Goal: Information Seeking & Learning: Learn about a topic

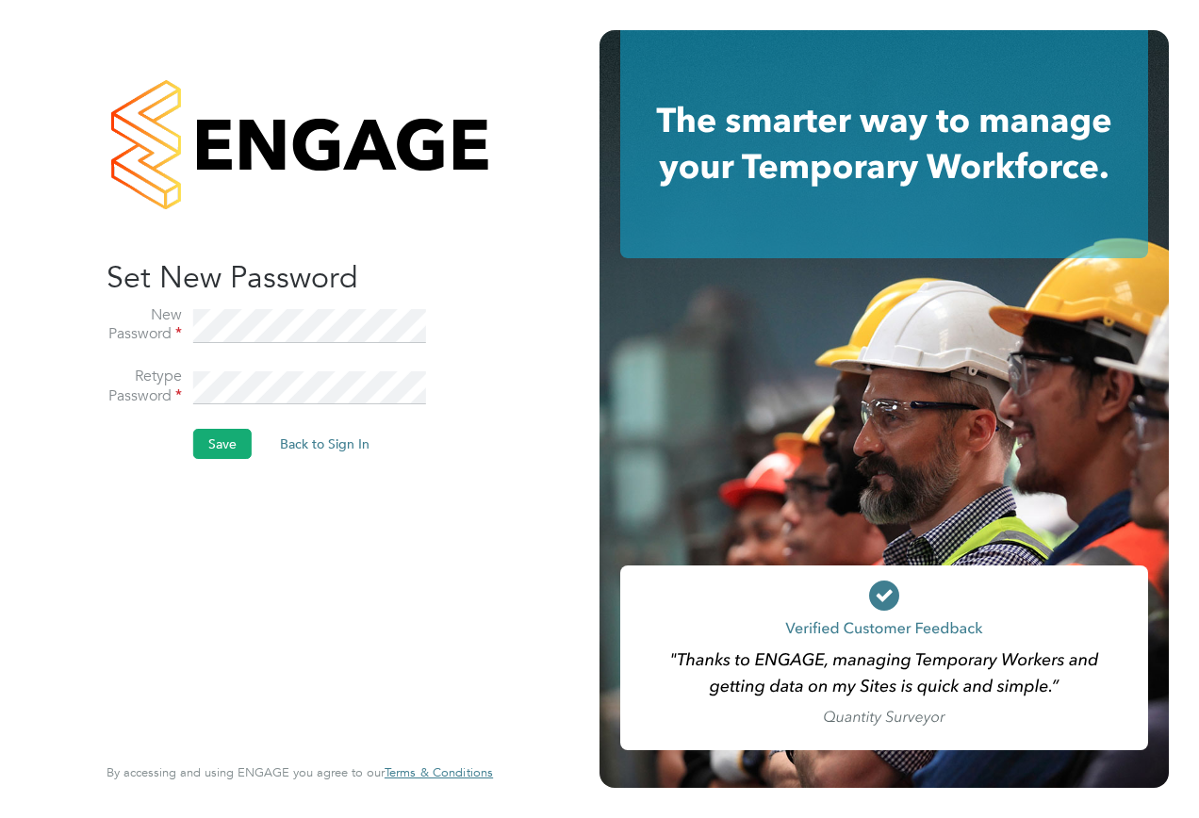
click at [221, 448] on button "Save" at bounding box center [222, 444] width 58 height 30
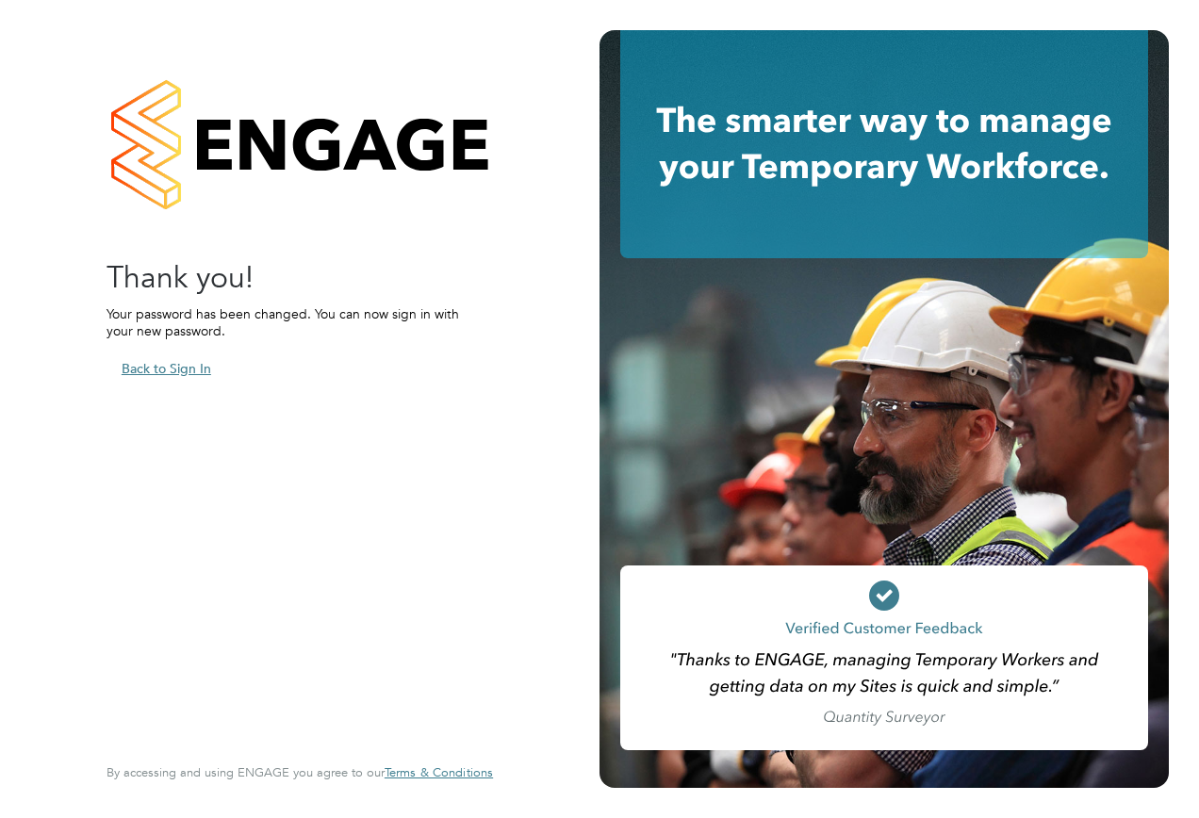
click at [160, 368] on button "Back to Sign In" at bounding box center [166, 368] width 120 height 30
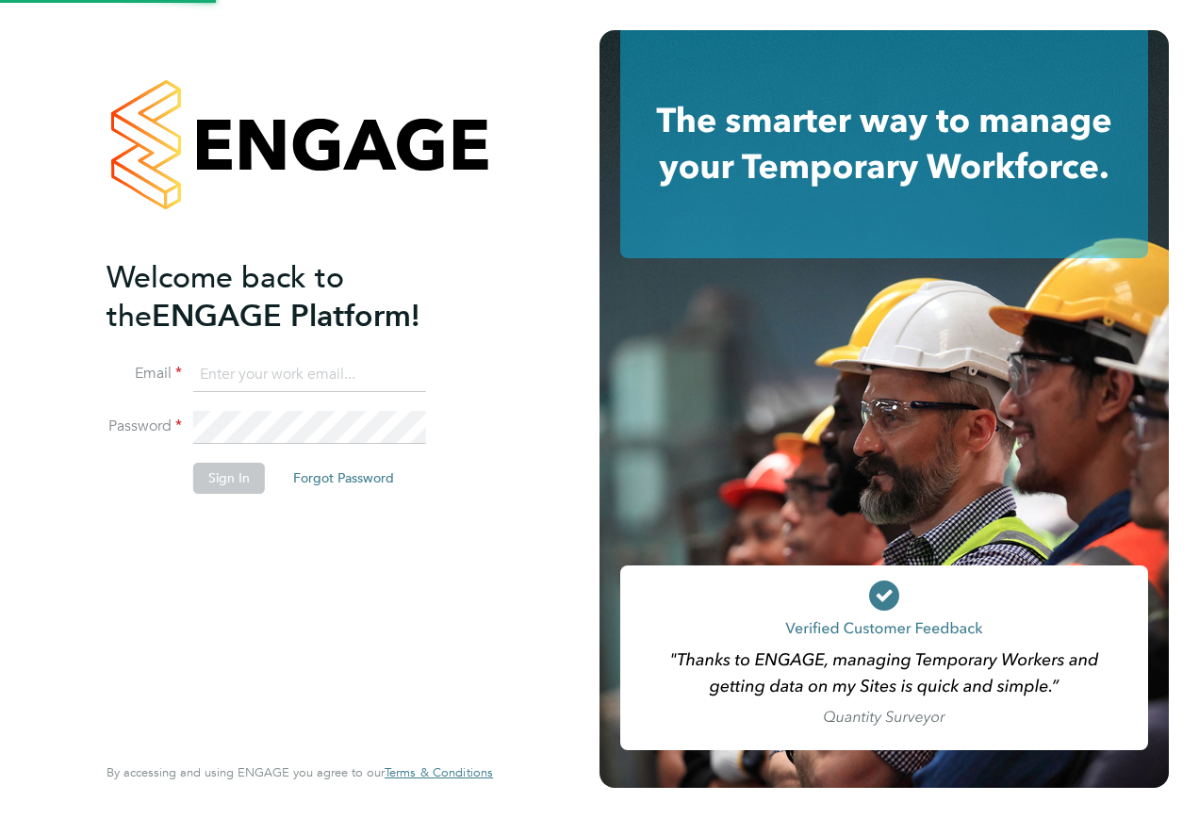
click at [237, 375] on input at bounding box center [309, 375] width 233 height 34
type input "aaron.murphy@hays.com"
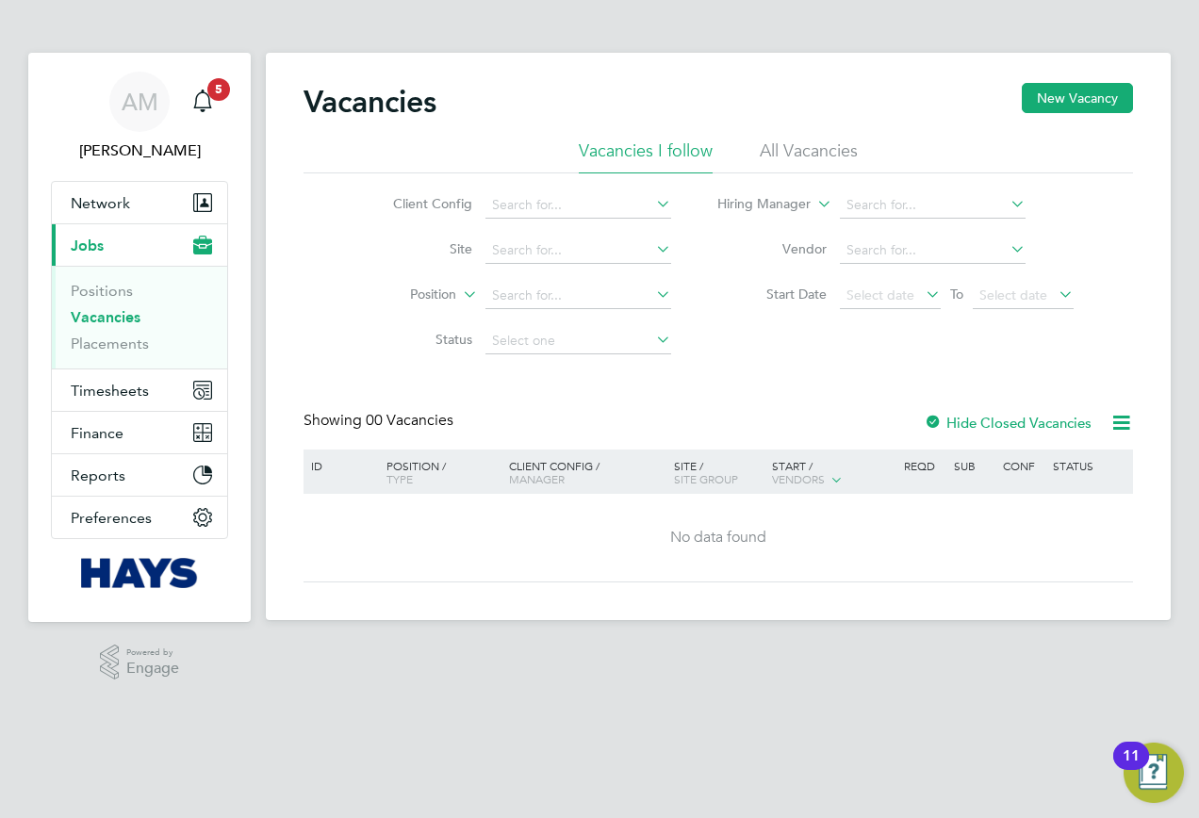
click at [794, 154] on li "All Vacancies" at bounding box center [809, 156] width 98 height 34
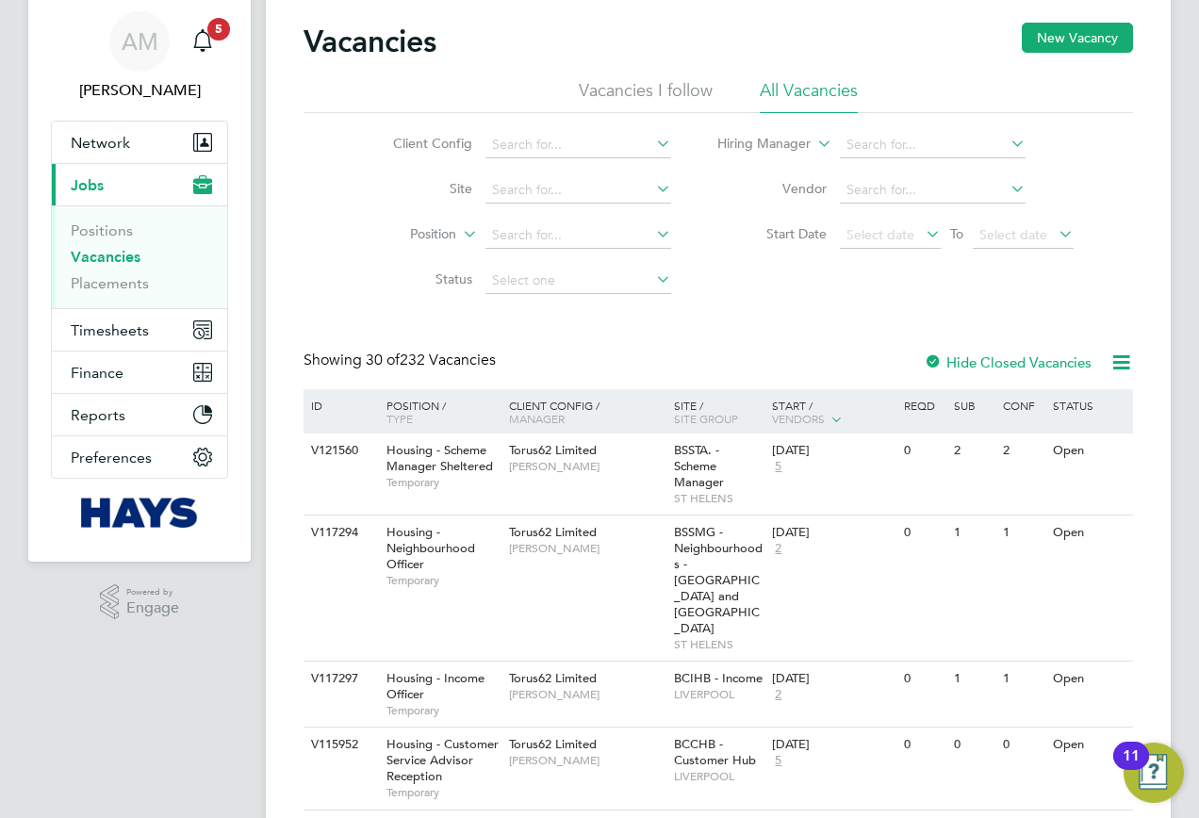
scroll to position [94, 0]
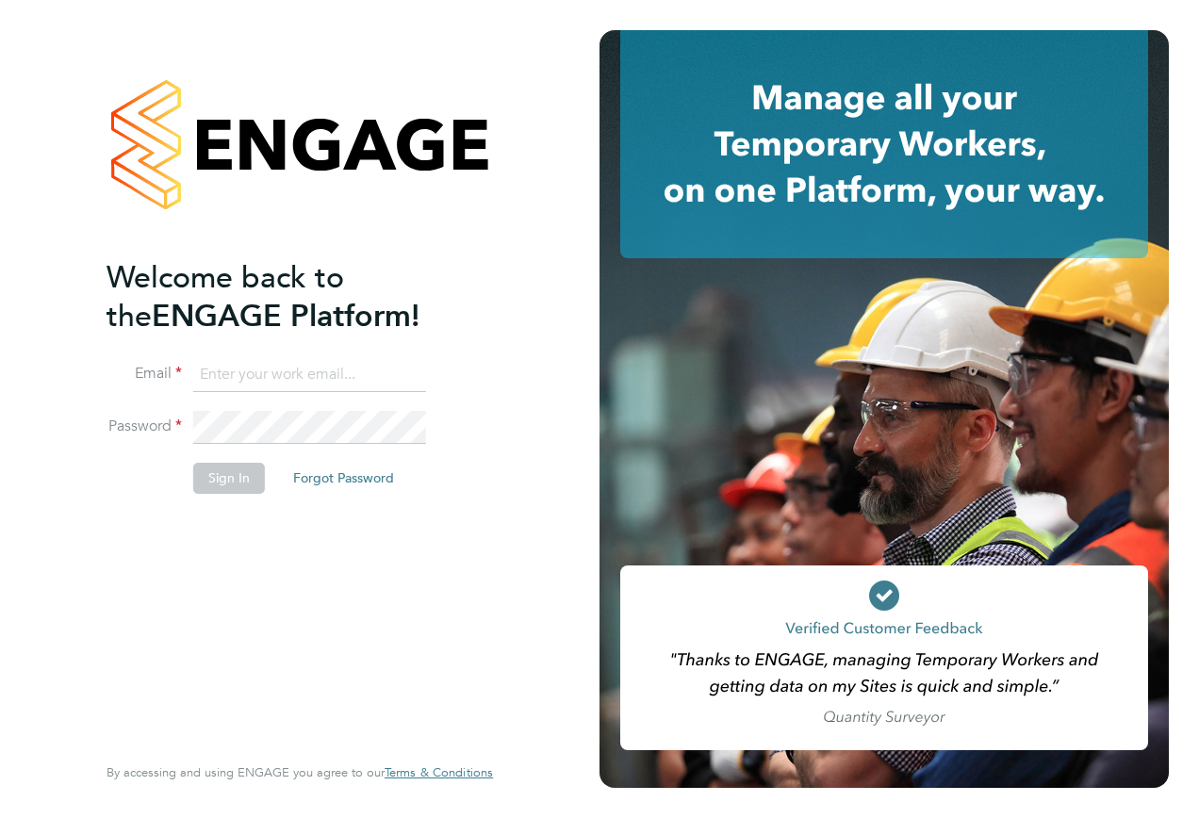
click at [262, 374] on input at bounding box center [309, 375] width 233 height 34
type input "aaron.murphy@hays.com"
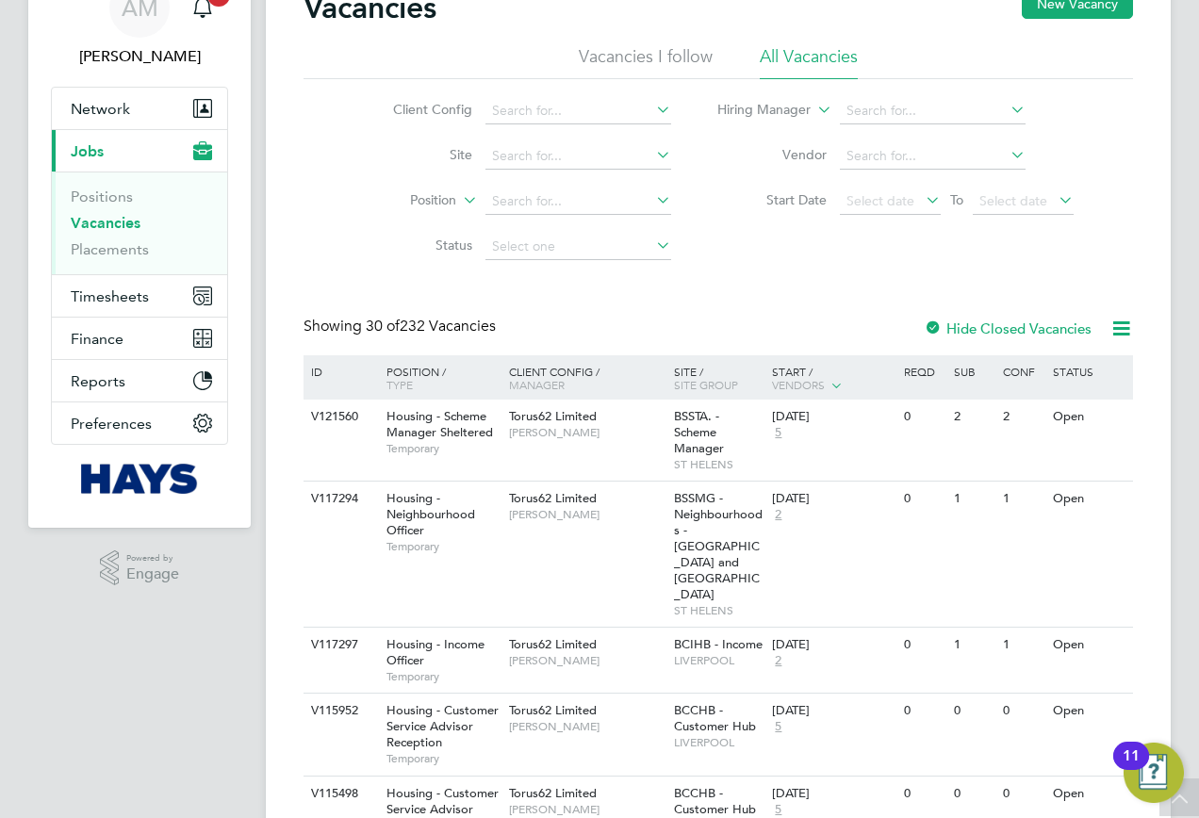
scroll to position [188, 0]
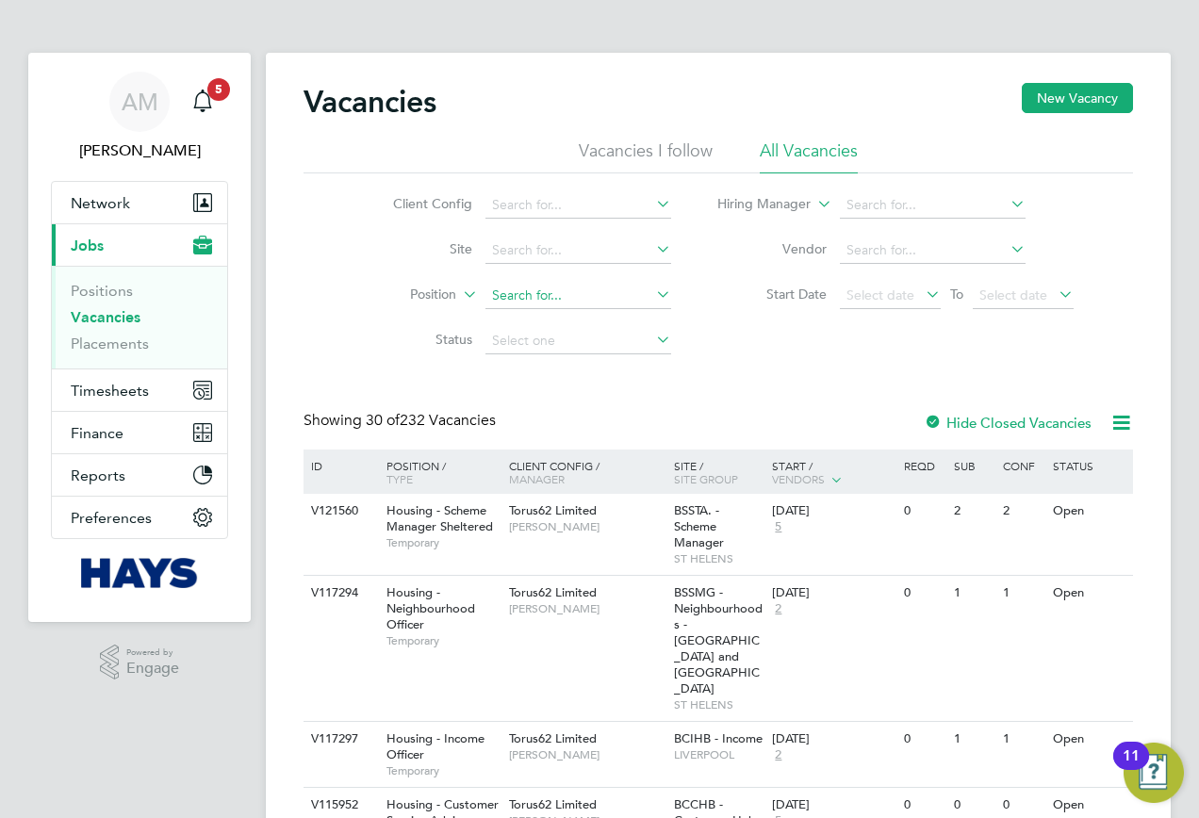
click at [545, 293] on input at bounding box center [578, 296] width 186 height 26
click at [547, 259] on input at bounding box center [578, 250] width 186 height 26
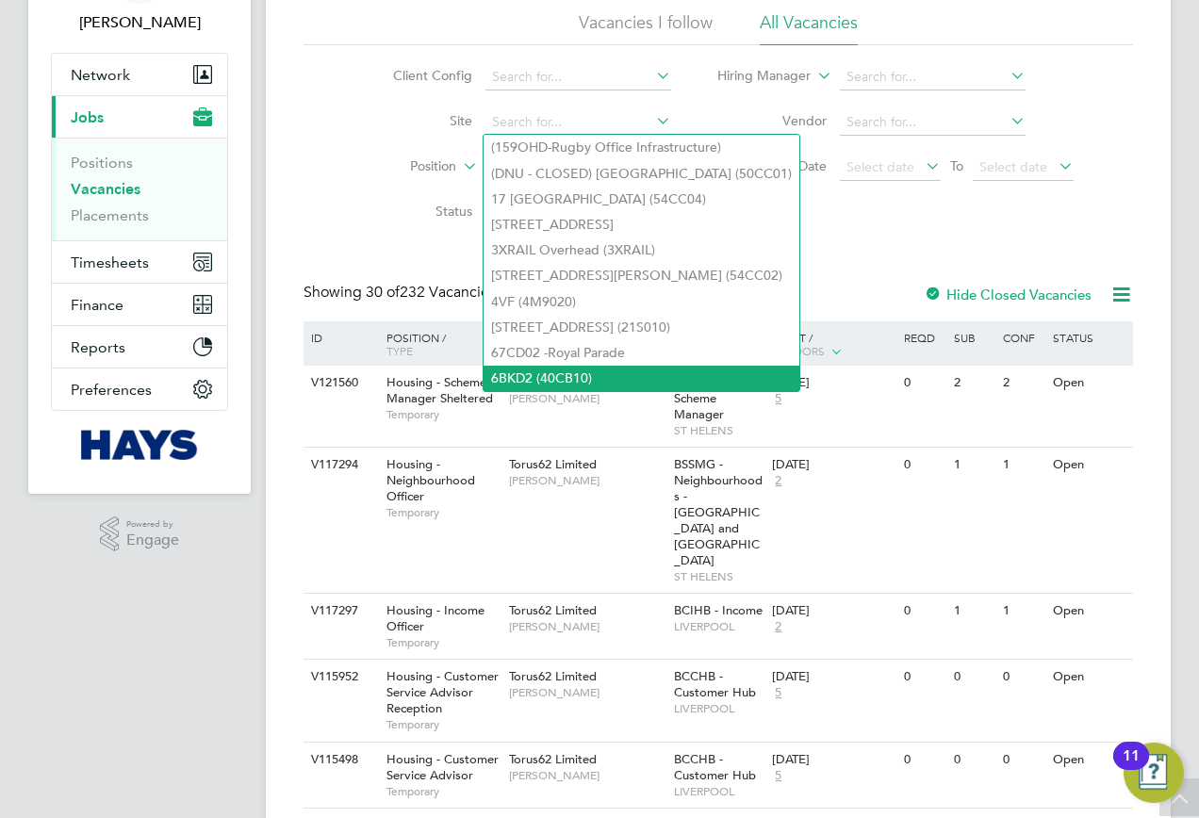
scroll to position [94, 0]
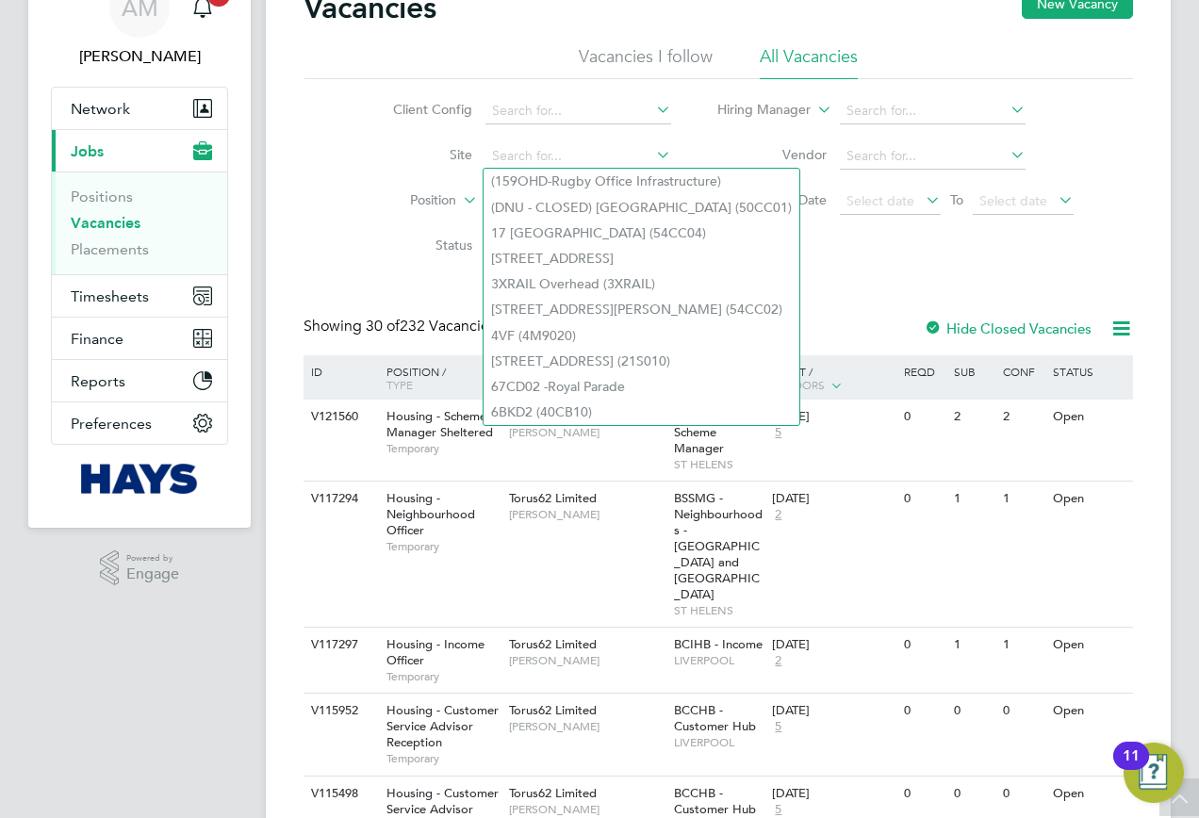
click at [943, 253] on div "Client Config Site Position Status Hiring Manager Vendor Start Date Select date…" at bounding box center [717, 174] width 829 height 190
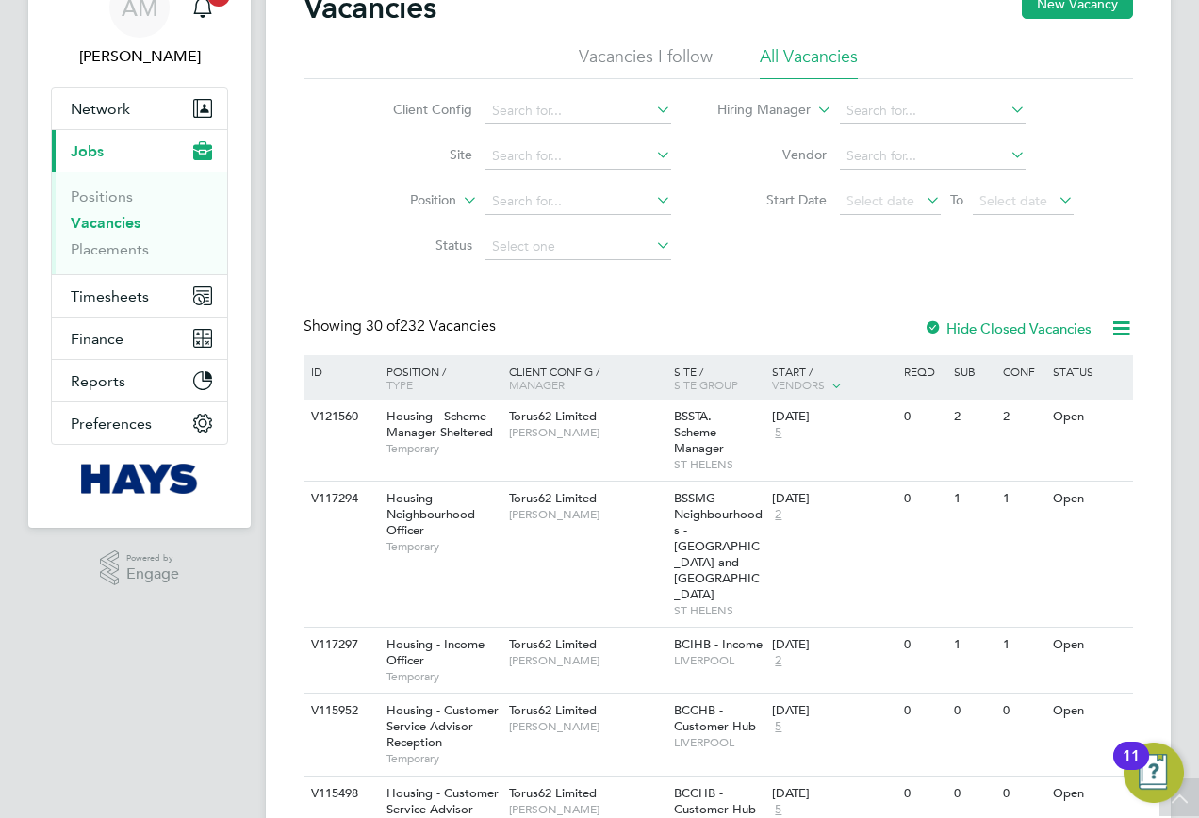
scroll to position [0, 0]
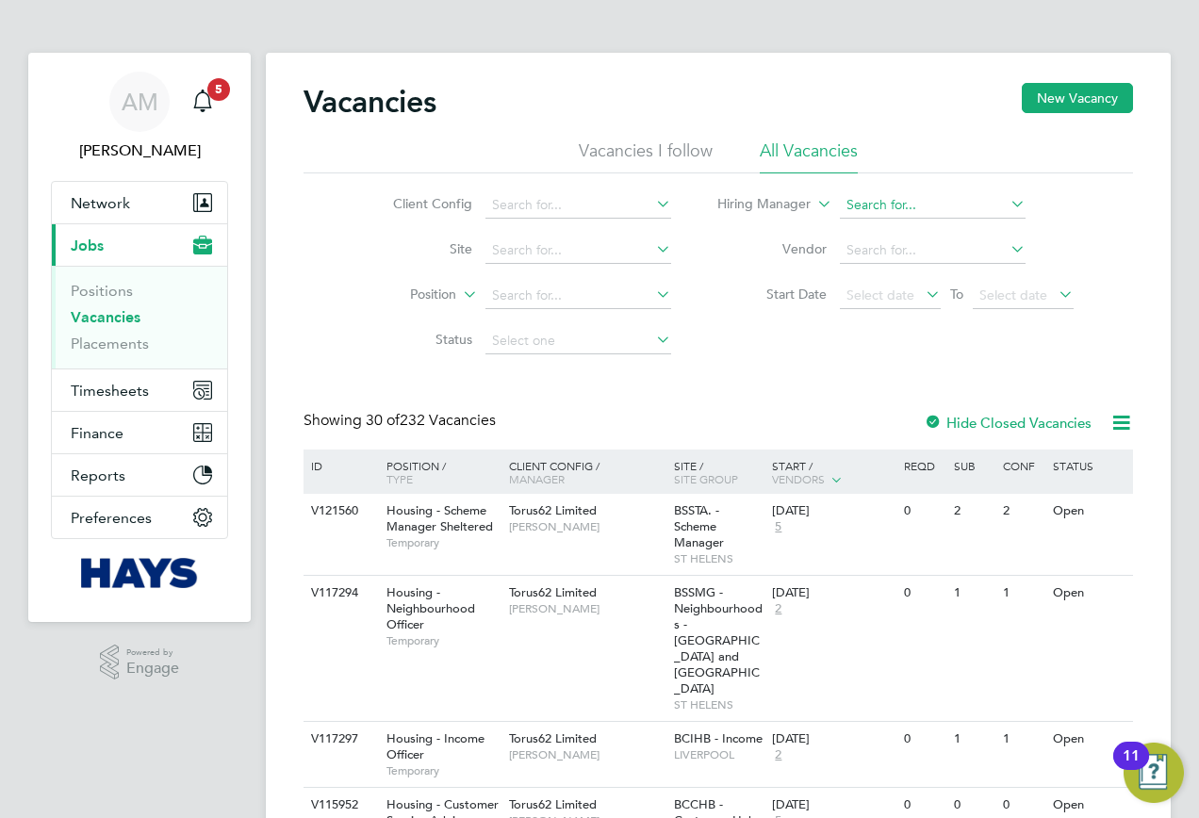
click at [944, 207] on input at bounding box center [933, 205] width 186 height 26
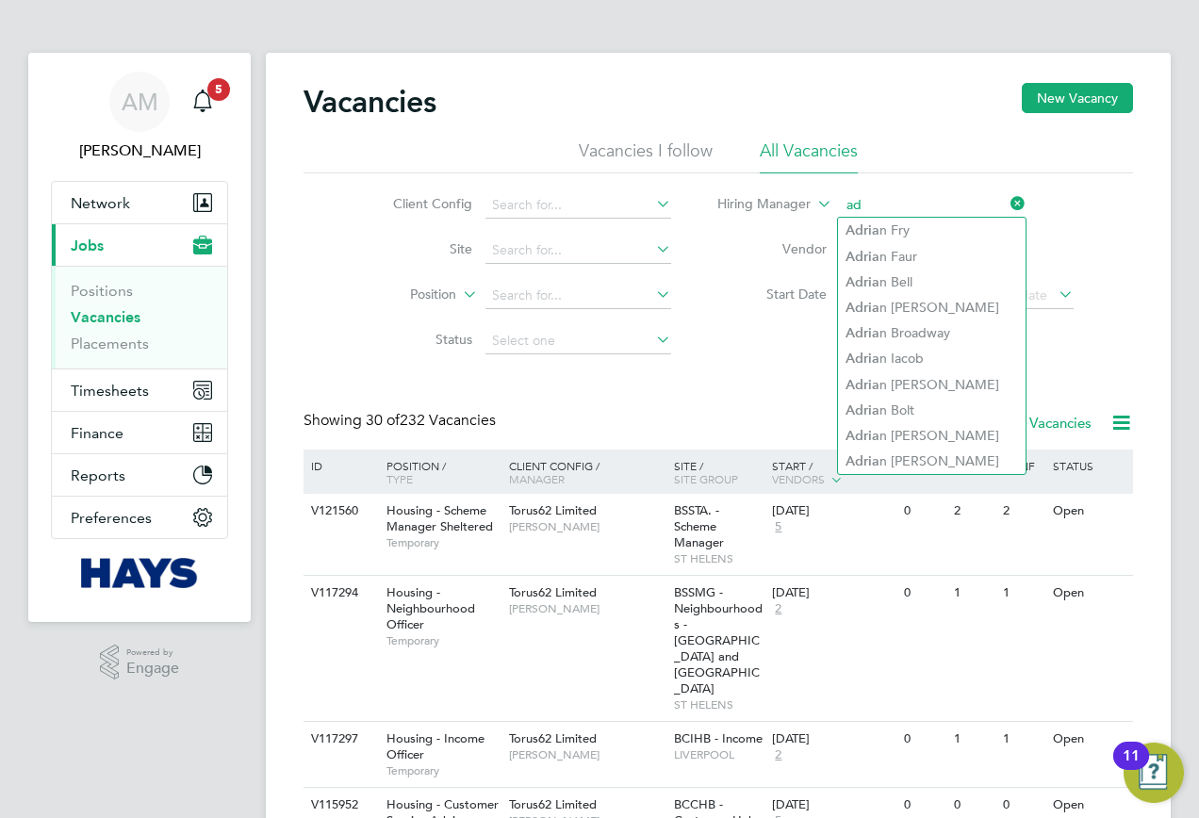
type input "a"
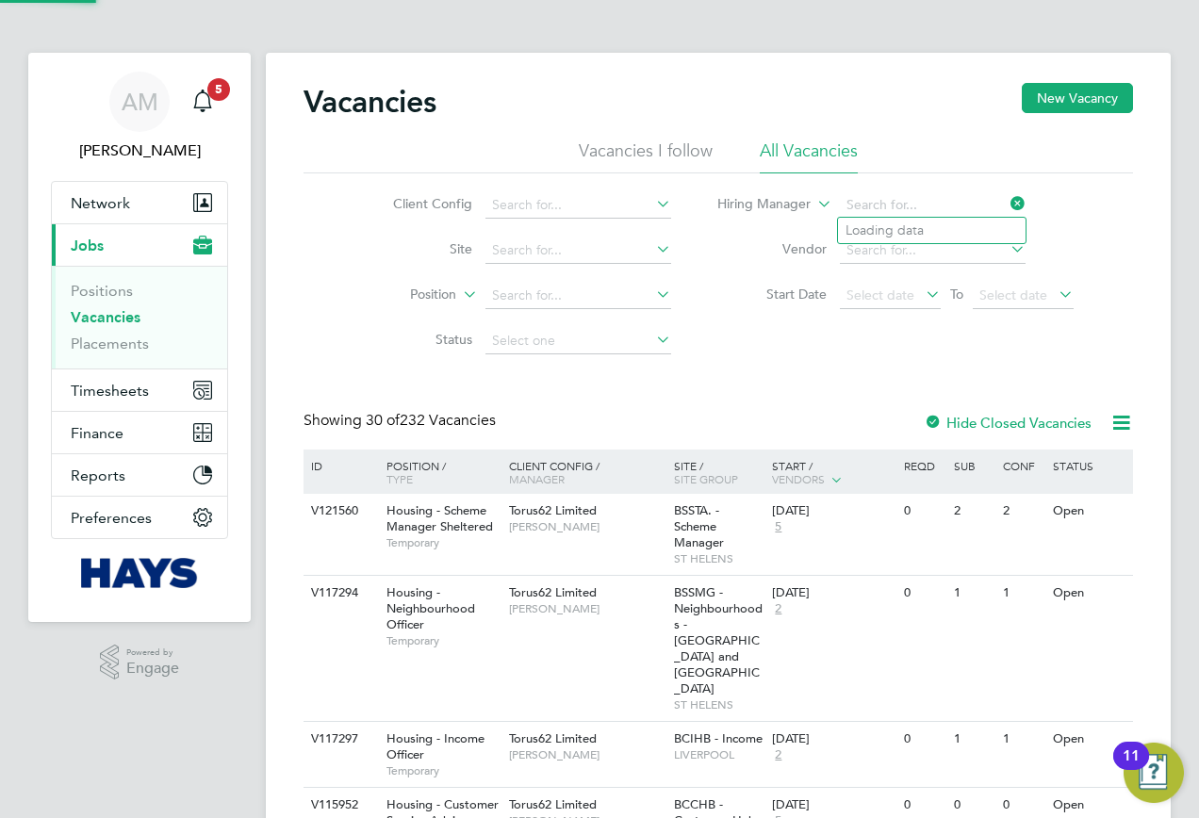
click at [759, 321] on div "Client Config Site Position Status Hiring Manager Vendor Start Date Select date…" at bounding box center [717, 268] width 829 height 190
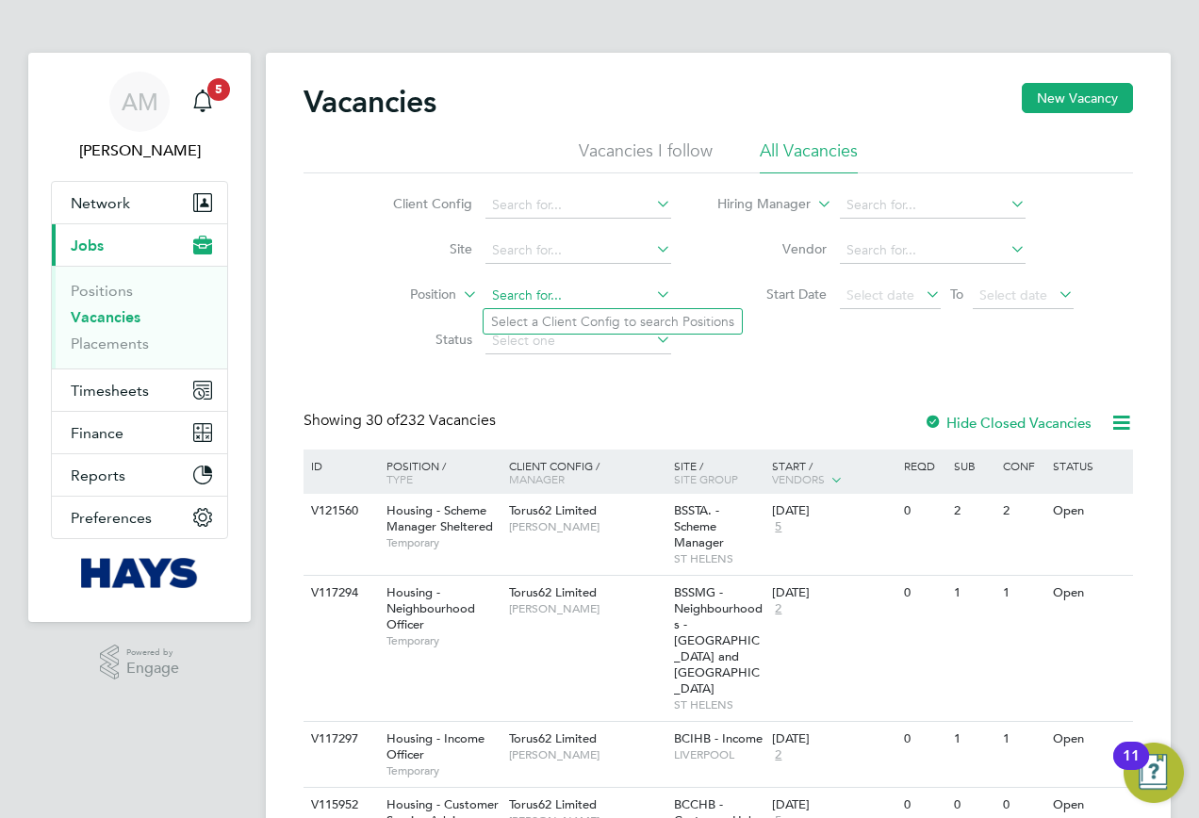
click at [513, 296] on input at bounding box center [578, 296] width 186 height 26
drag, startPoint x: 582, startPoint y: 294, endPoint x: 459, endPoint y: 288, distance: 123.6
click at [459, 288] on li "Position Health" at bounding box center [517, 295] width 354 height 45
paste input "V181347"
type input "V181347"
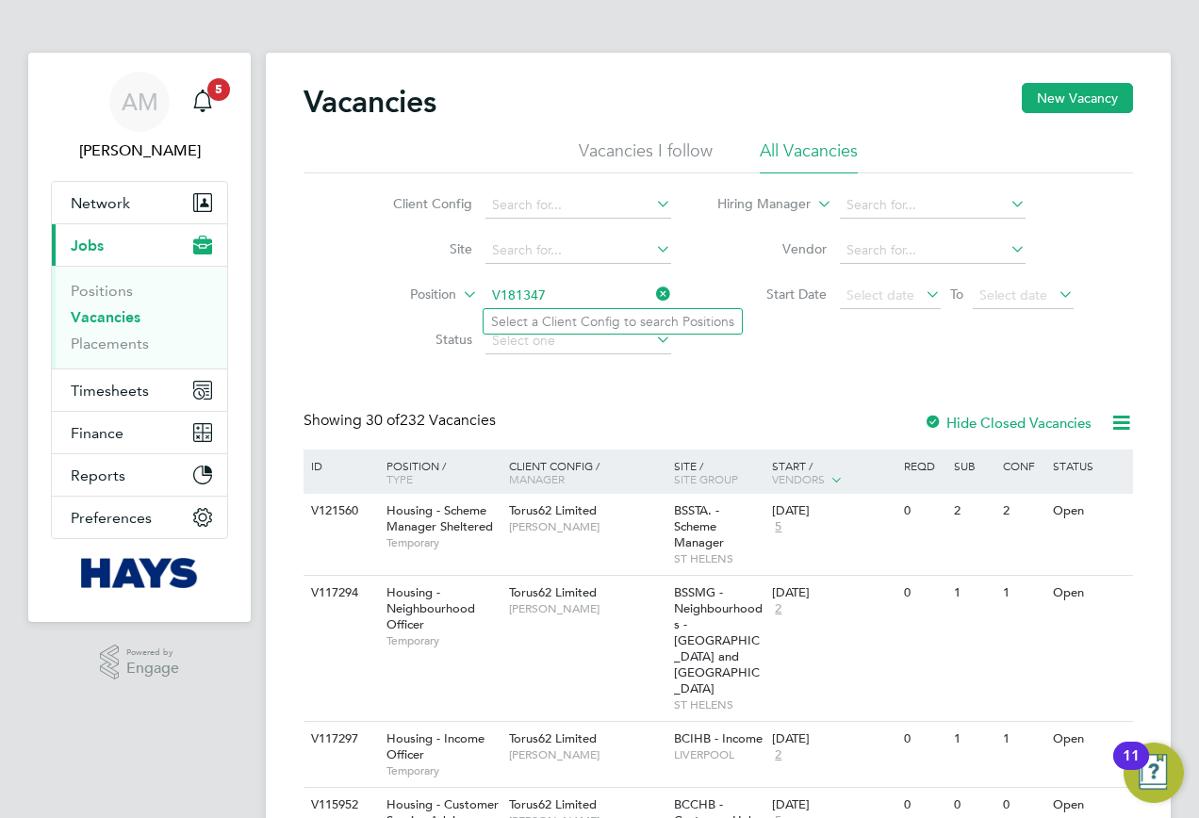
drag, startPoint x: 553, startPoint y: 289, endPoint x: 450, endPoint y: 300, distance: 103.2
click at [450, 300] on li "Position V181347" at bounding box center [517, 295] width 354 height 45
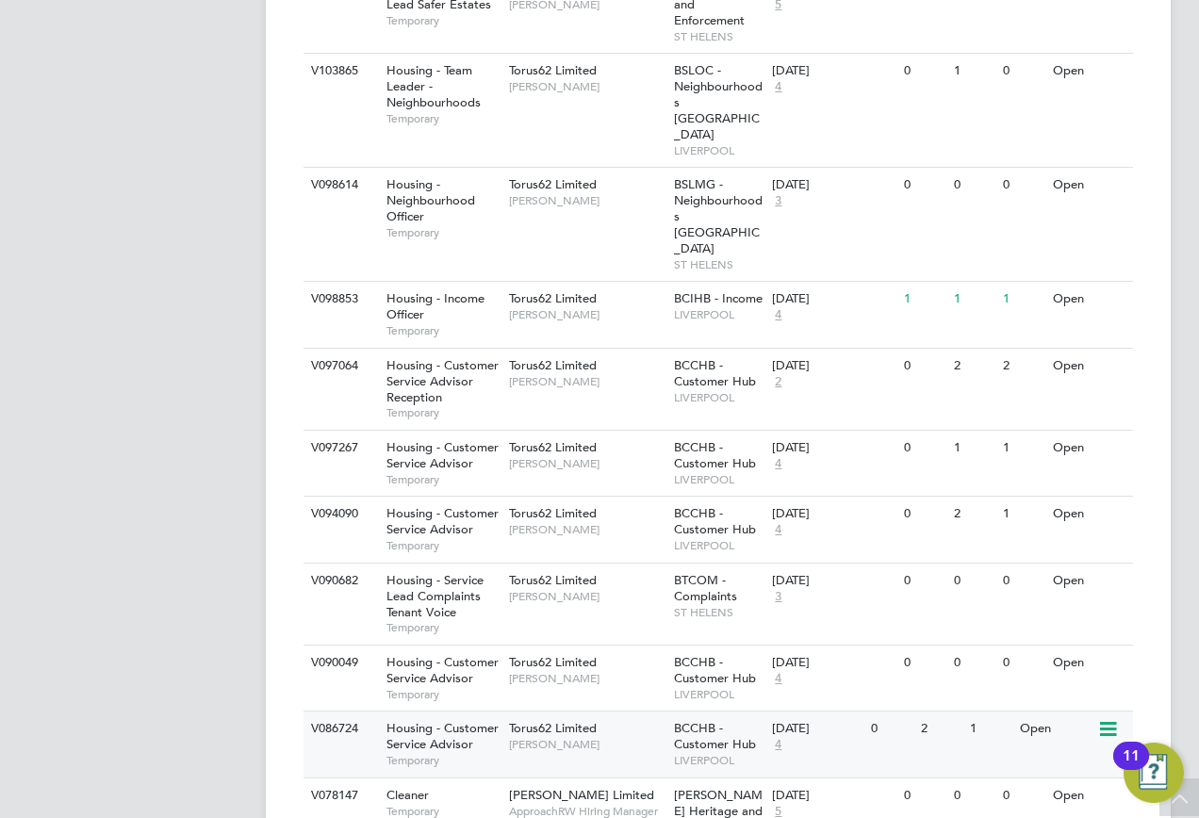
scroll to position [2099, 0]
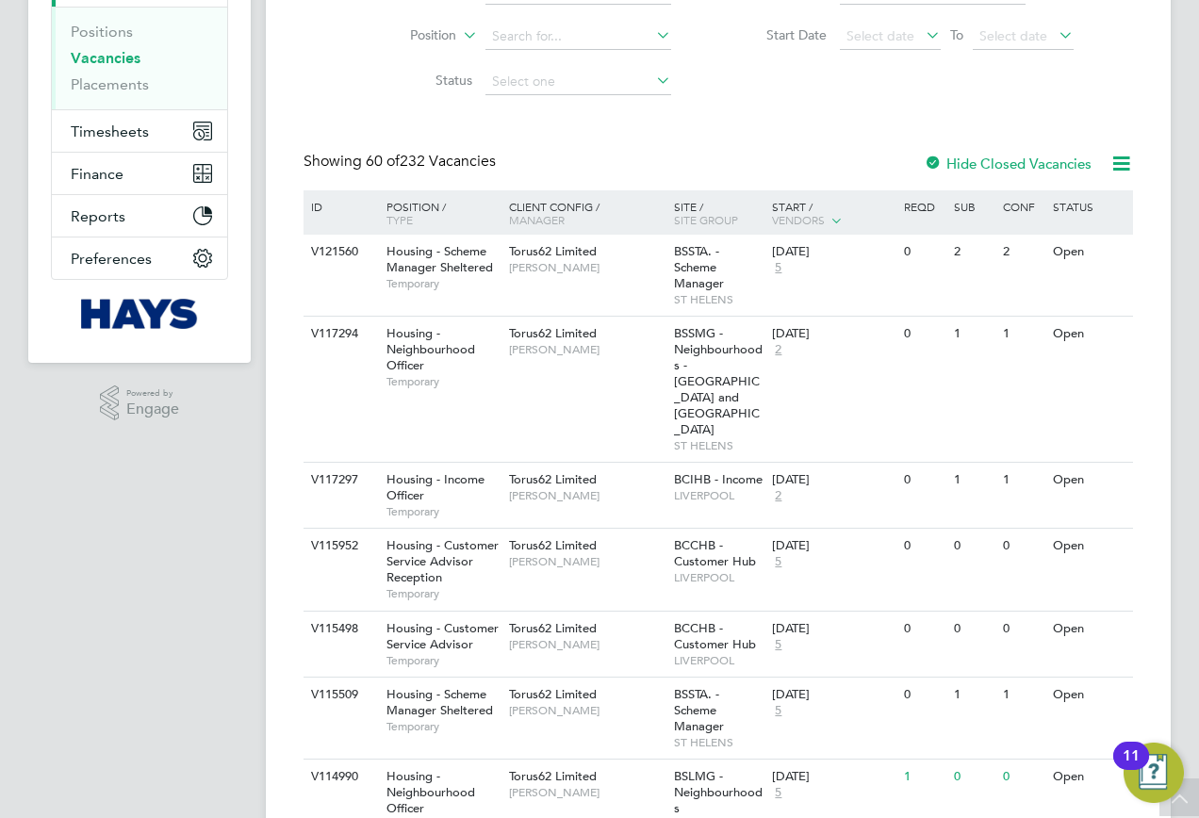
scroll to position [0, 0]
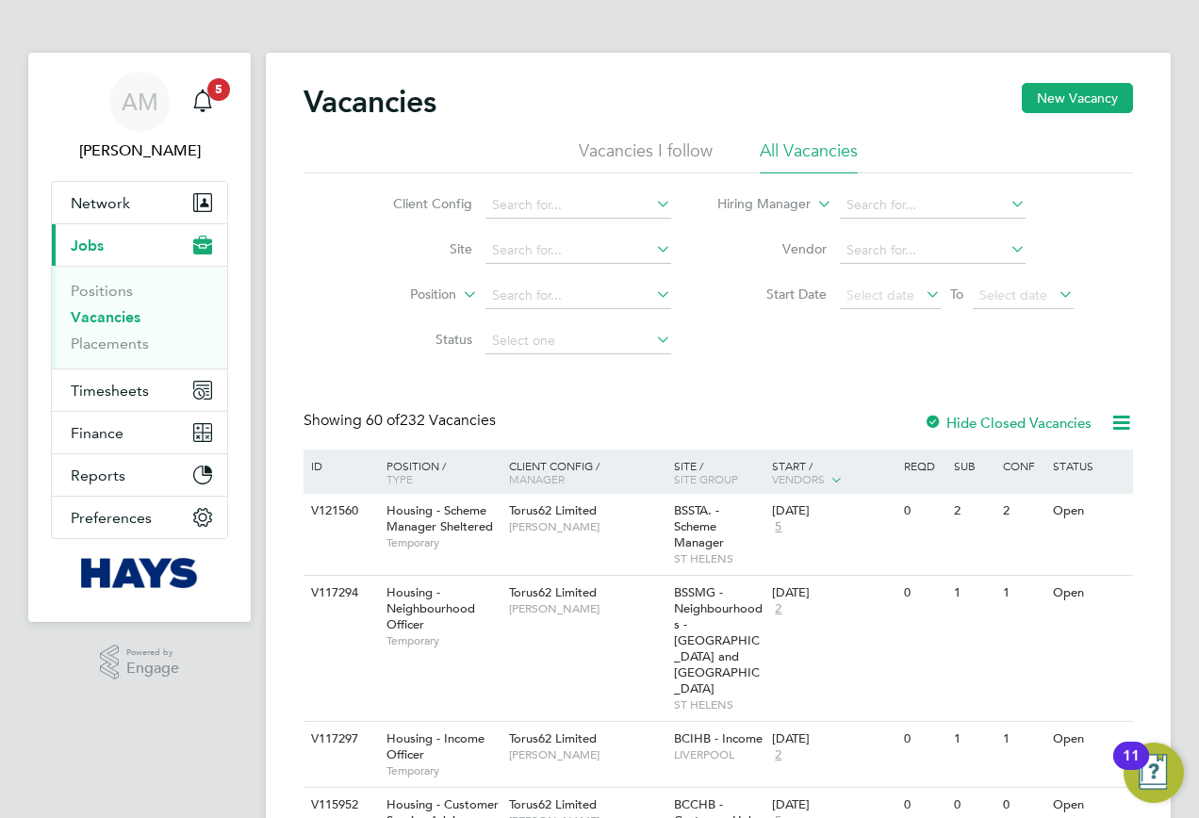
click at [316, 462] on div "ID" at bounding box center [339, 466] width 66 height 32
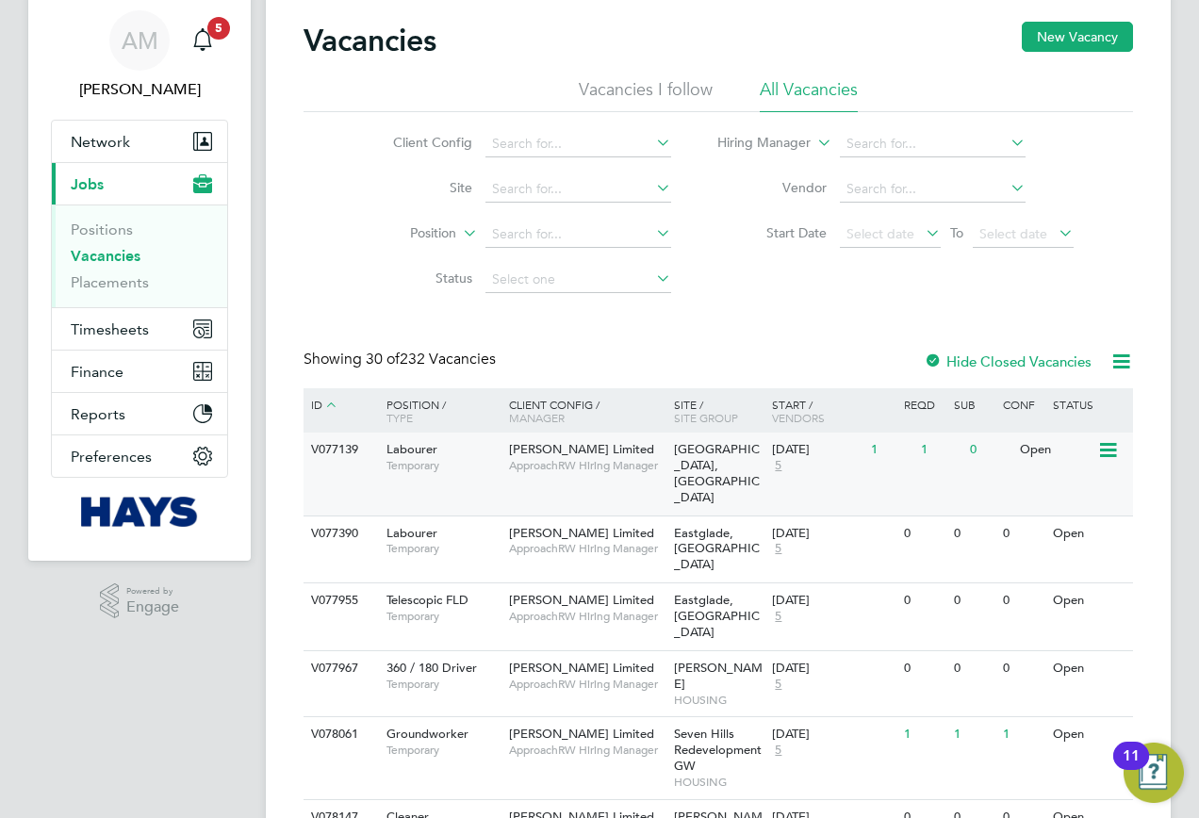
scroll to position [94, 0]
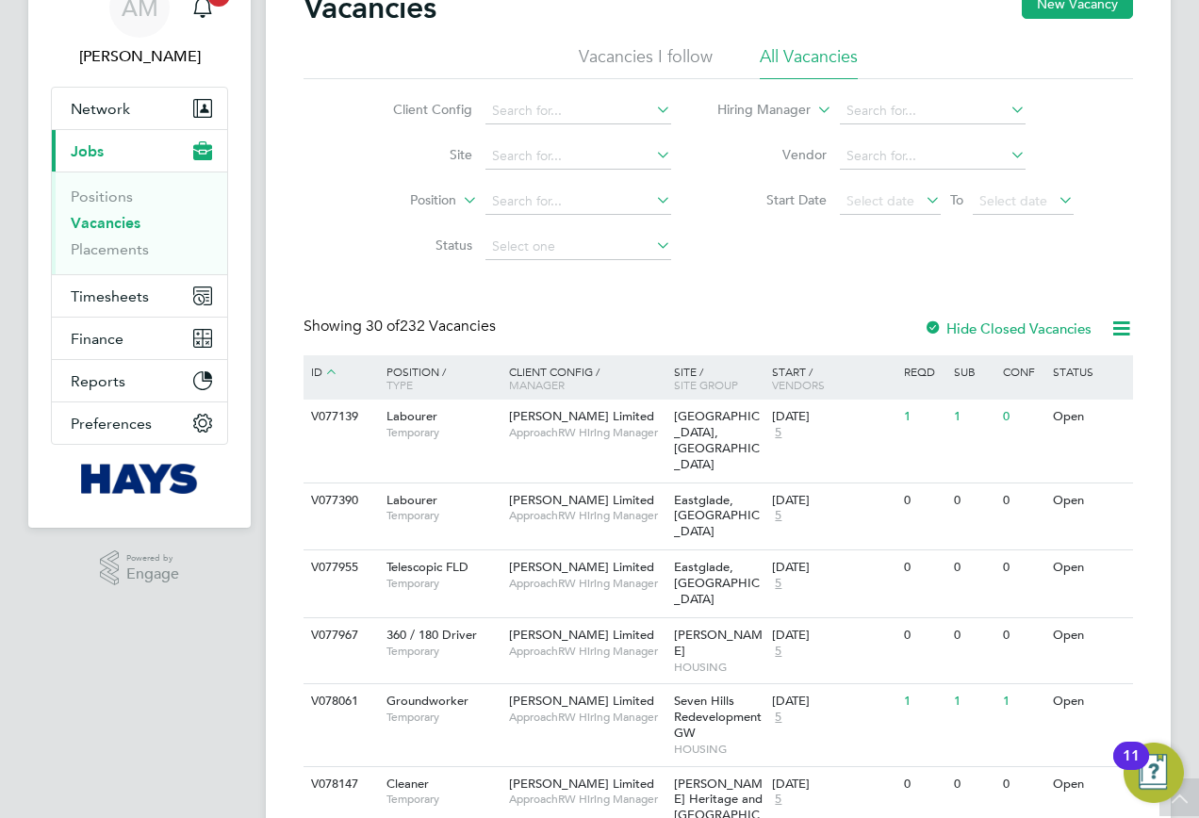
click at [333, 368] on icon at bounding box center [330, 371] width 17 height 17
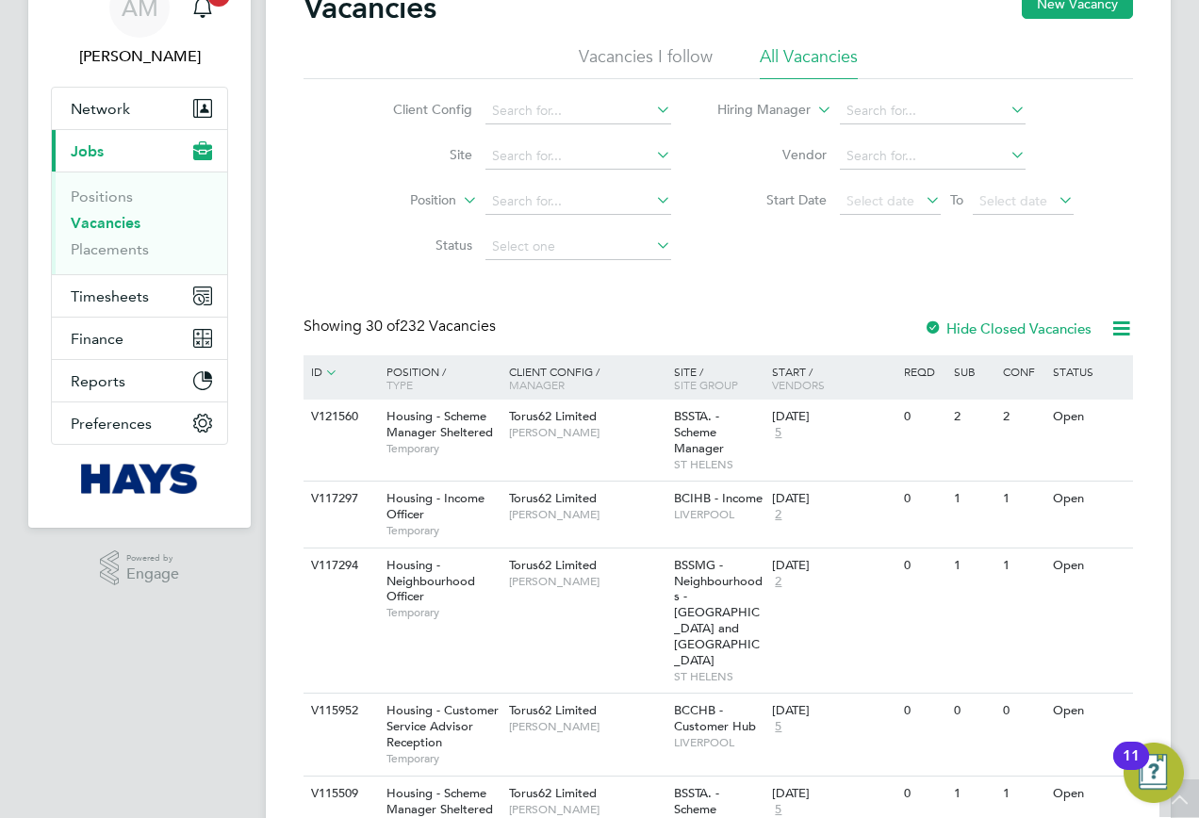
scroll to position [0, 0]
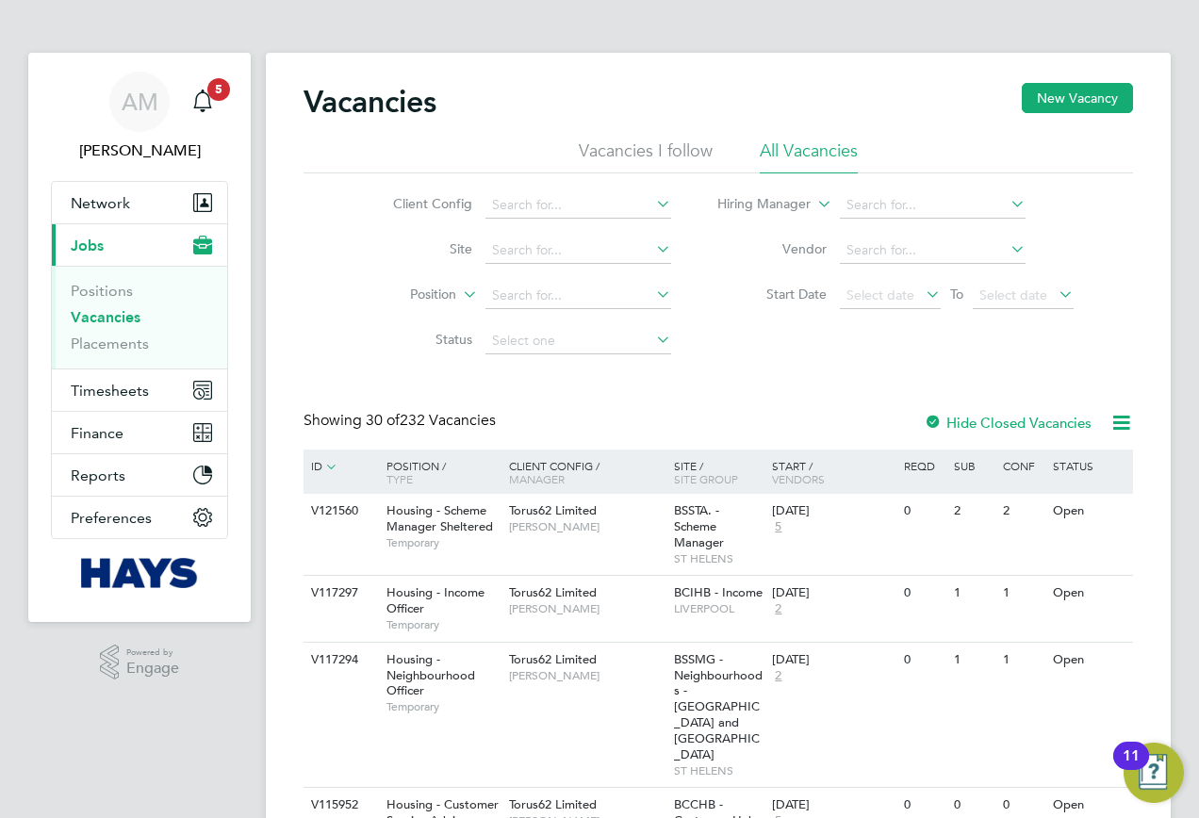
click at [1132, 424] on icon at bounding box center [1121, 423] width 24 height 24
click at [1128, 425] on icon at bounding box center [1121, 423] width 24 height 24
click at [118, 197] on span "Network" at bounding box center [100, 203] width 59 height 18
click at [102, 294] on link "Positions" at bounding box center [102, 291] width 62 height 18
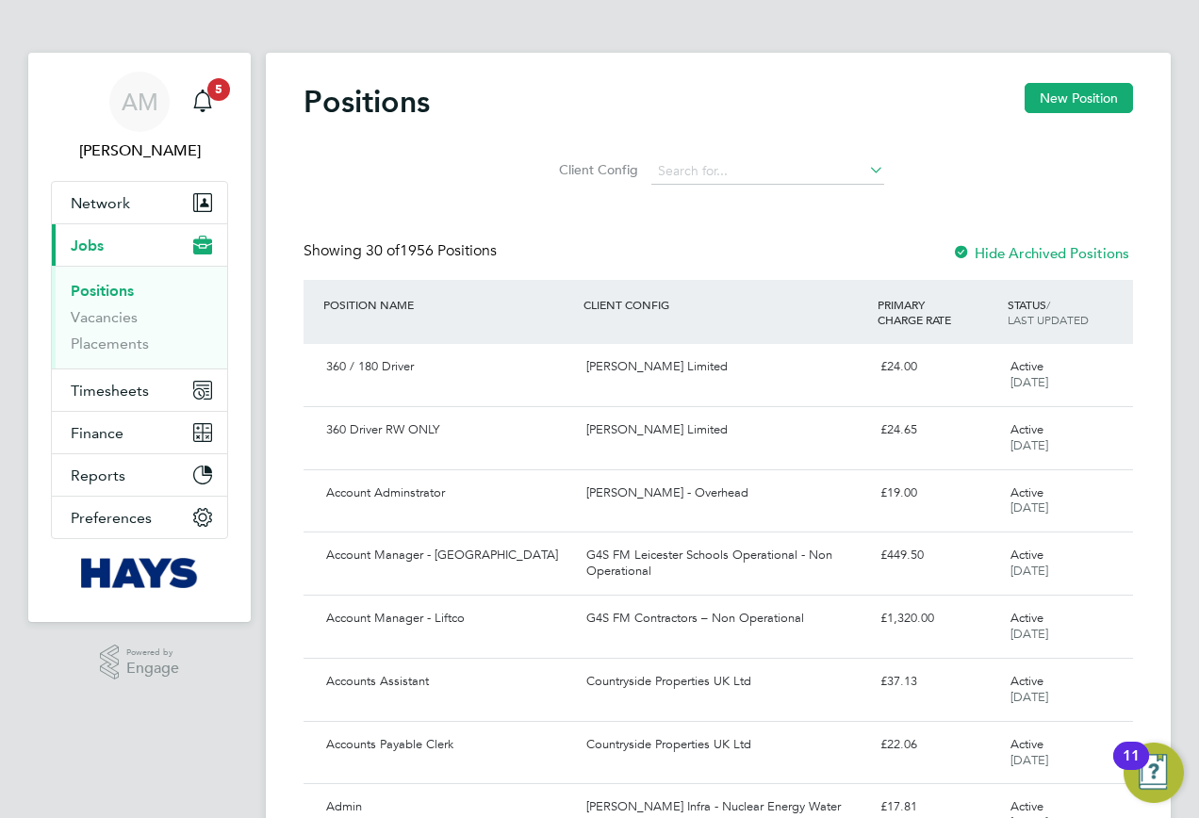
click at [865, 171] on icon at bounding box center [865, 169] width 0 height 26
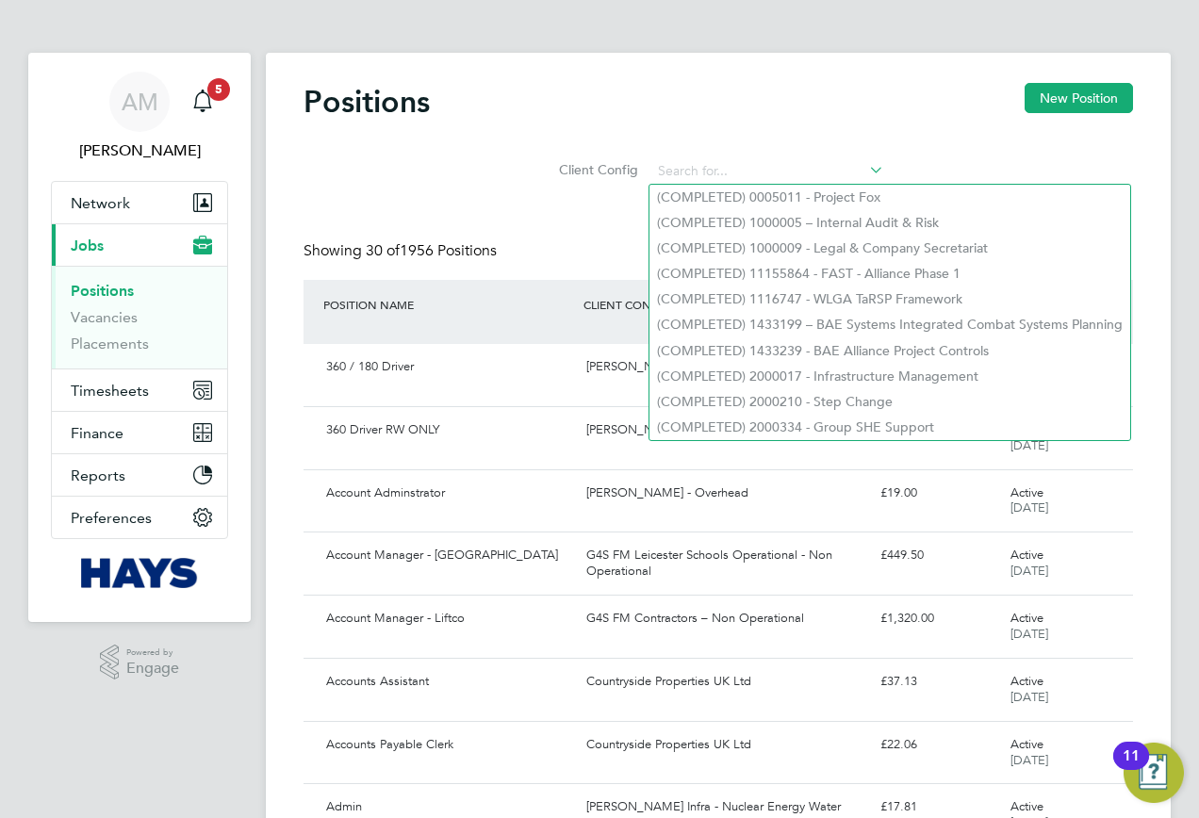
click at [865, 165] on icon at bounding box center [865, 169] width 0 height 26
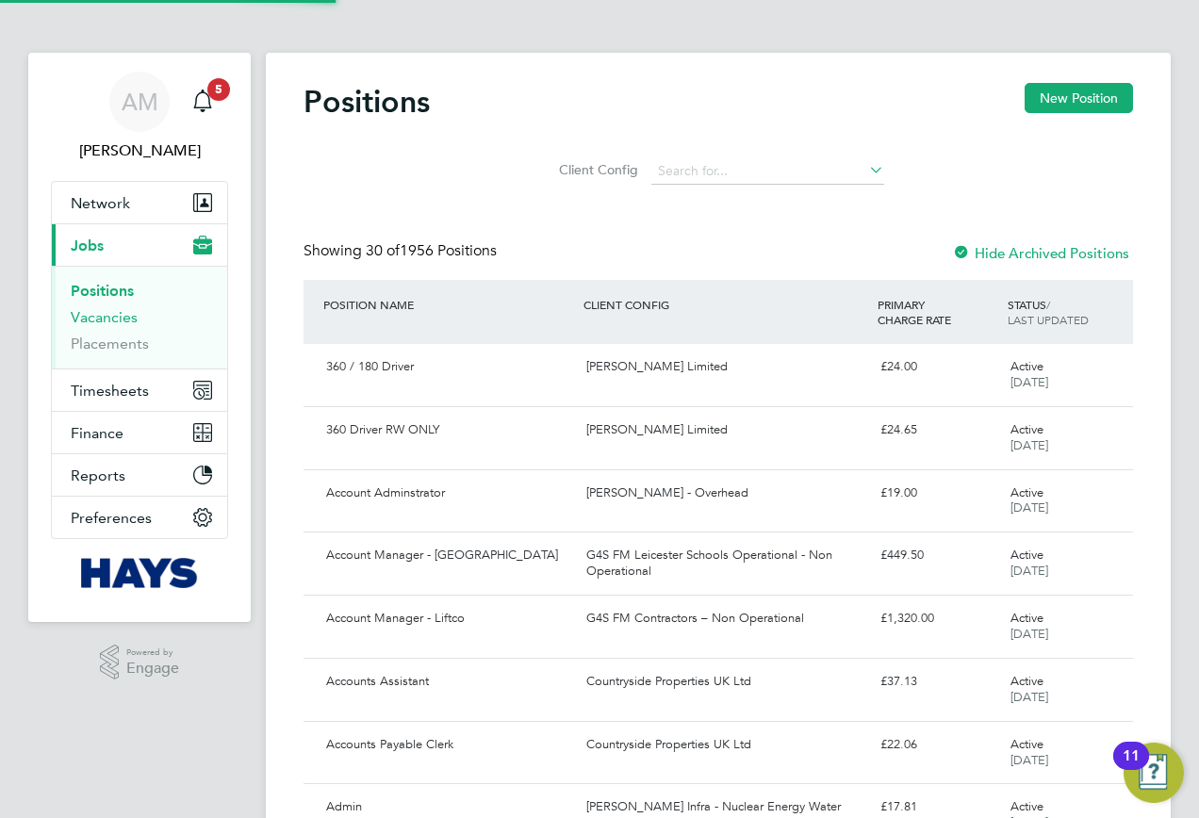
click at [110, 321] on link "Vacancies" at bounding box center [104, 317] width 67 height 18
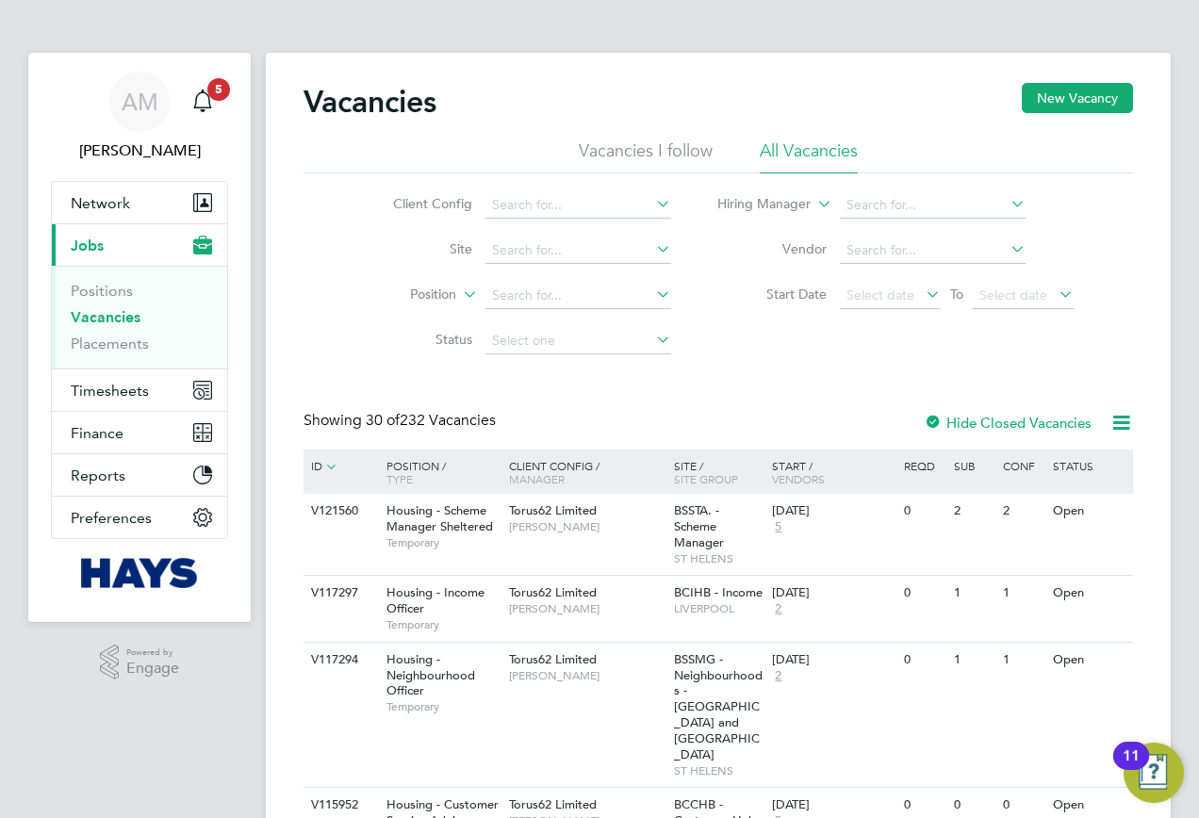
click at [646, 150] on li "Vacancies I follow" at bounding box center [646, 156] width 134 height 34
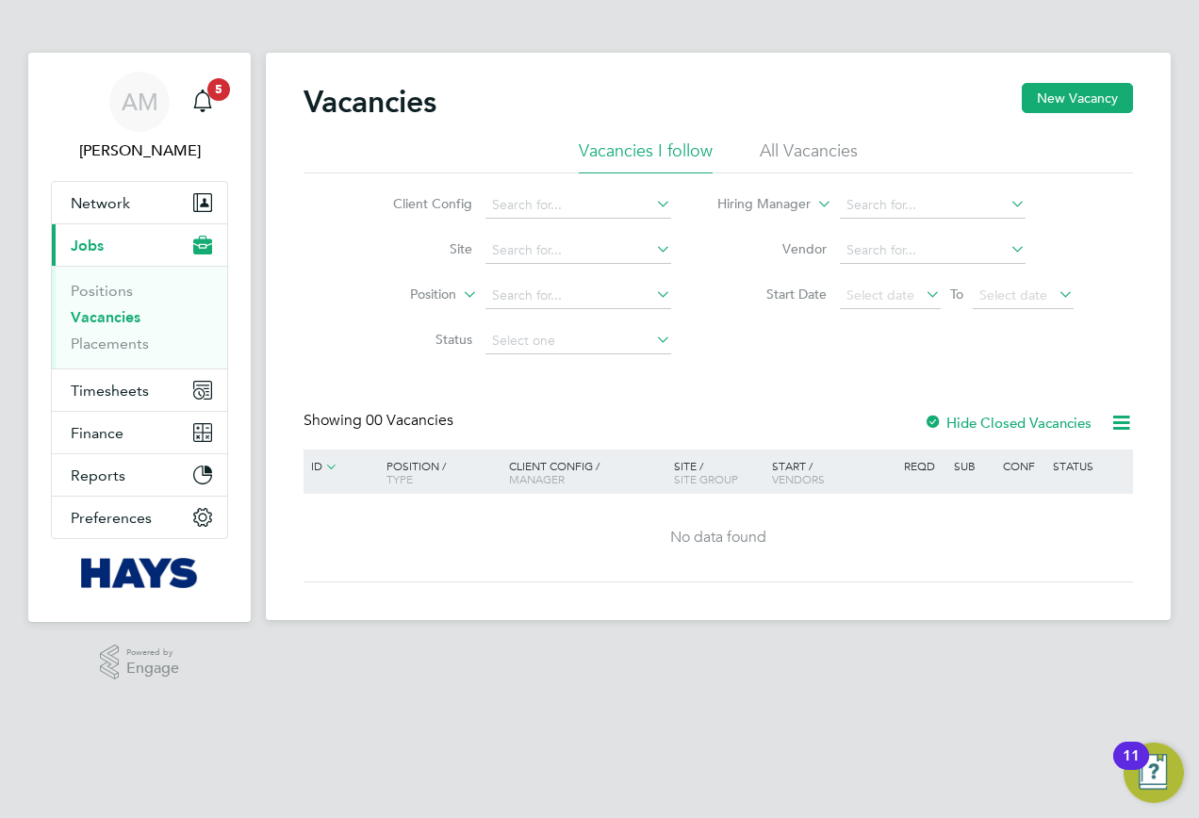
click at [787, 145] on li "All Vacancies" at bounding box center [809, 156] width 98 height 34
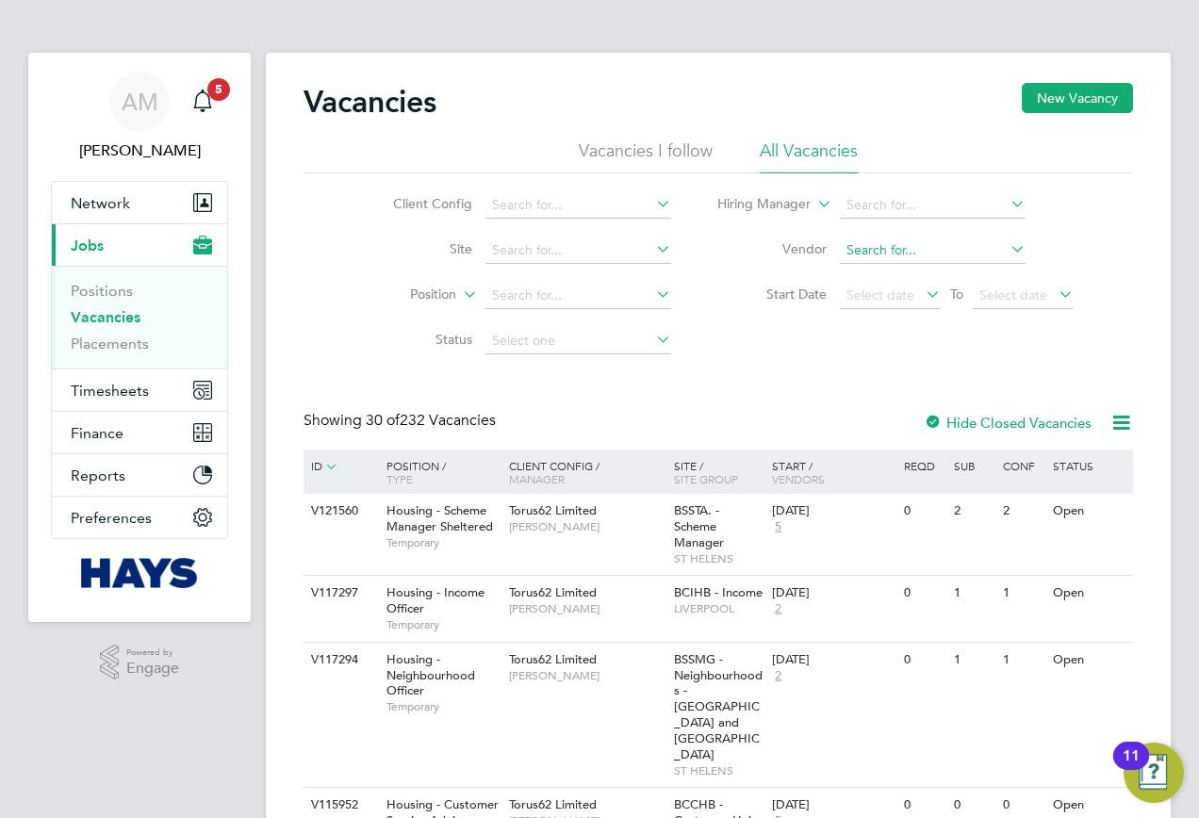
click at [873, 248] on input at bounding box center [933, 250] width 186 height 26
paste input "V181347"
type input "V181347"
drag, startPoint x: 905, startPoint y: 243, endPoint x: 813, endPoint y: 246, distance: 91.5
click at [813, 246] on li "Vendor V181347" at bounding box center [896, 250] width 402 height 45
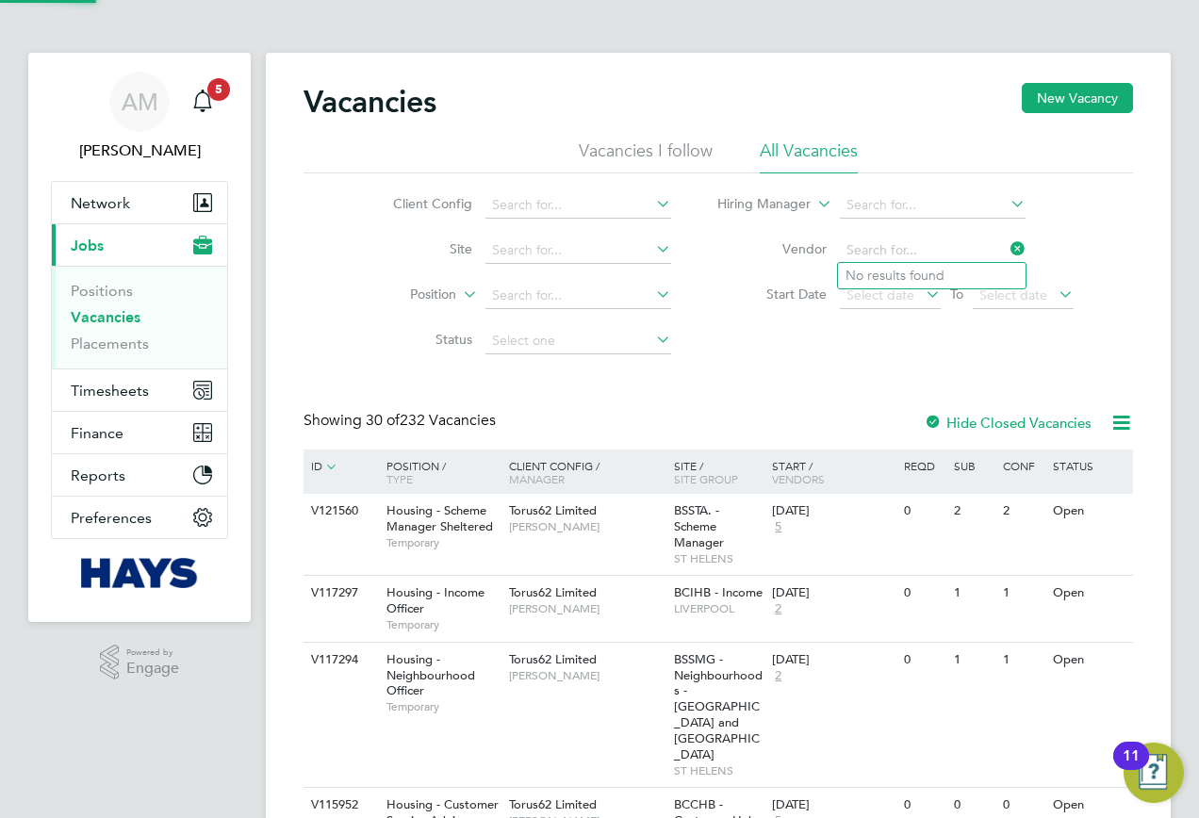
click at [712, 314] on li "Start Date Select date To Select date" at bounding box center [896, 295] width 402 height 45
click at [652, 205] on icon at bounding box center [652, 203] width 0 height 26
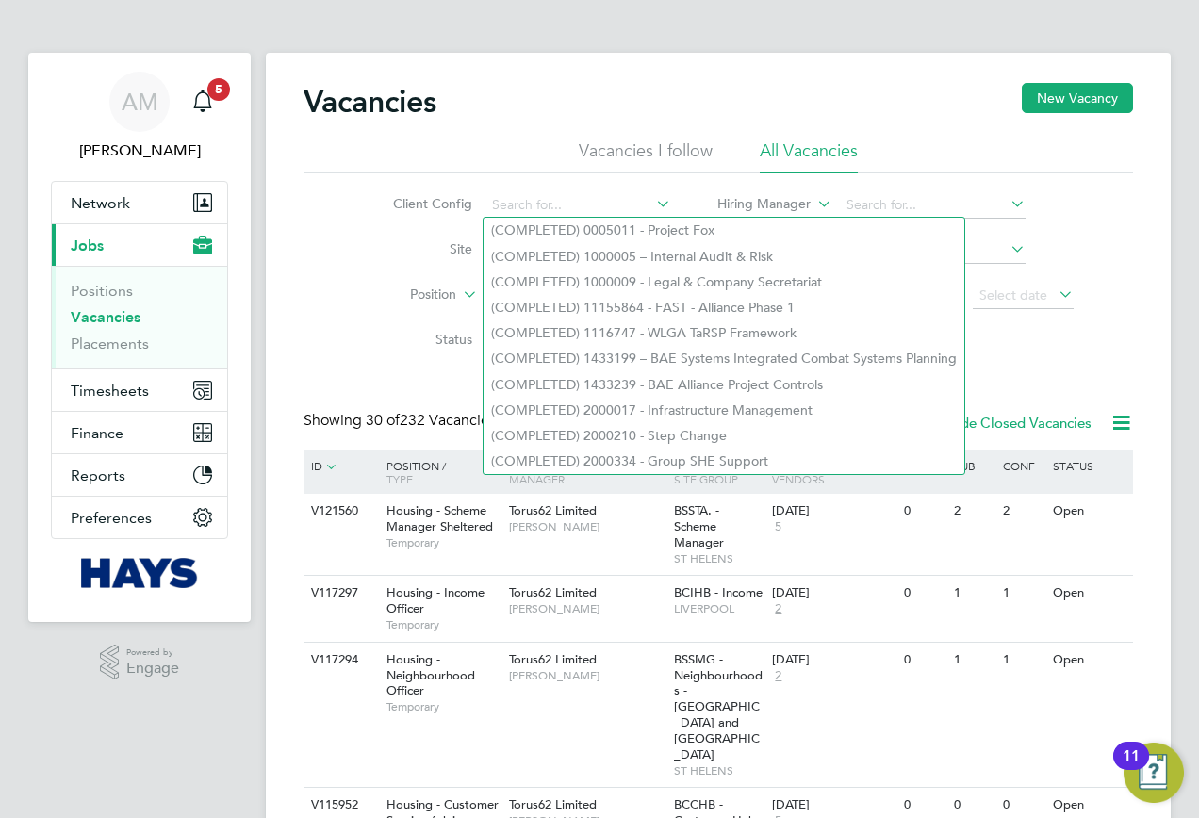
click at [652, 201] on icon at bounding box center [652, 203] width 0 height 26
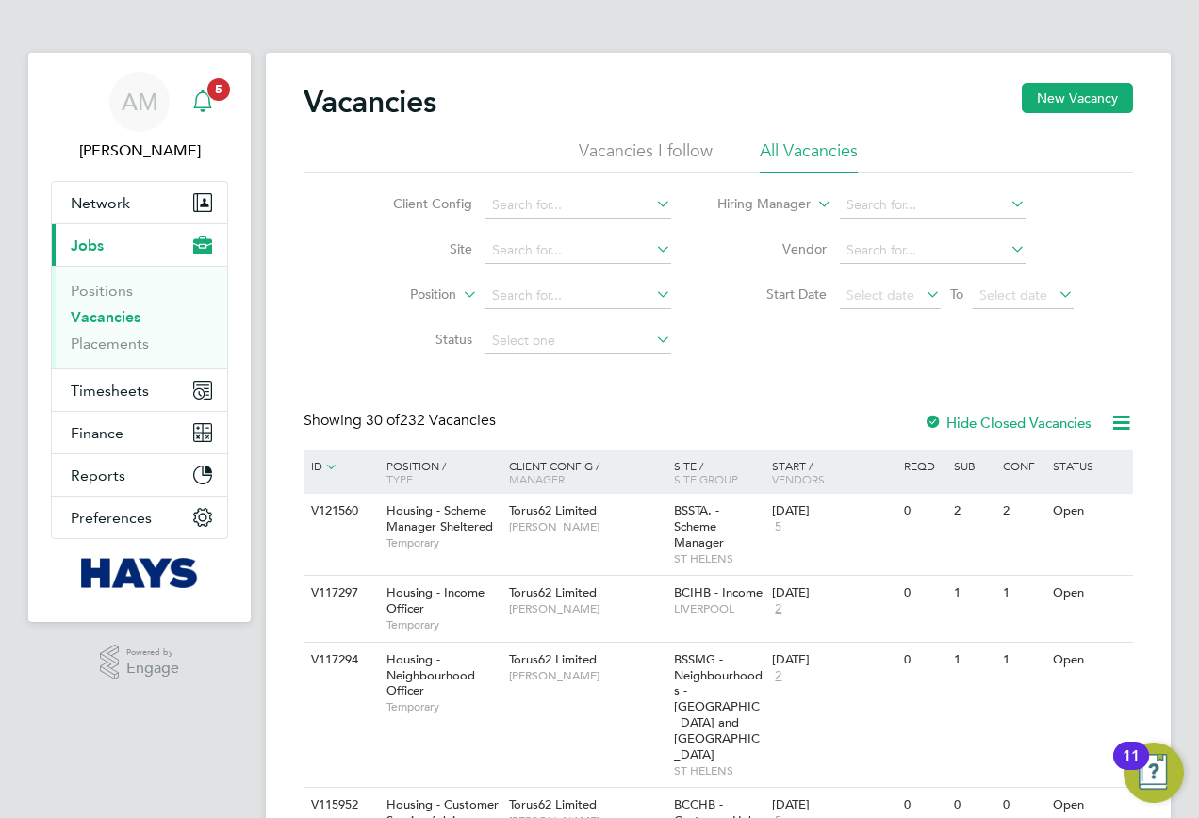
click at [188, 104] on div "Main navigation" at bounding box center [203, 102] width 38 height 38
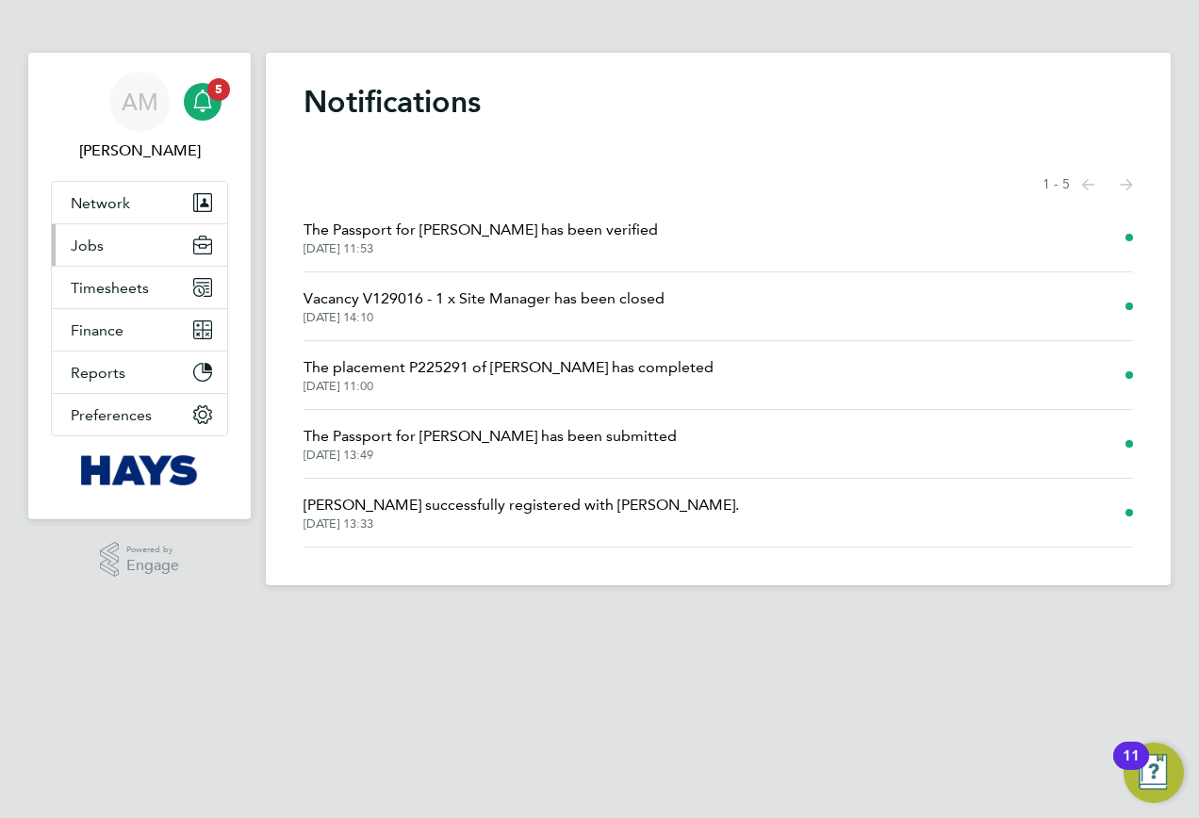
click at [108, 239] on button "Jobs" at bounding box center [139, 244] width 175 height 41
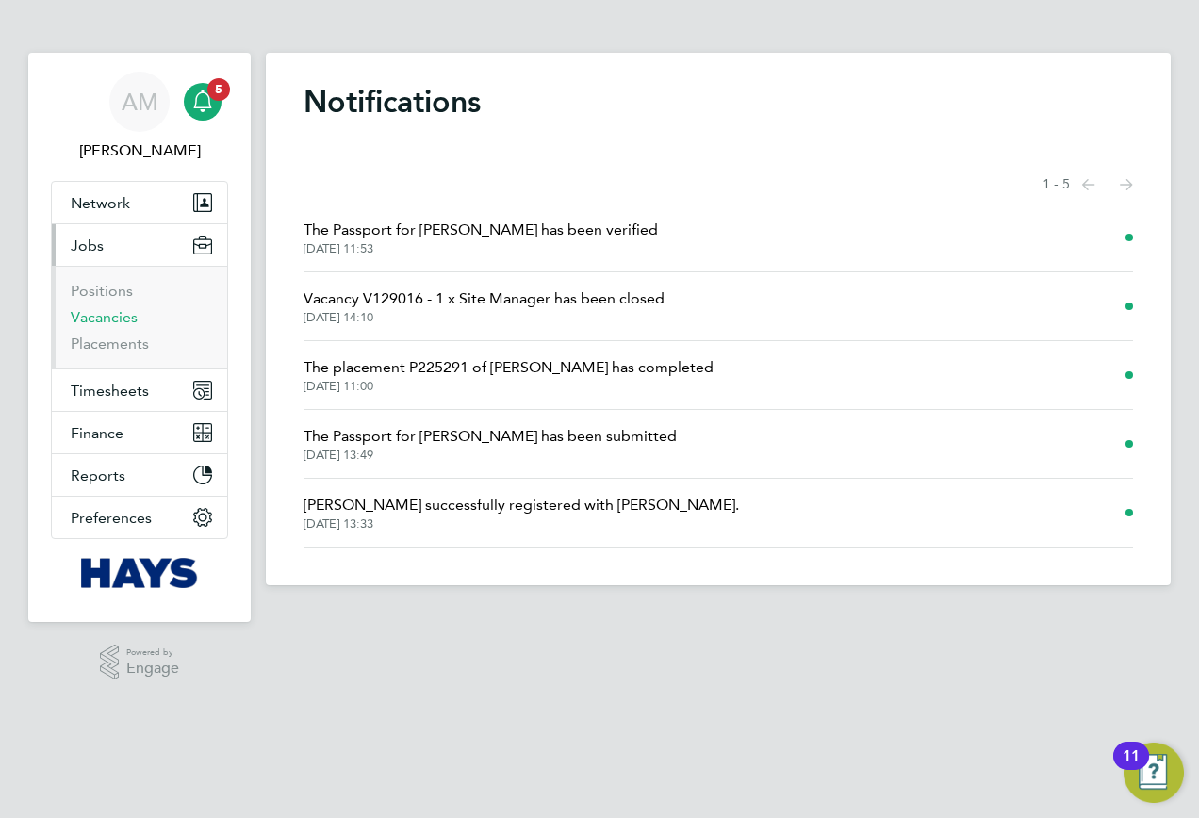
click at [95, 313] on link "Vacancies" at bounding box center [104, 317] width 67 height 18
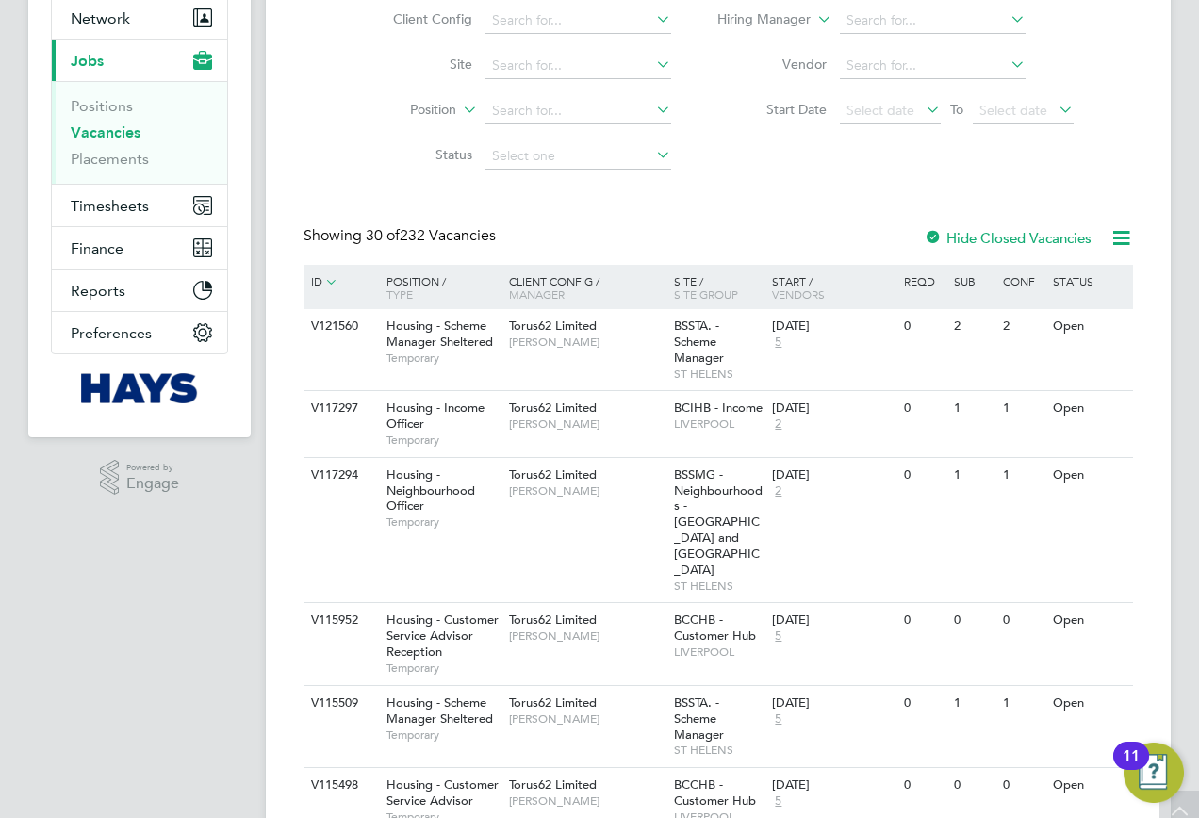
scroll to position [188, 0]
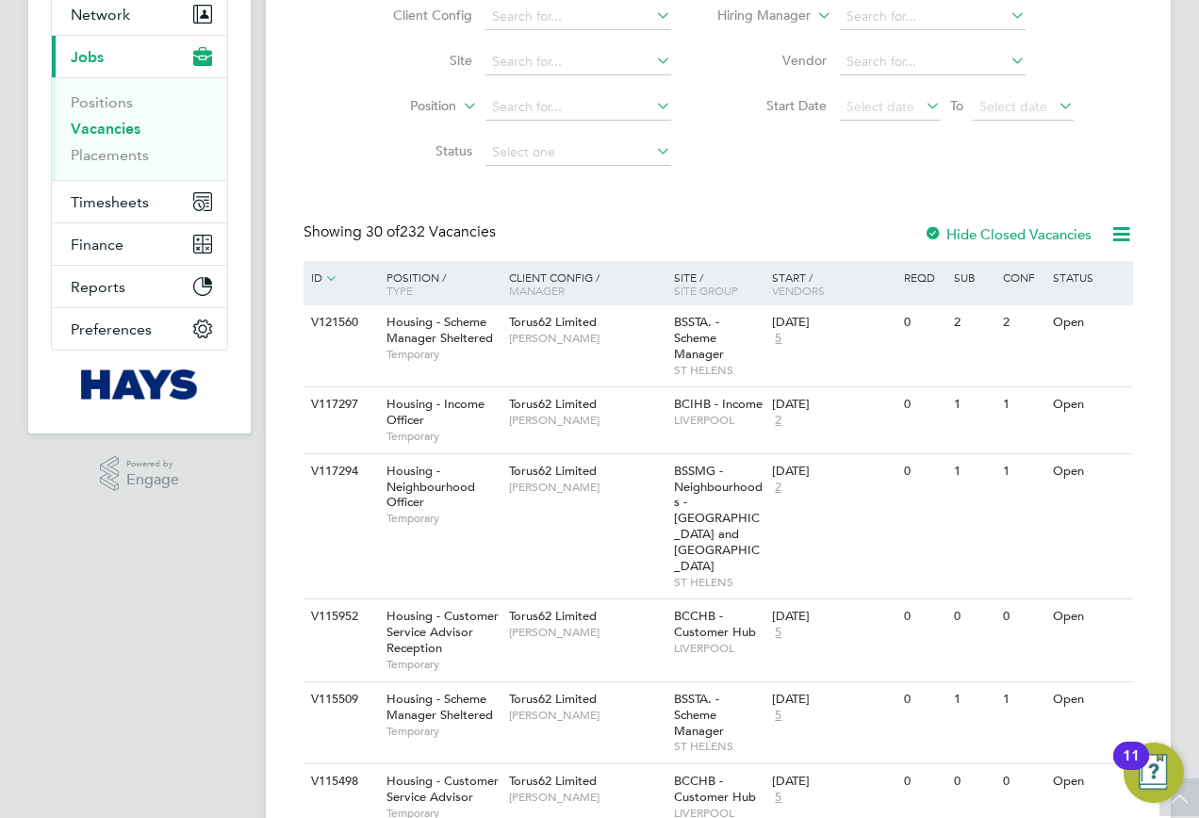
click at [331, 275] on icon at bounding box center [330, 277] width 17 height 17
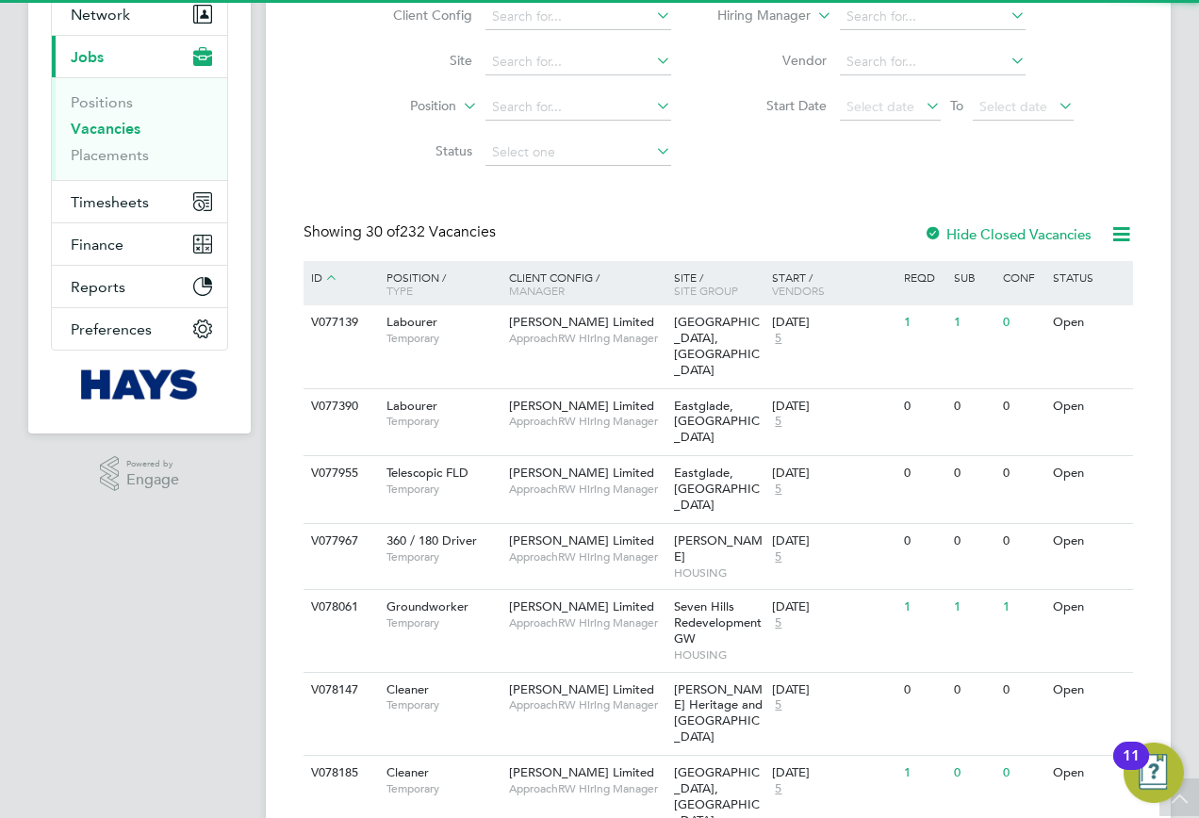
click at [331, 275] on icon at bounding box center [330, 277] width 17 height 17
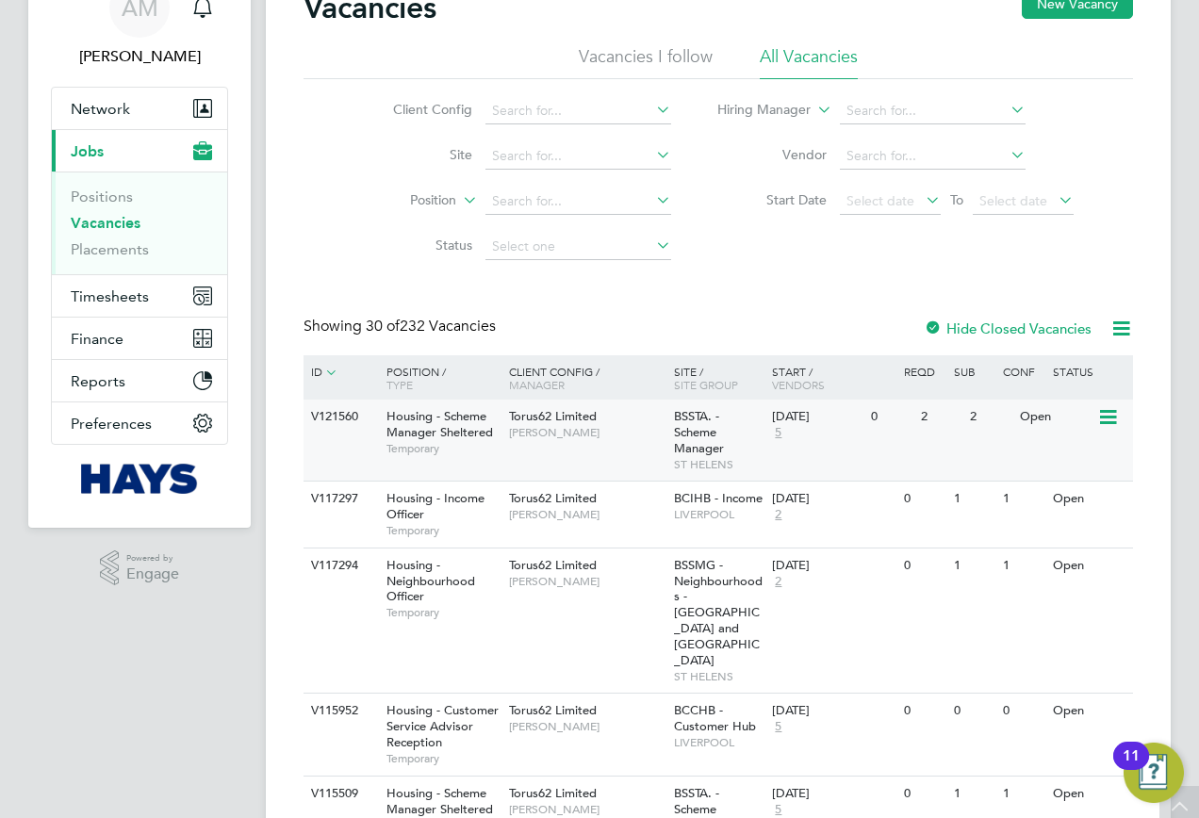
scroll to position [0, 0]
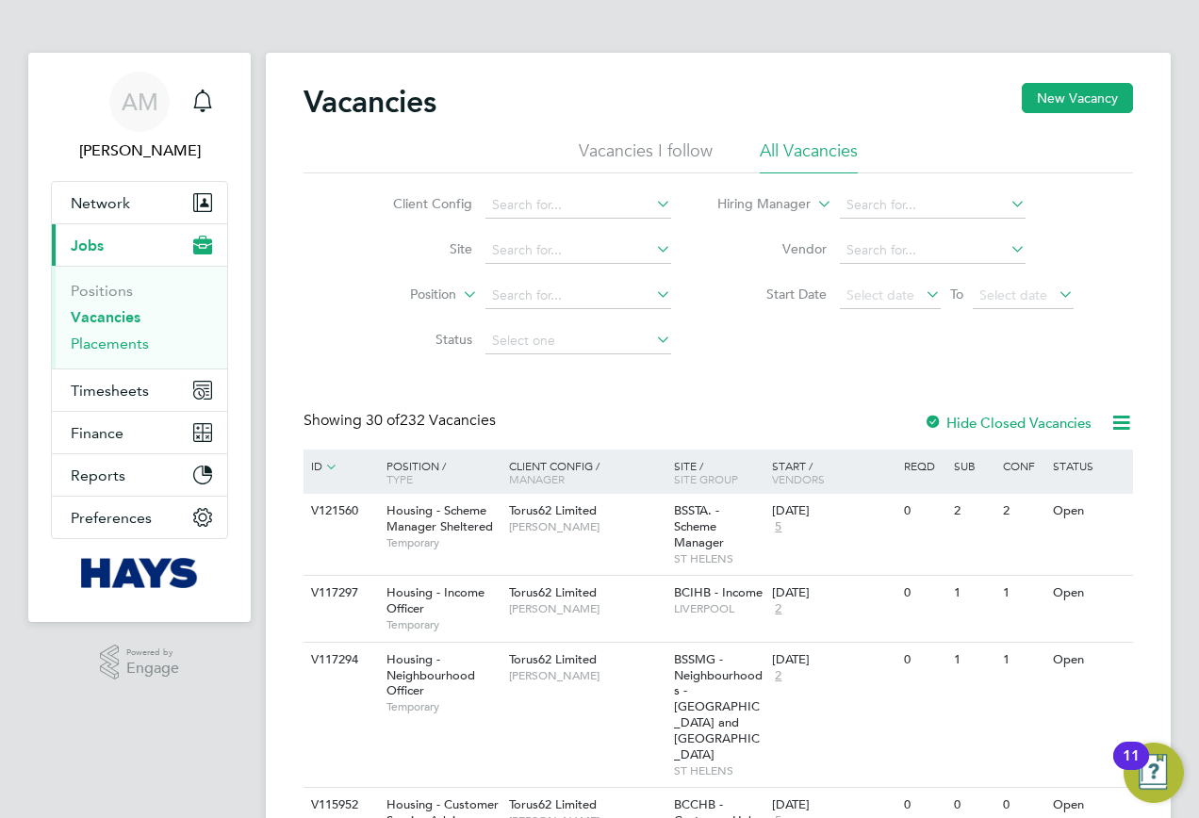
click at [113, 347] on link "Placements" at bounding box center [110, 344] width 78 height 18
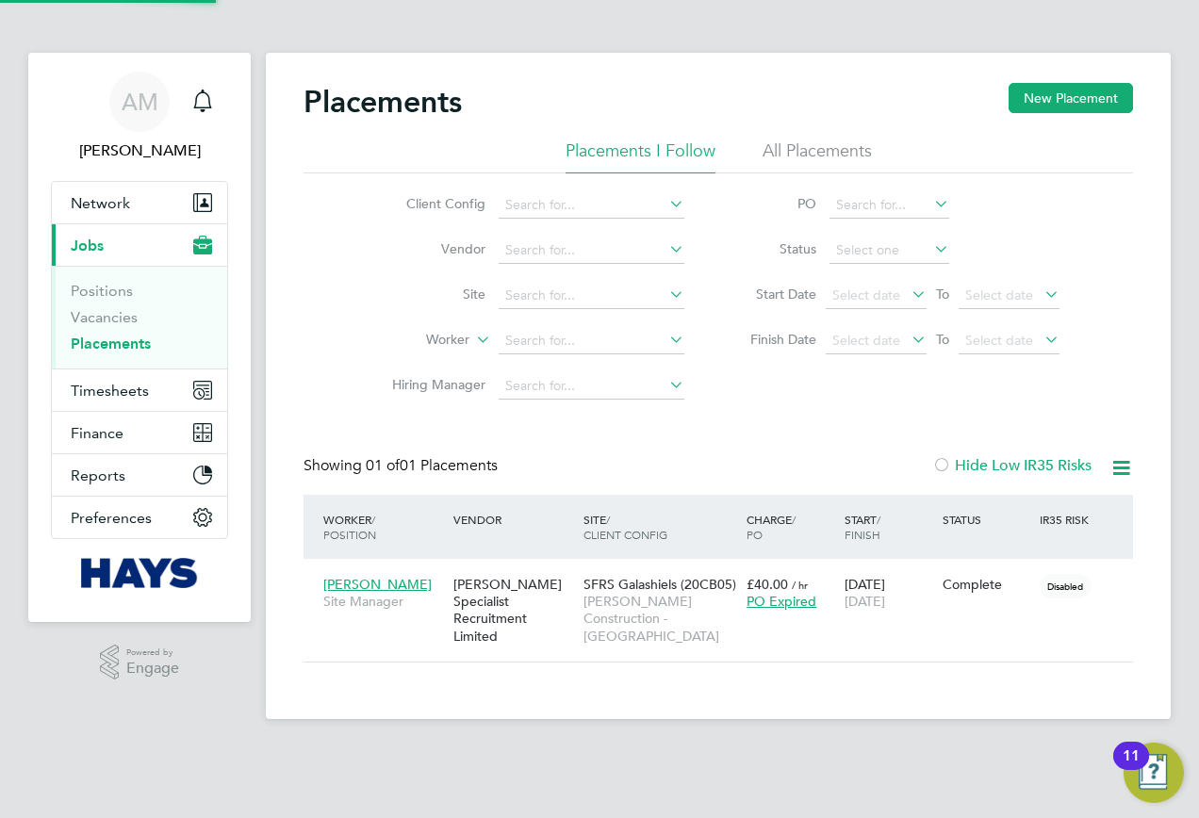
scroll to position [18, 89]
click at [88, 288] on link "Positions" at bounding box center [102, 291] width 62 height 18
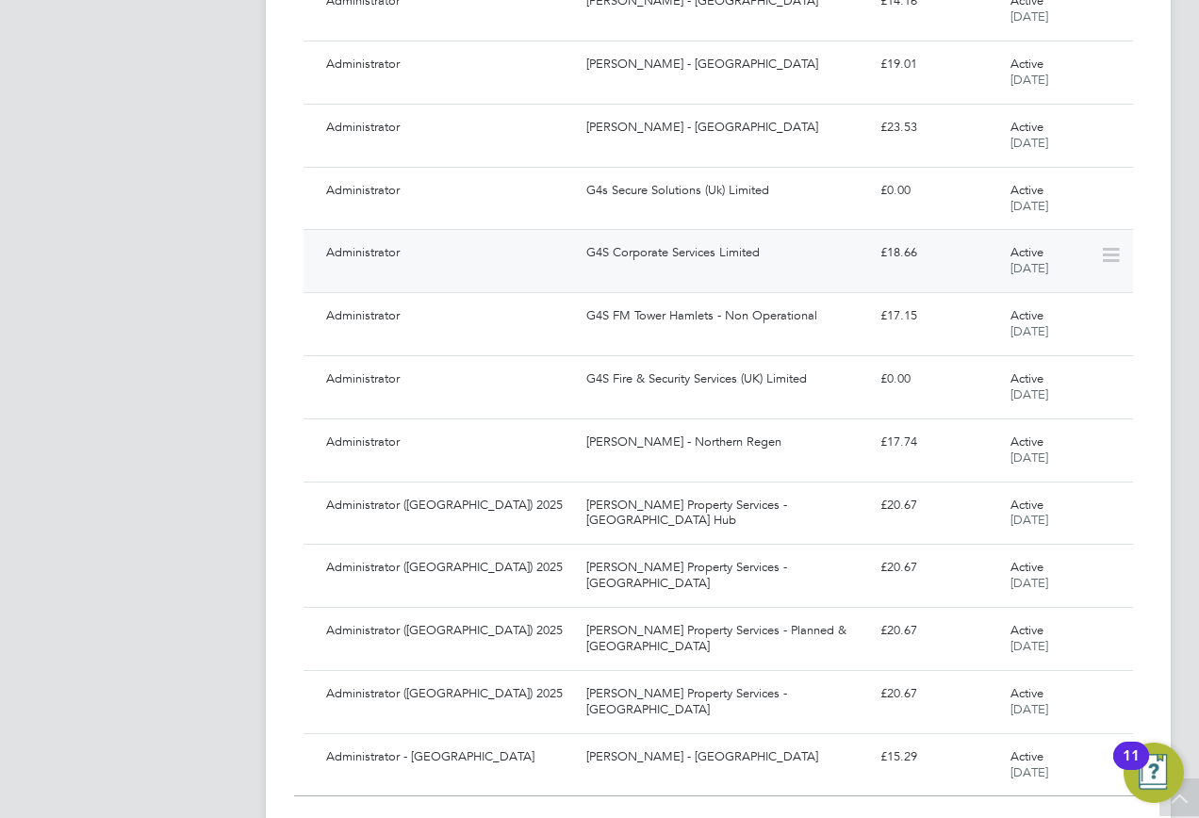
scroll to position [1538, 0]
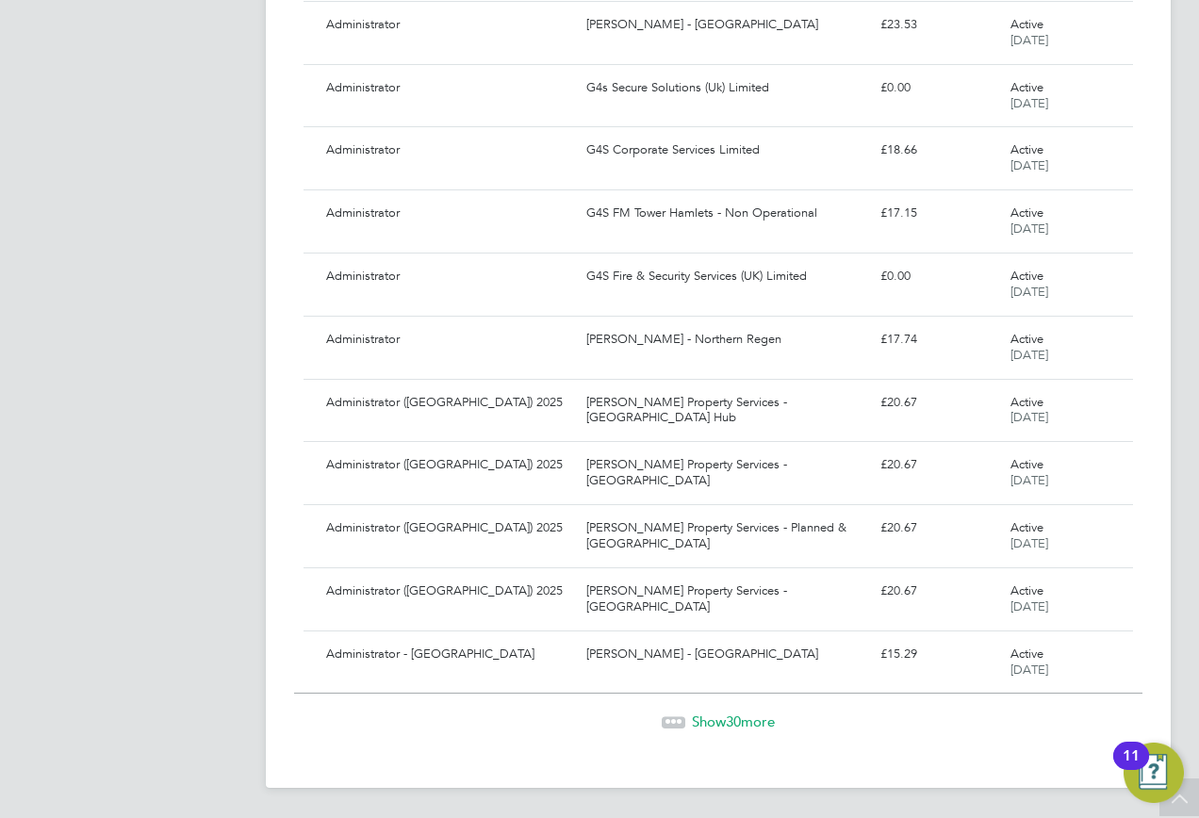
click at [719, 721] on span "Show 30 more" at bounding box center [733, 721] width 83 height 18
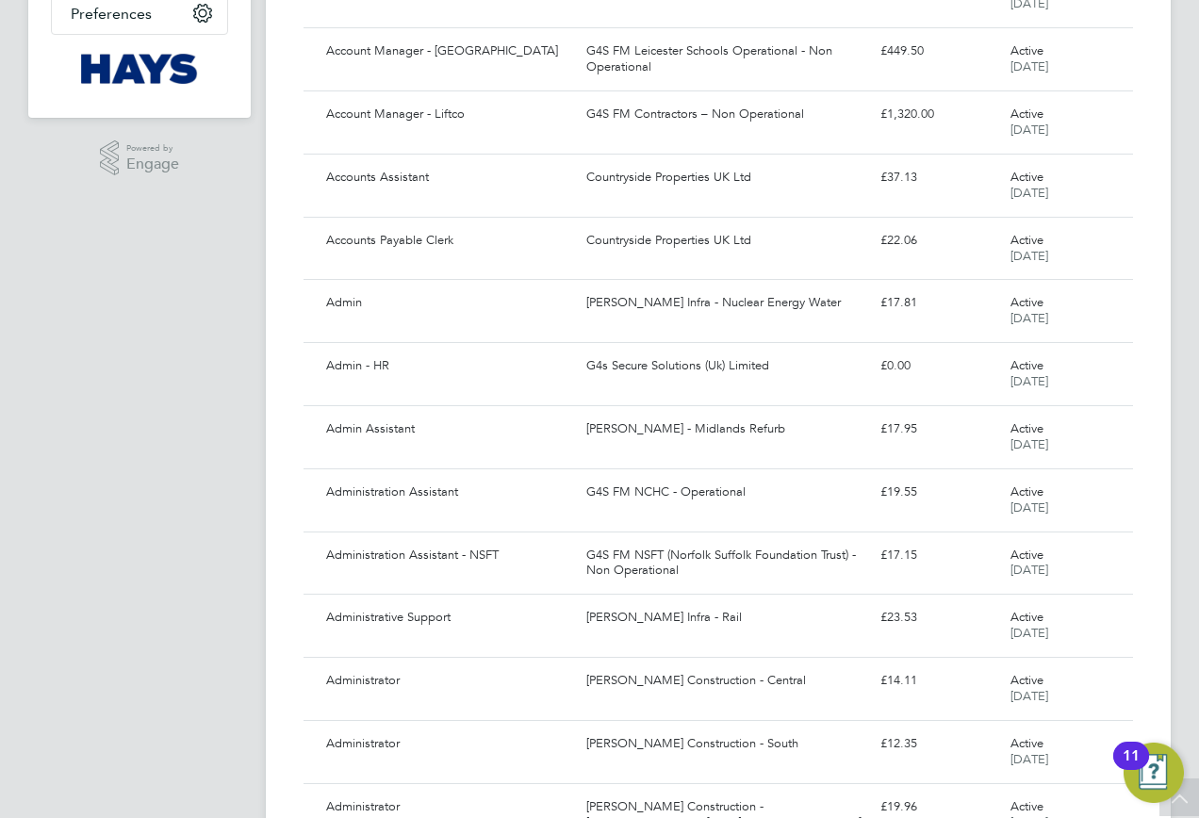
scroll to position [0, 0]
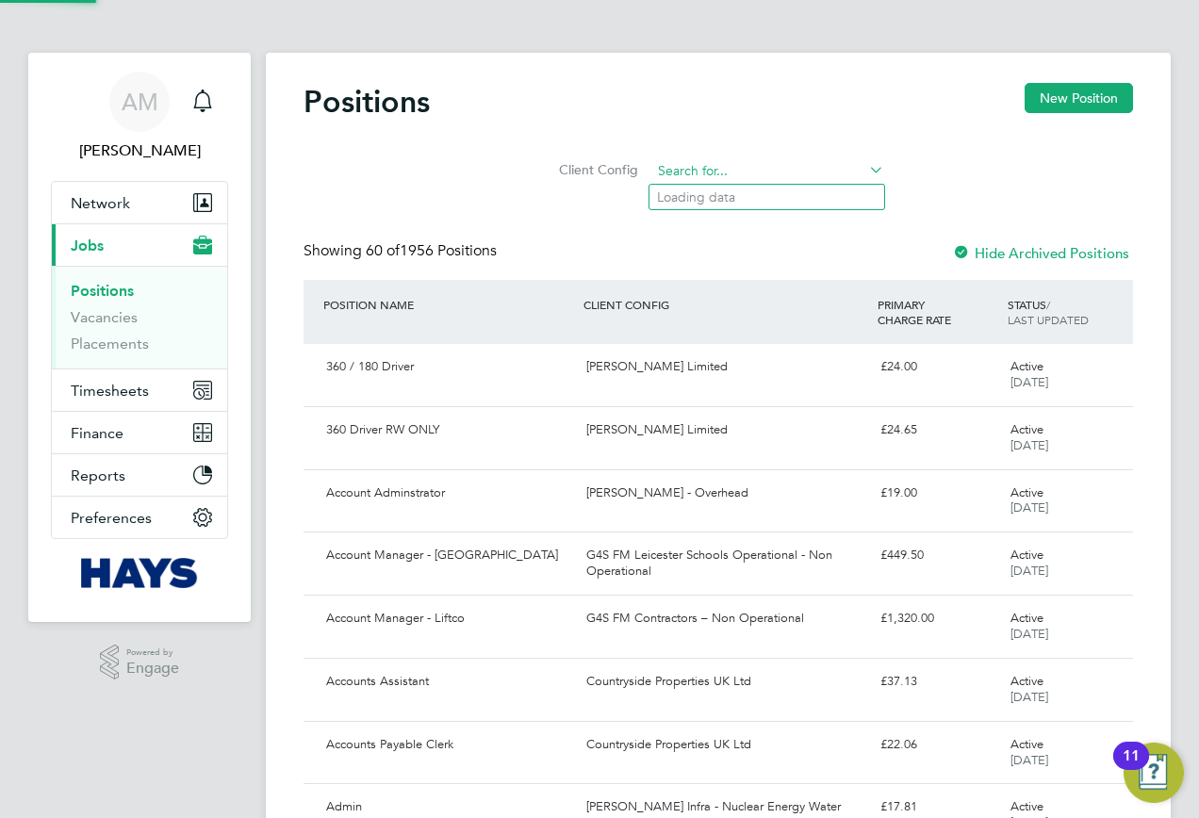
click at [695, 171] on input at bounding box center [767, 171] width 233 height 26
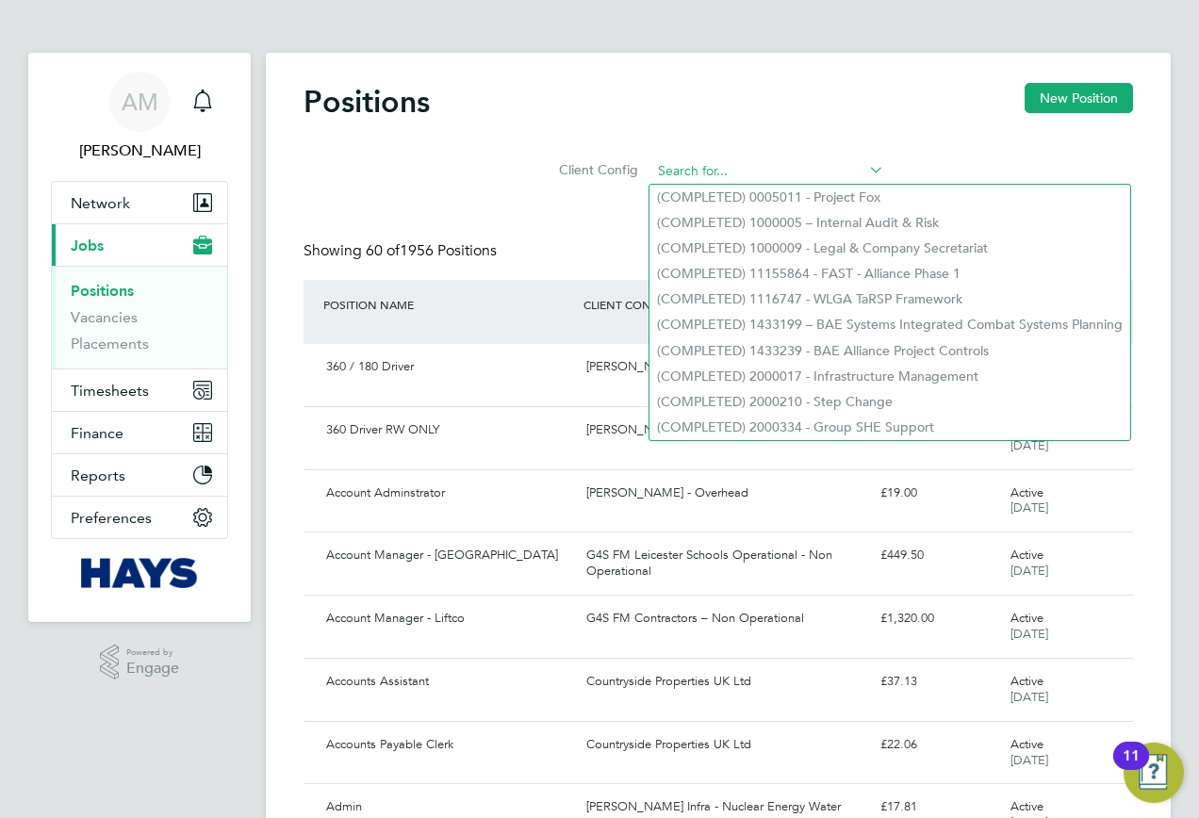
click at [711, 168] on input at bounding box center [767, 171] width 233 height 26
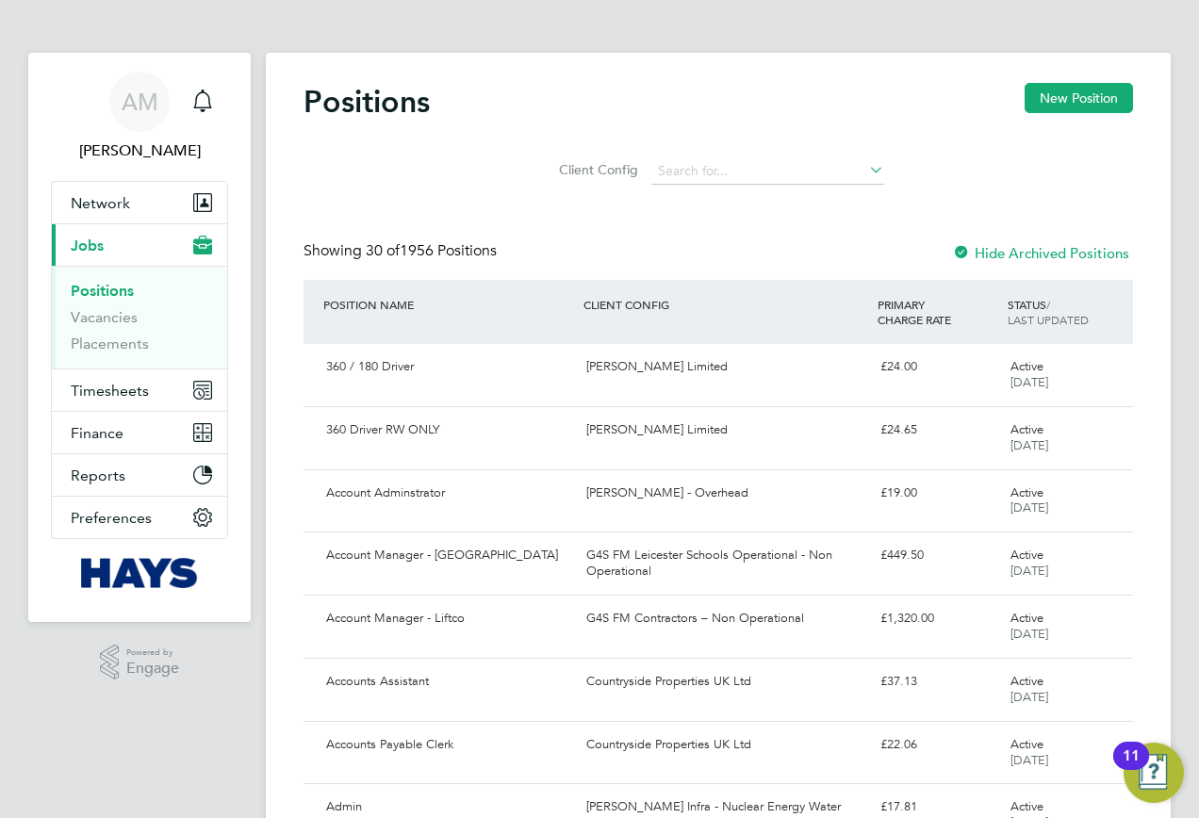
click at [964, 253] on div at bounding box center [961, 254] width 19 height 19
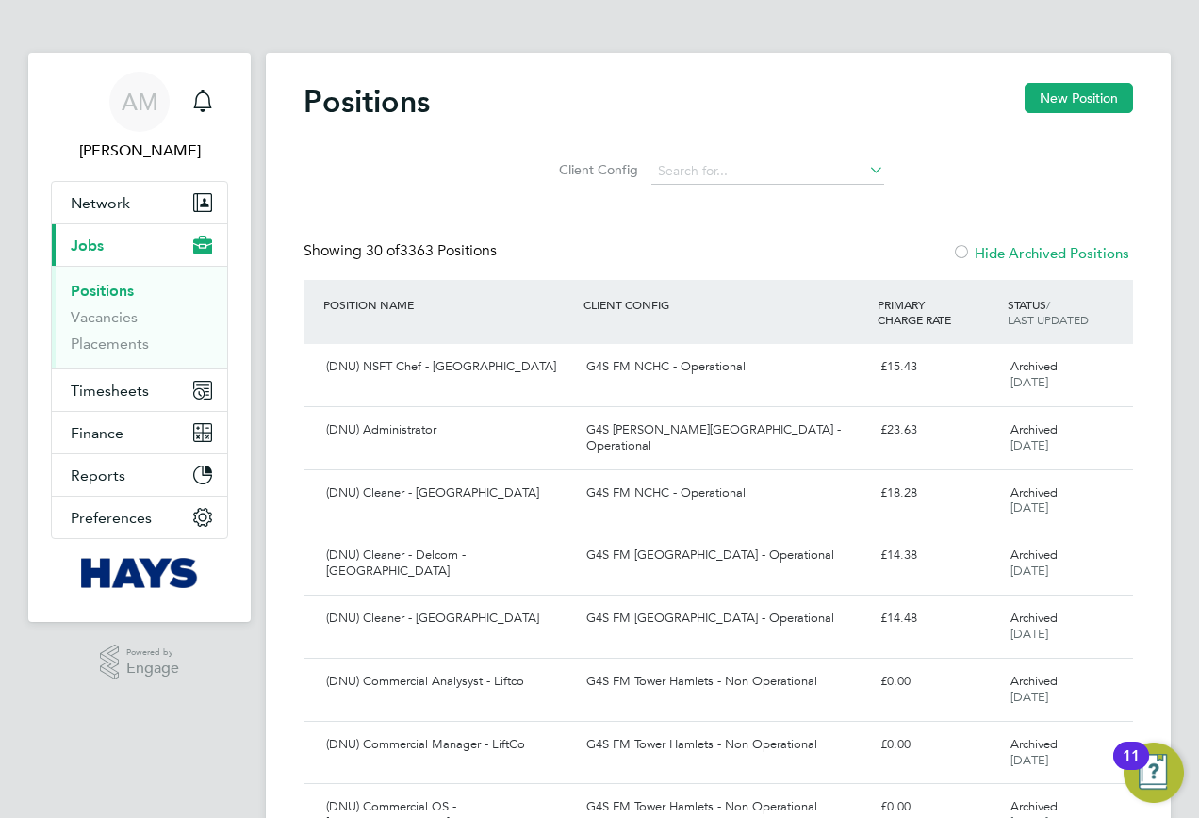
click at [961, 250] on div at bounding box center [961, 254] width 19 height 19
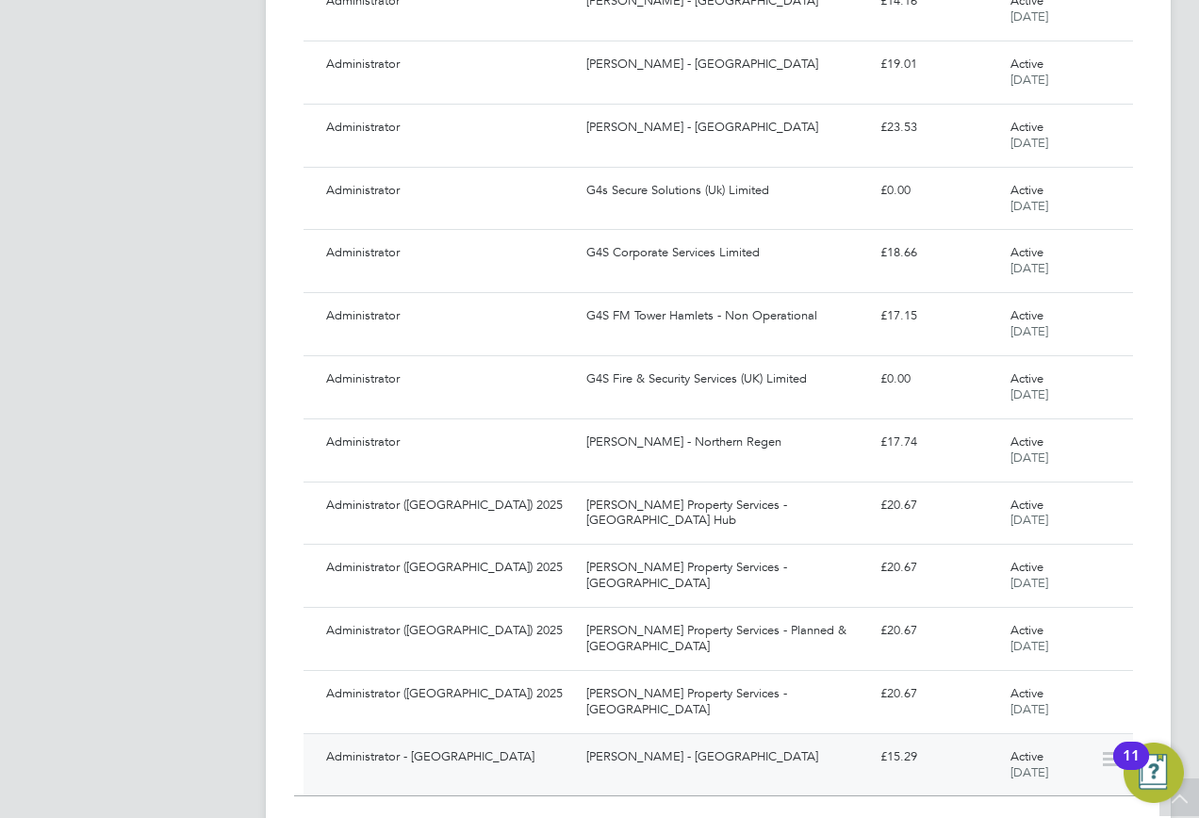
scroll to position [1538, 0]
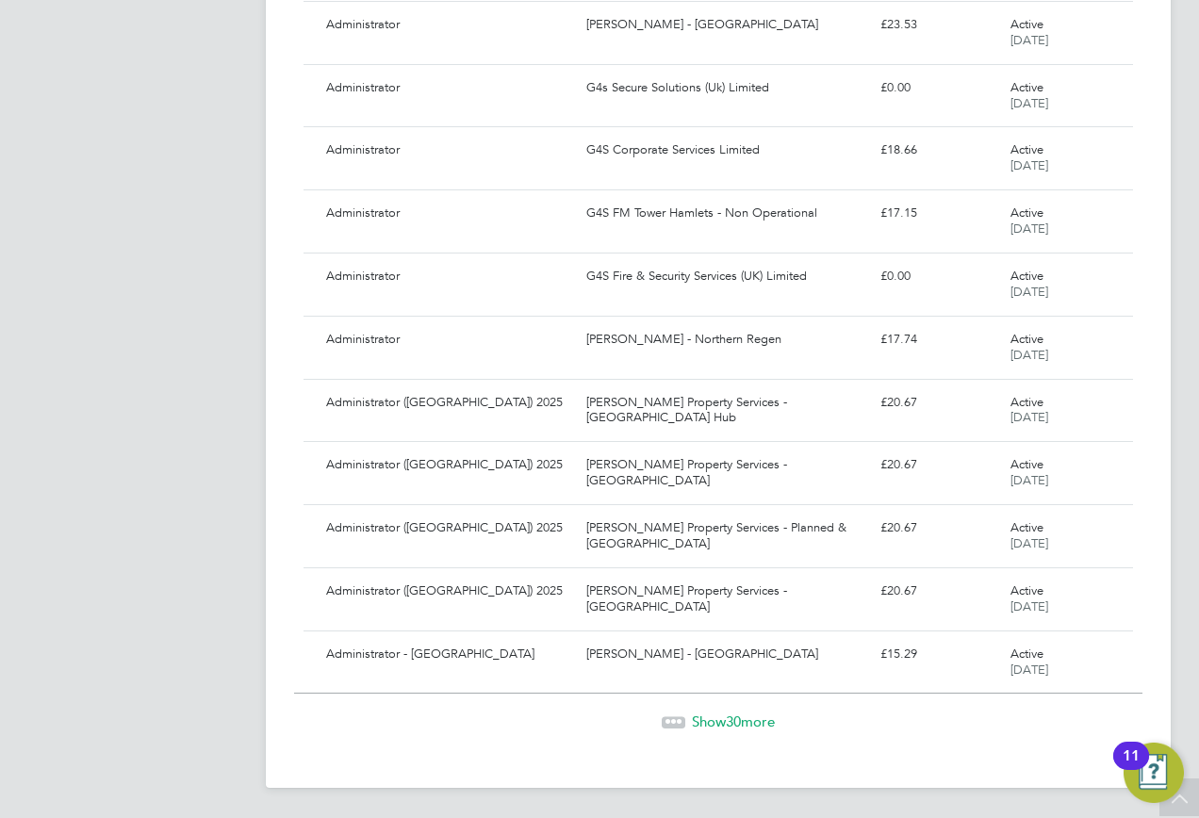
click at [700, 719] on span "Show 30 more" at bounding box center [733, 721] width 83 height 18
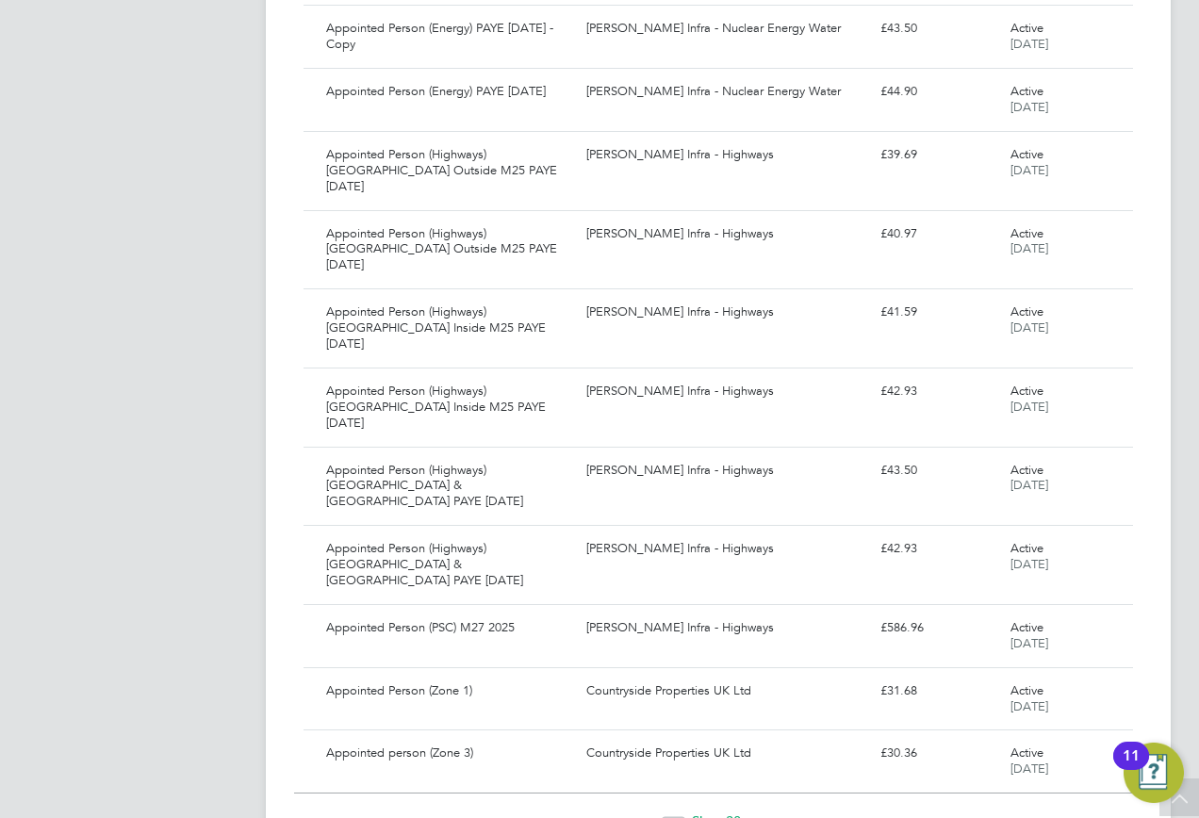
scroll to position [3426, 0]
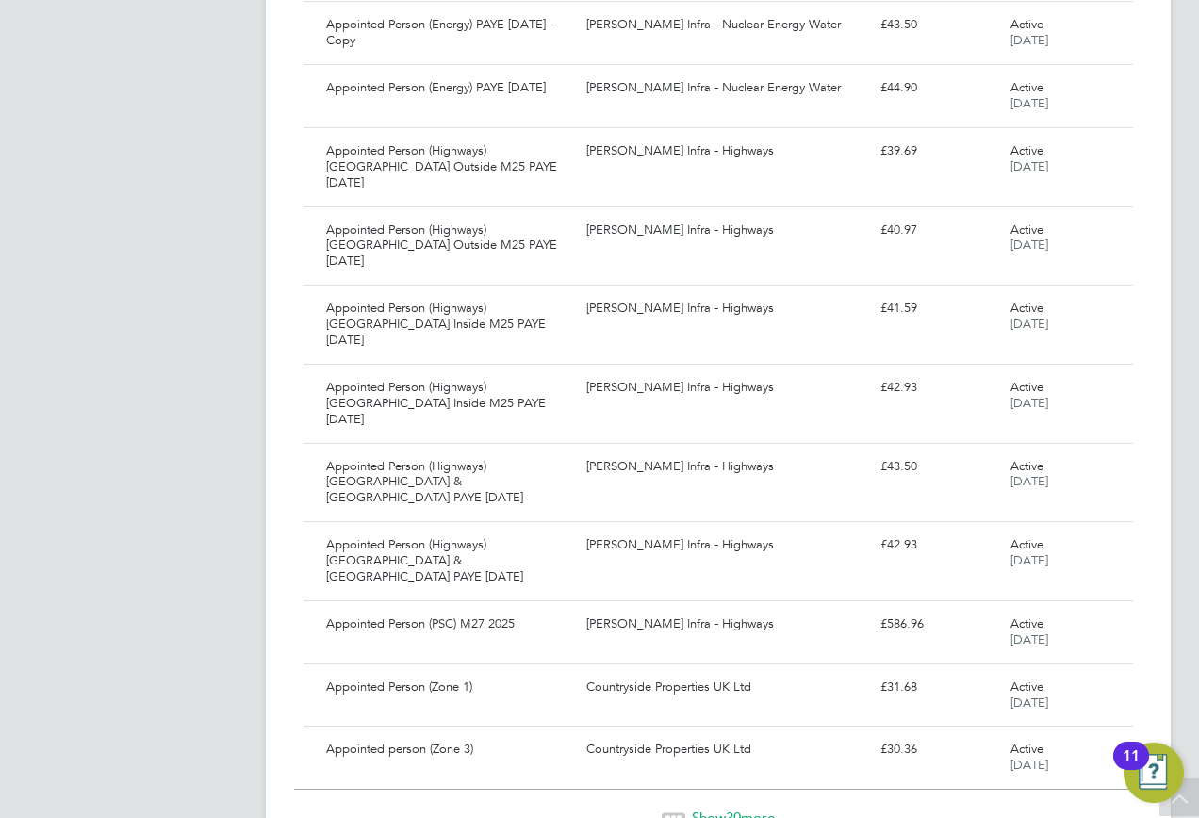
click at [703, 809] on span "Show 30 more" at bounding box center [733, 818] width 83 height 18
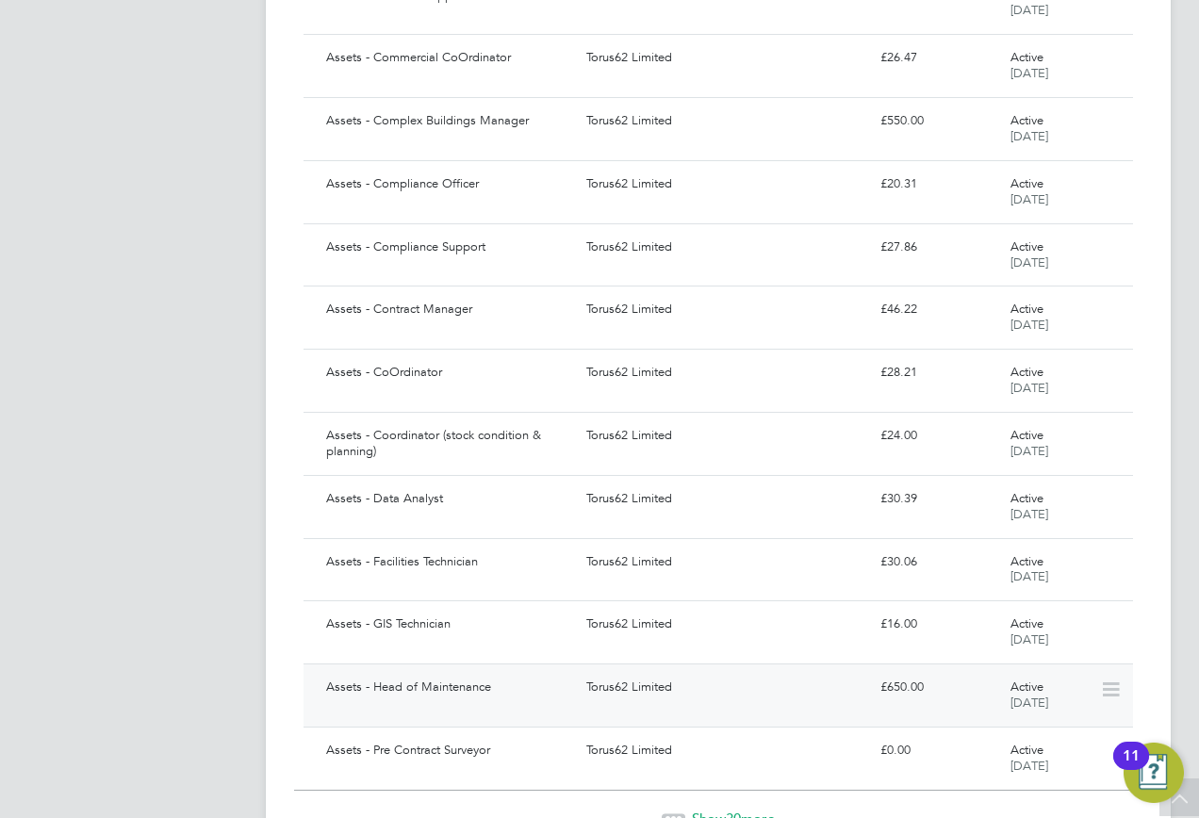
scroll to position [5314, 0]
click at [706, 809] on span "Show 30 more" at bounding box center [733, 818] width 83 height 18
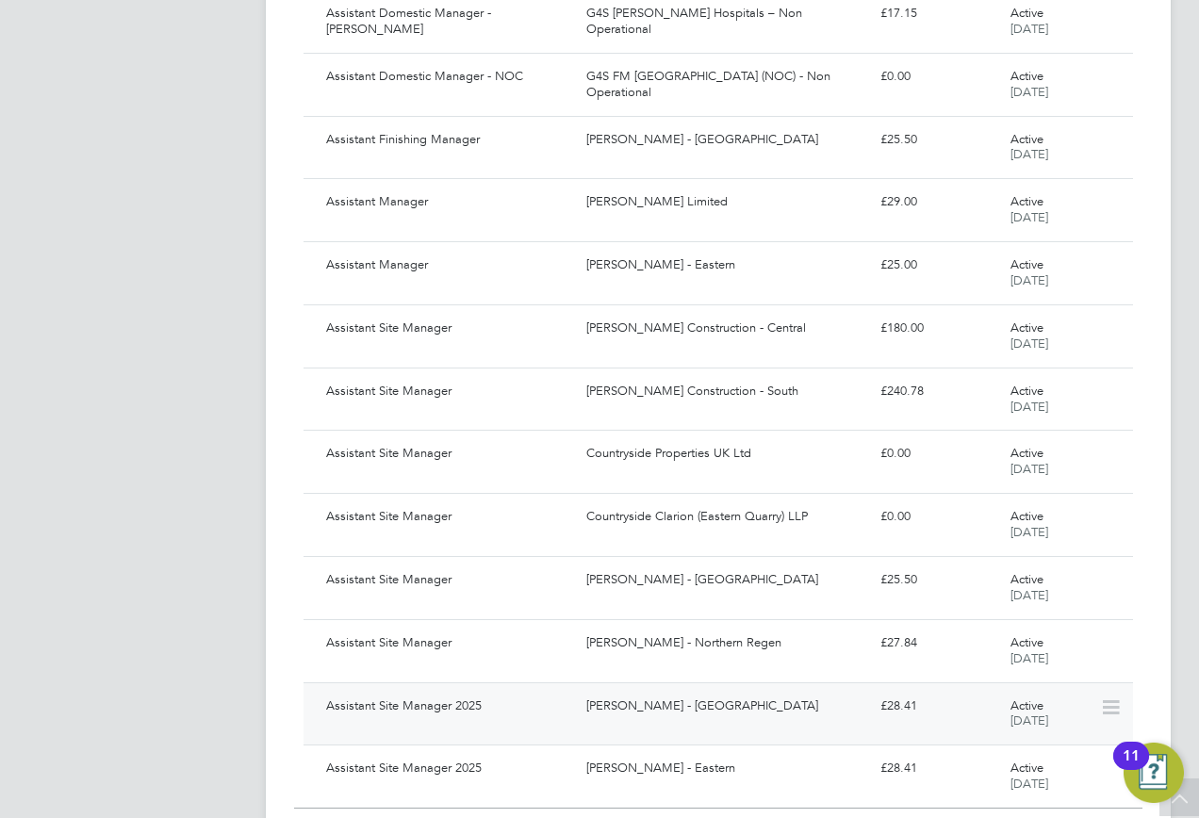
scroll to position [7202, 0]
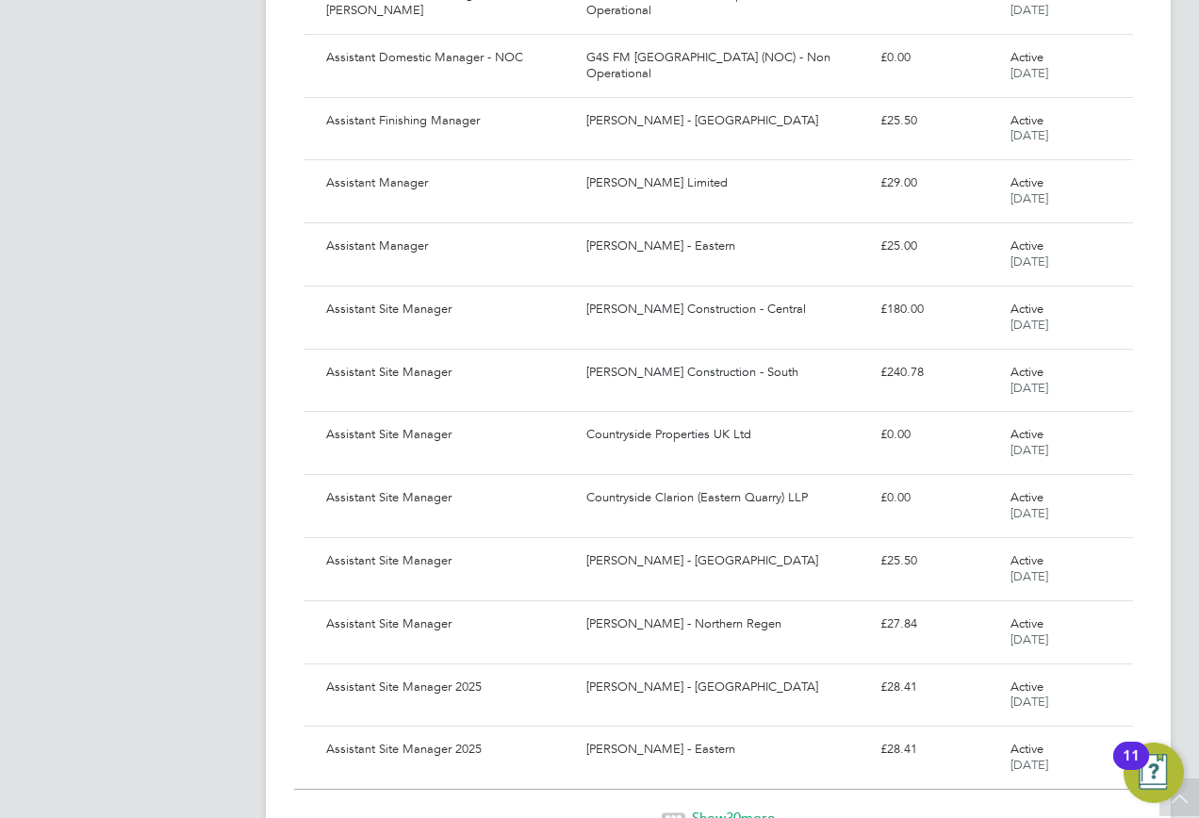
click at [730, 809] on span "30" at bounding box center [733, 818] width 15 height 18
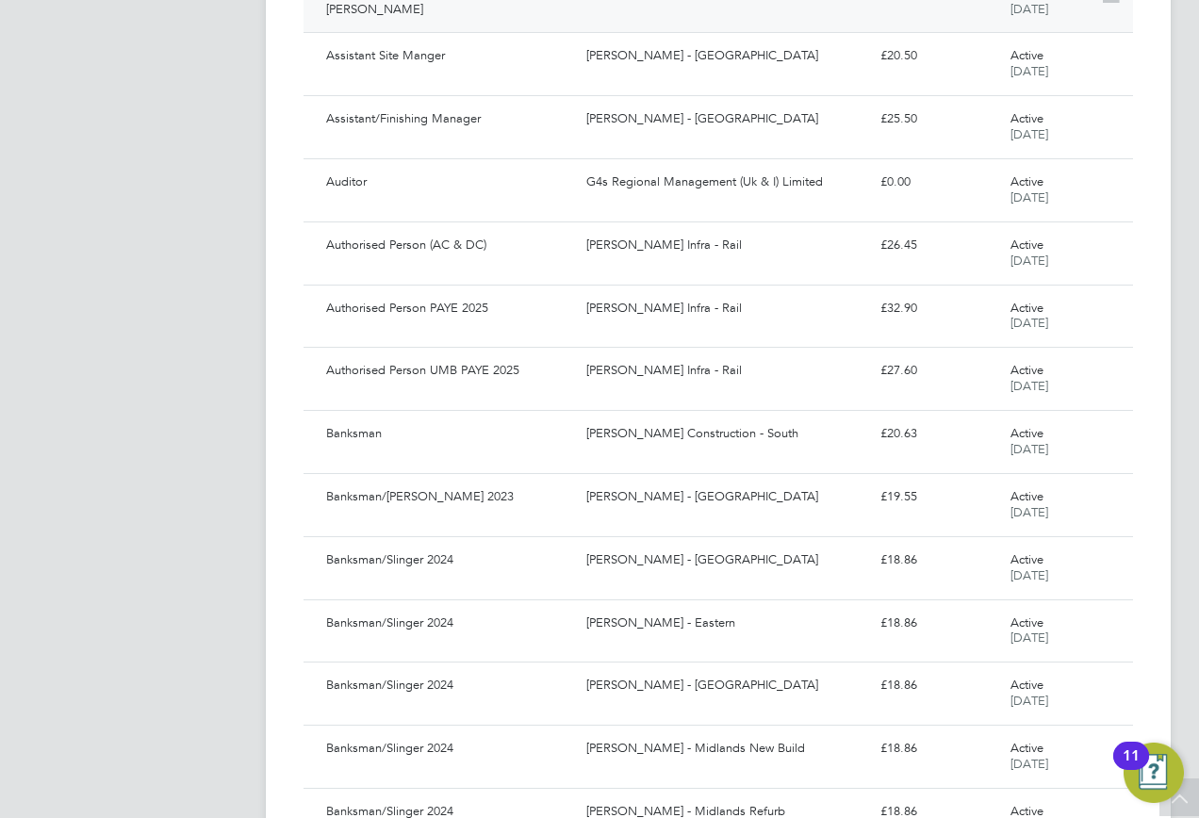
scroll to position [9090, 0]
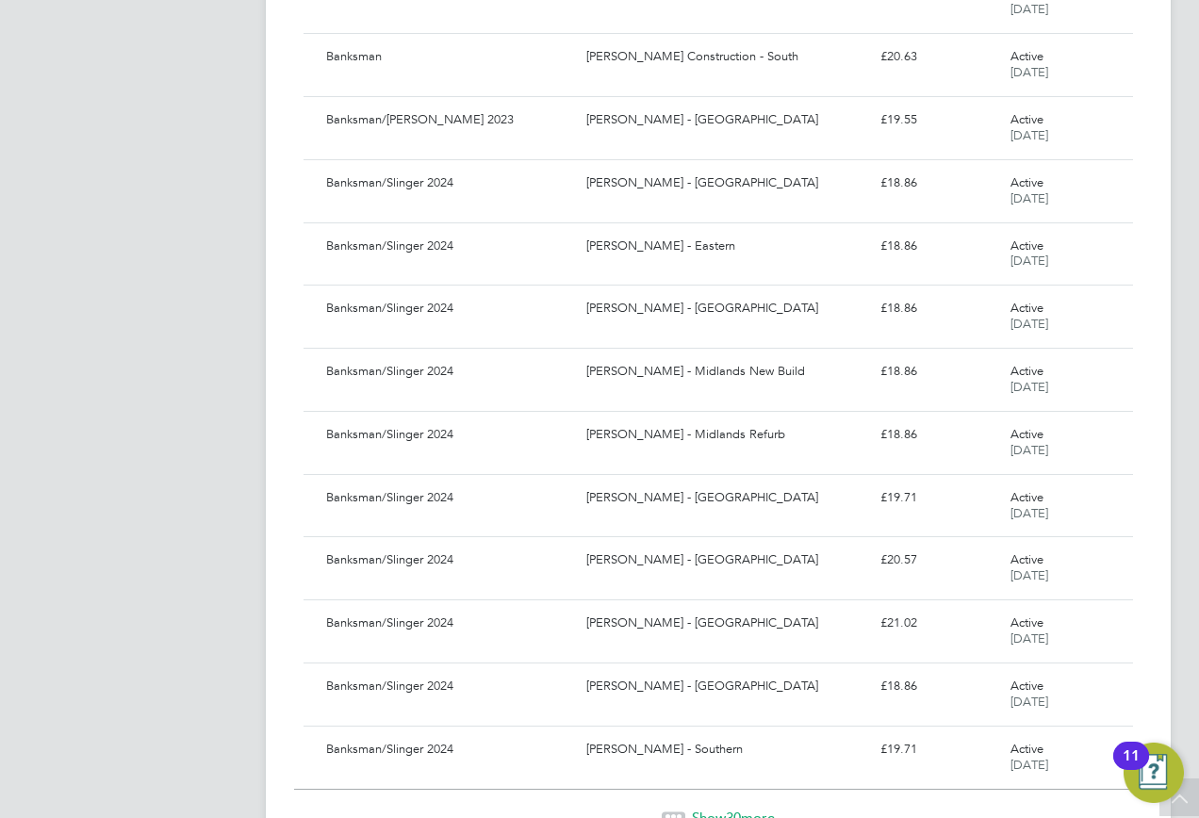
click at [719, 809] on span "Show 30 more" at bounding box center [733, 818] width 83 height 18
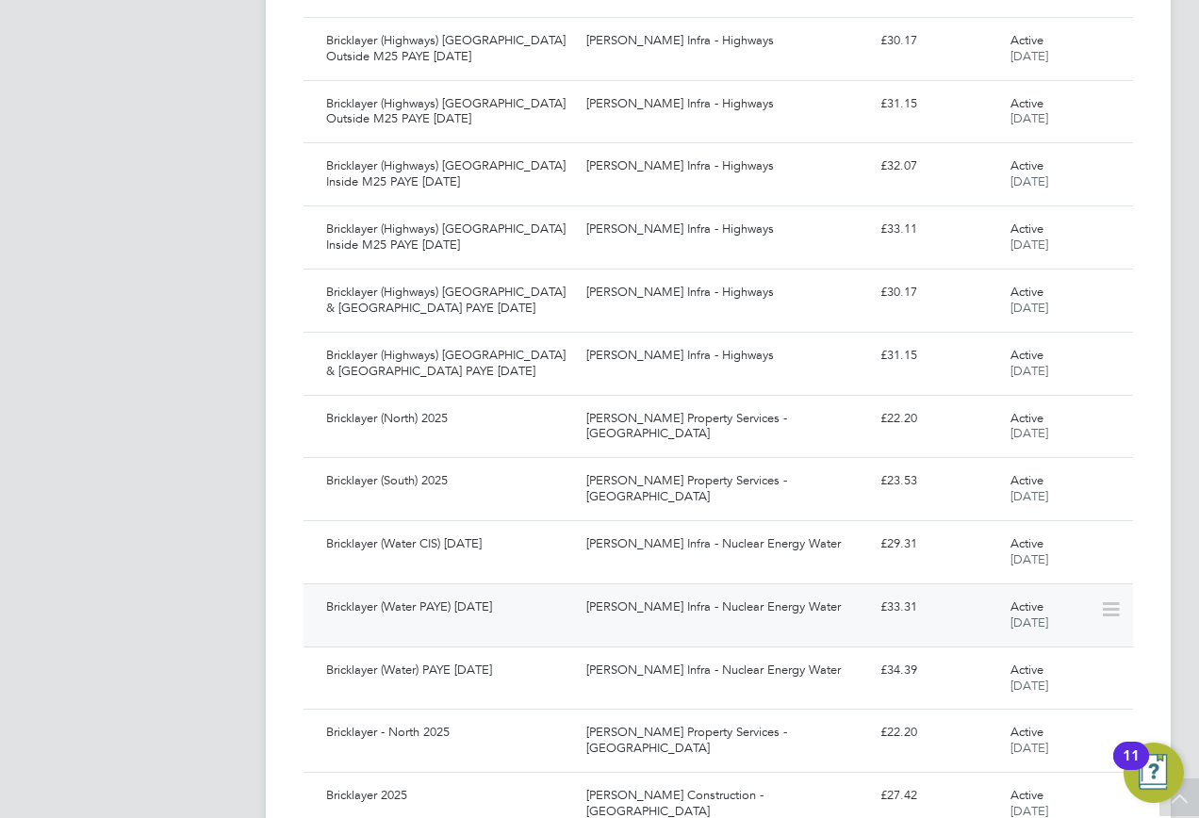
scroll to position [10978, 0]
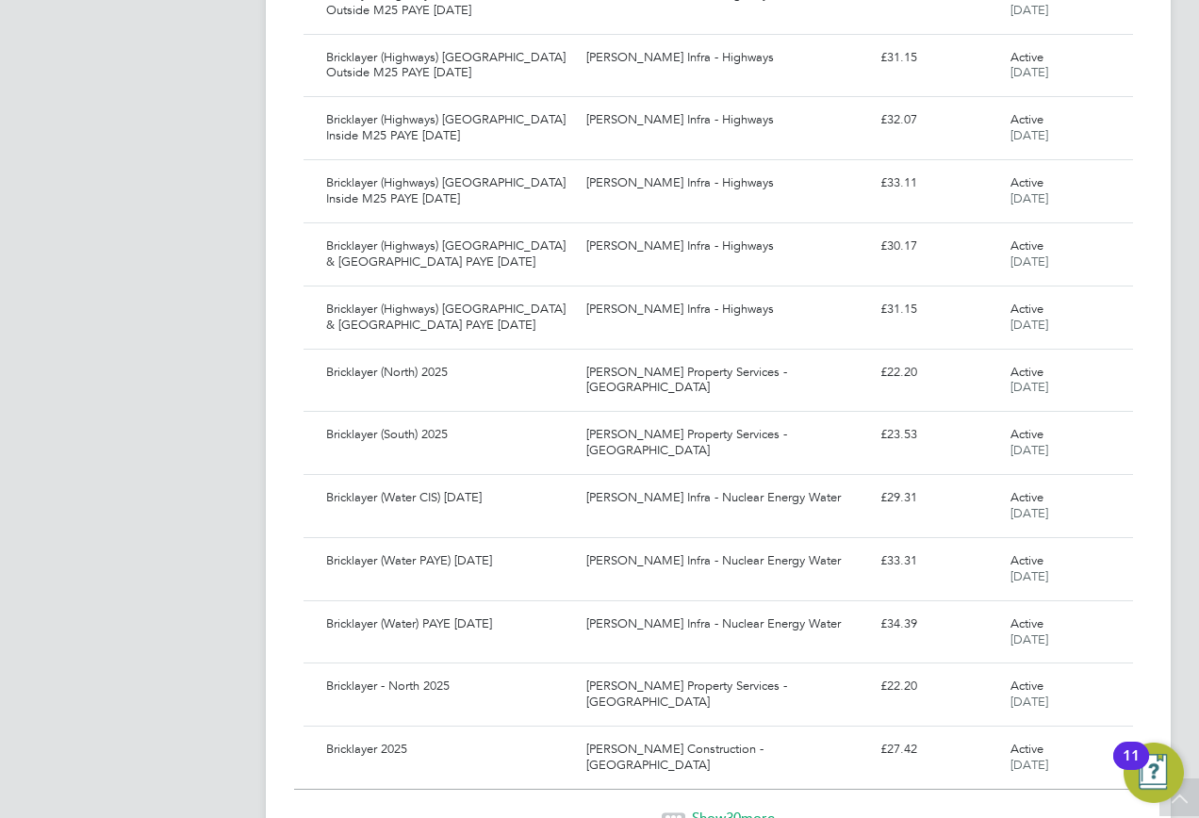
click at [754, 809] on span "Show 30 more" at bounding box center [733, 818] width 83 height 18
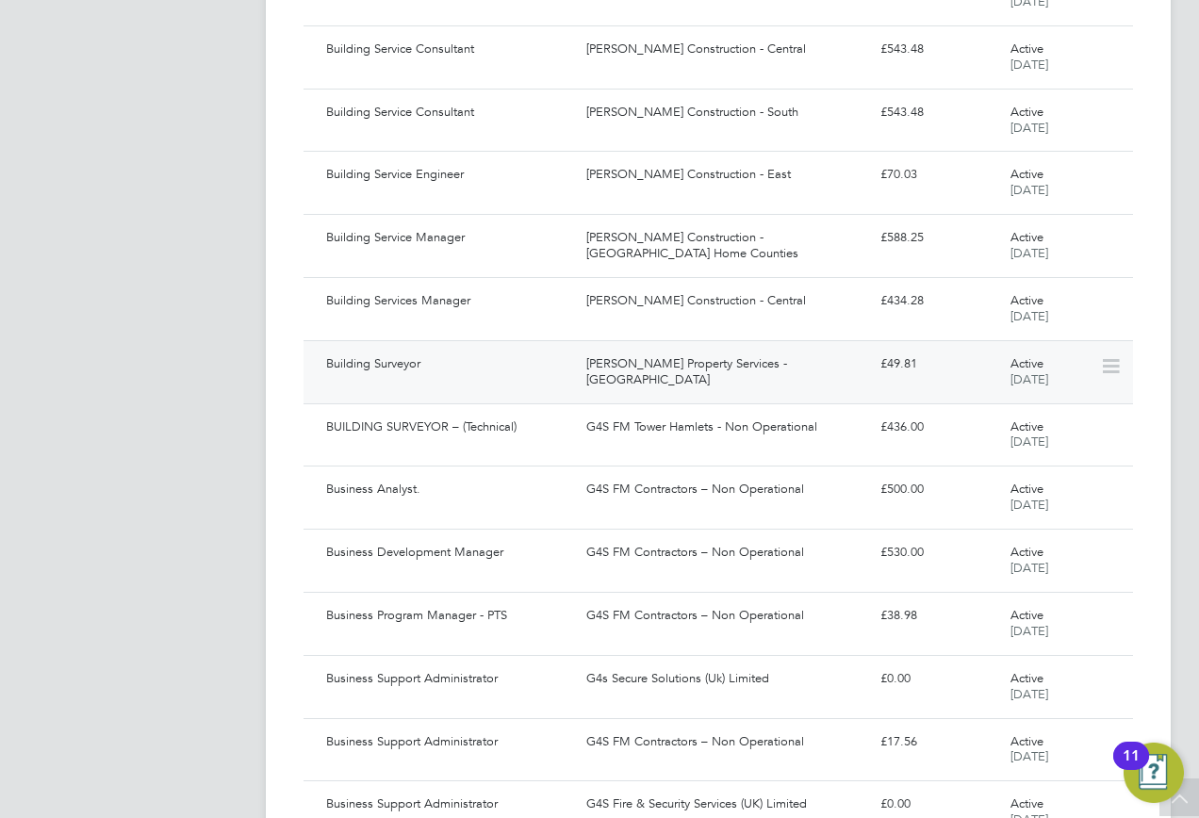
scroll to position [12867, 0]
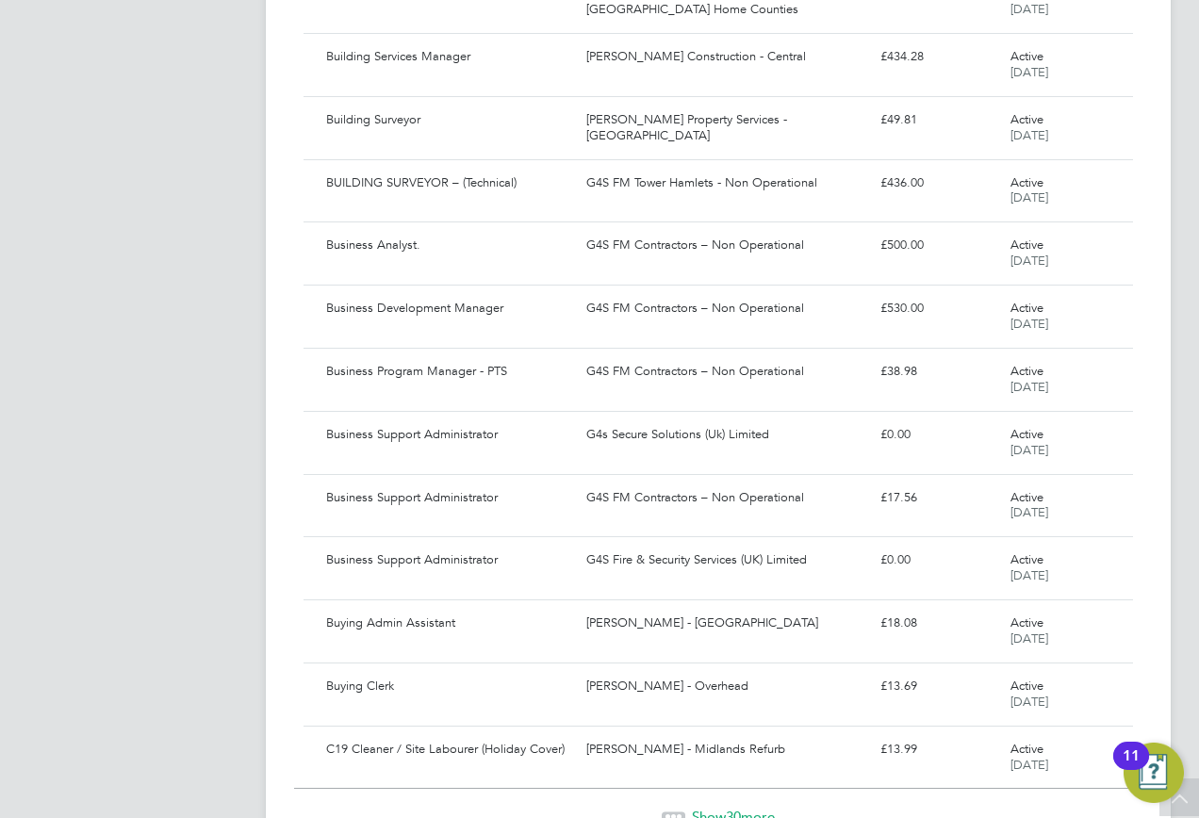
click at [712, 808] on span "Show 30 more" at bounding box center [733, 817] width 83 height 18
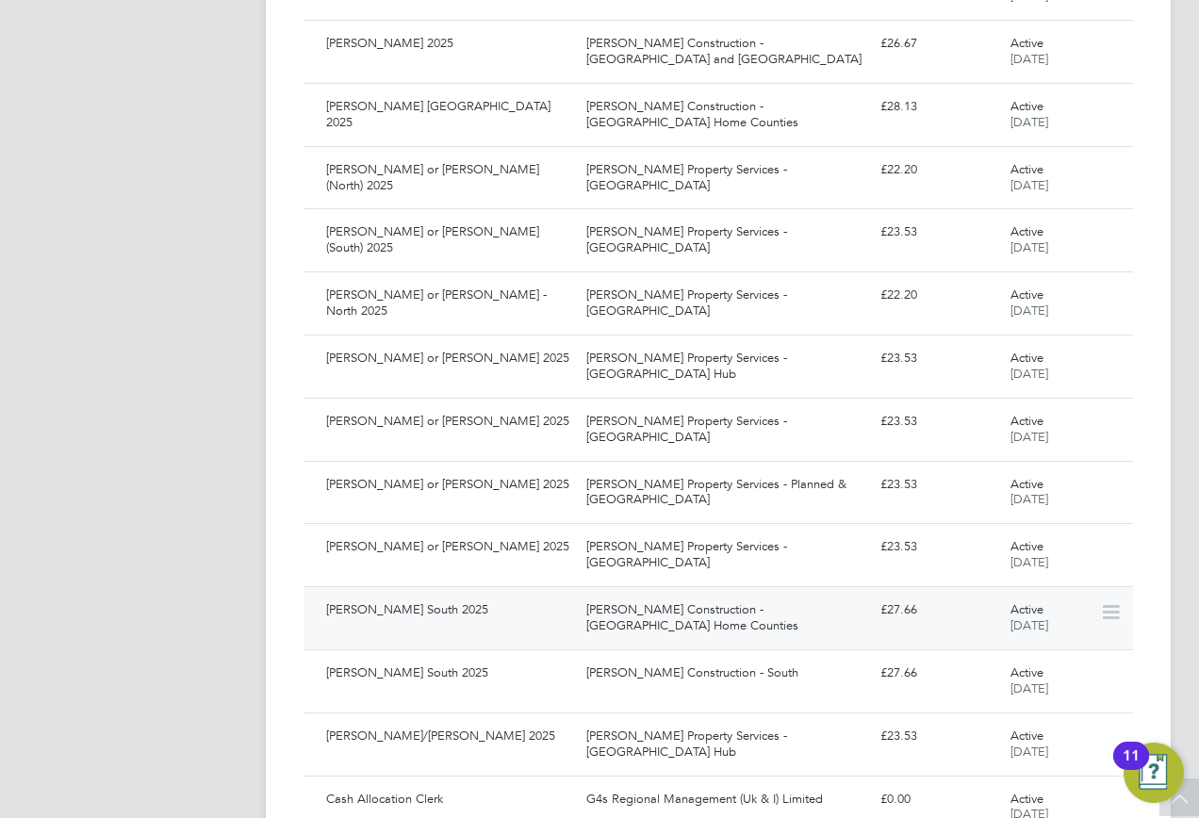
scroll to position [14754, 0]
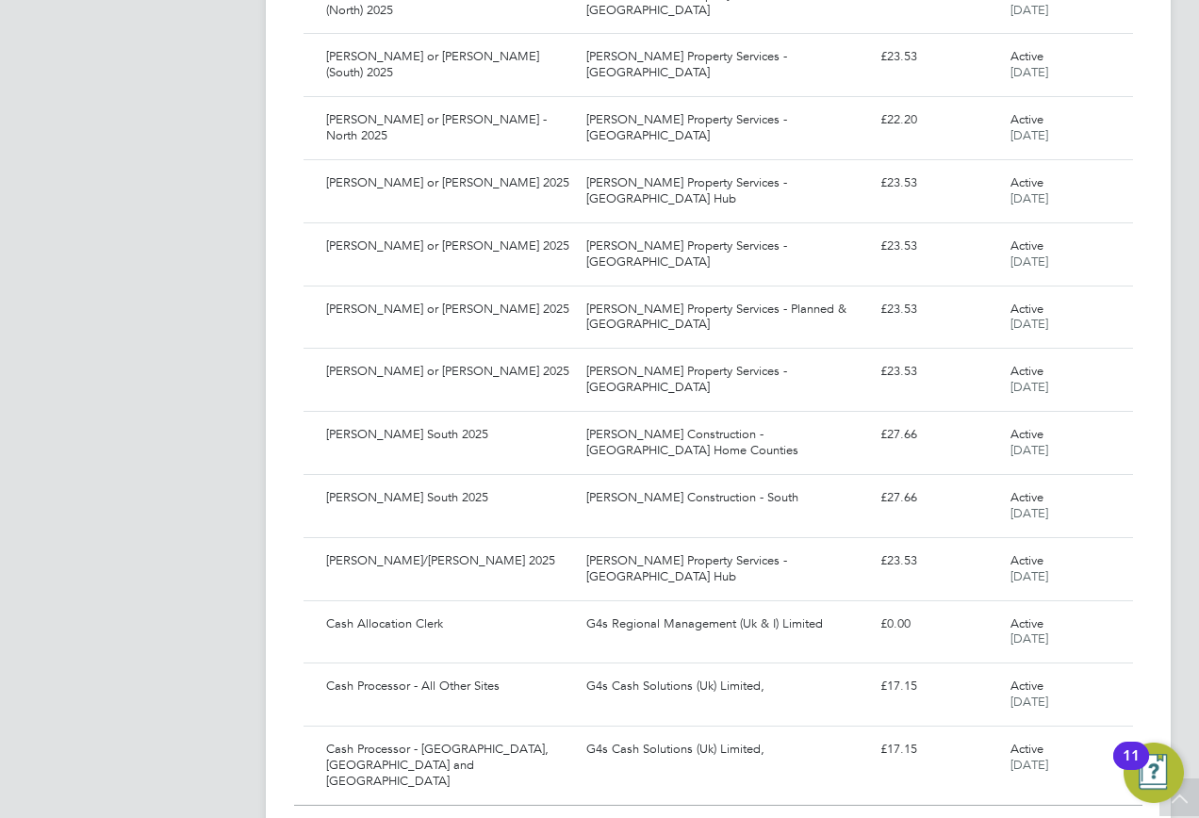
click at [713, 817] on span "Show 30 more" at bounding box center [733, 834] width 83 height 18
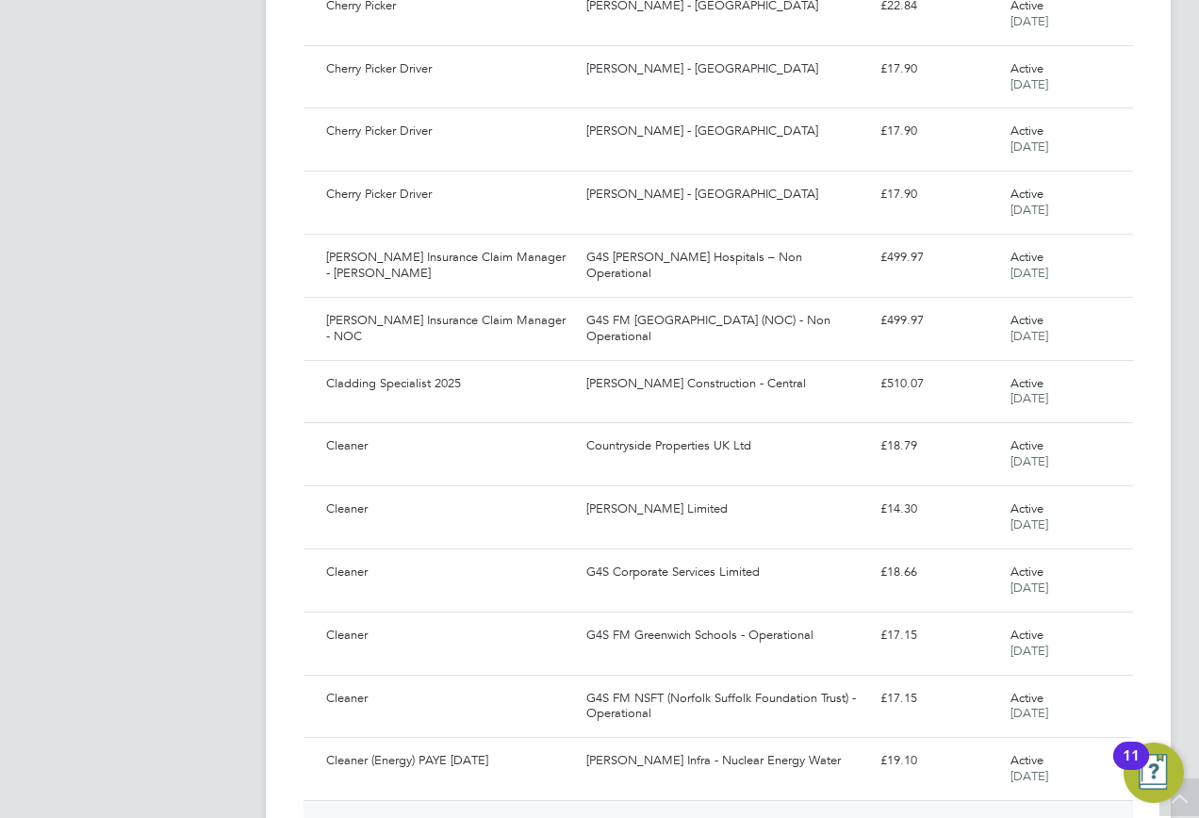
scroll to position [16642, 0]
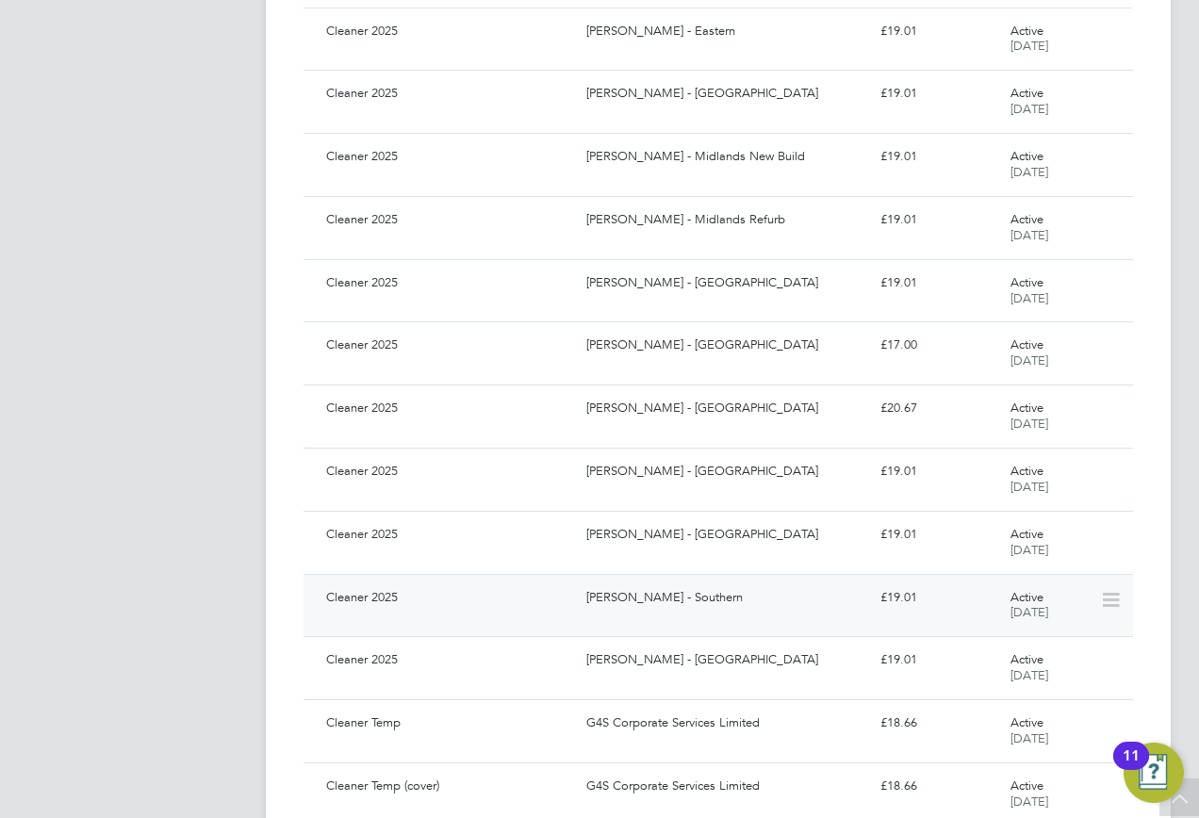
scroll to position [18531, 0]
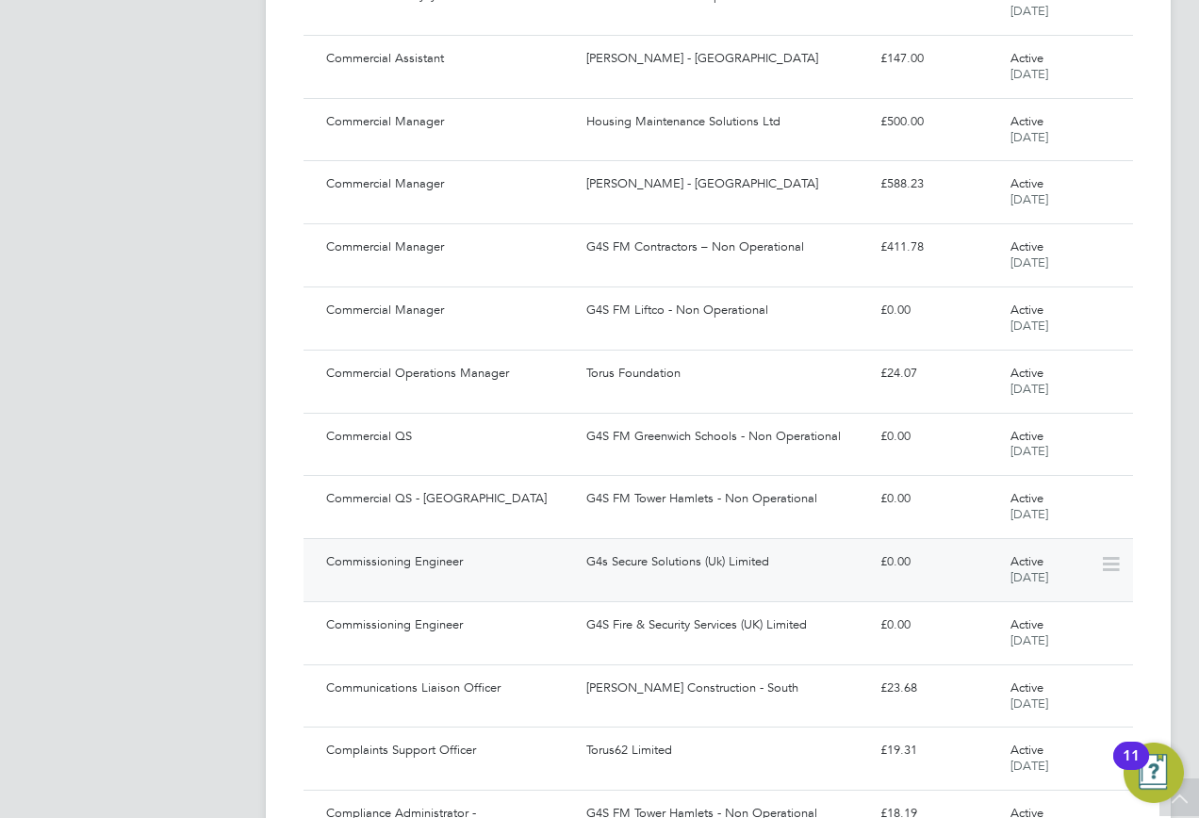
scroll to position [20418, 0]
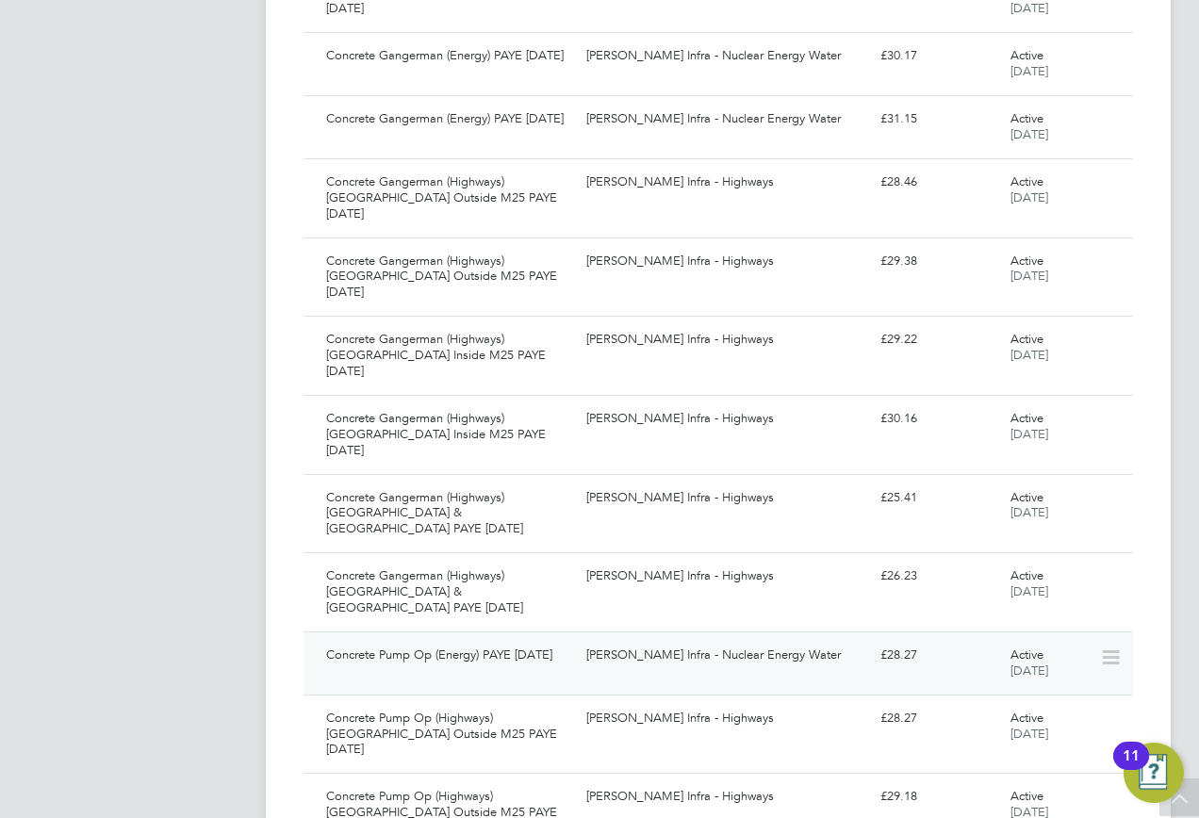
scroll to position [22307, 0]
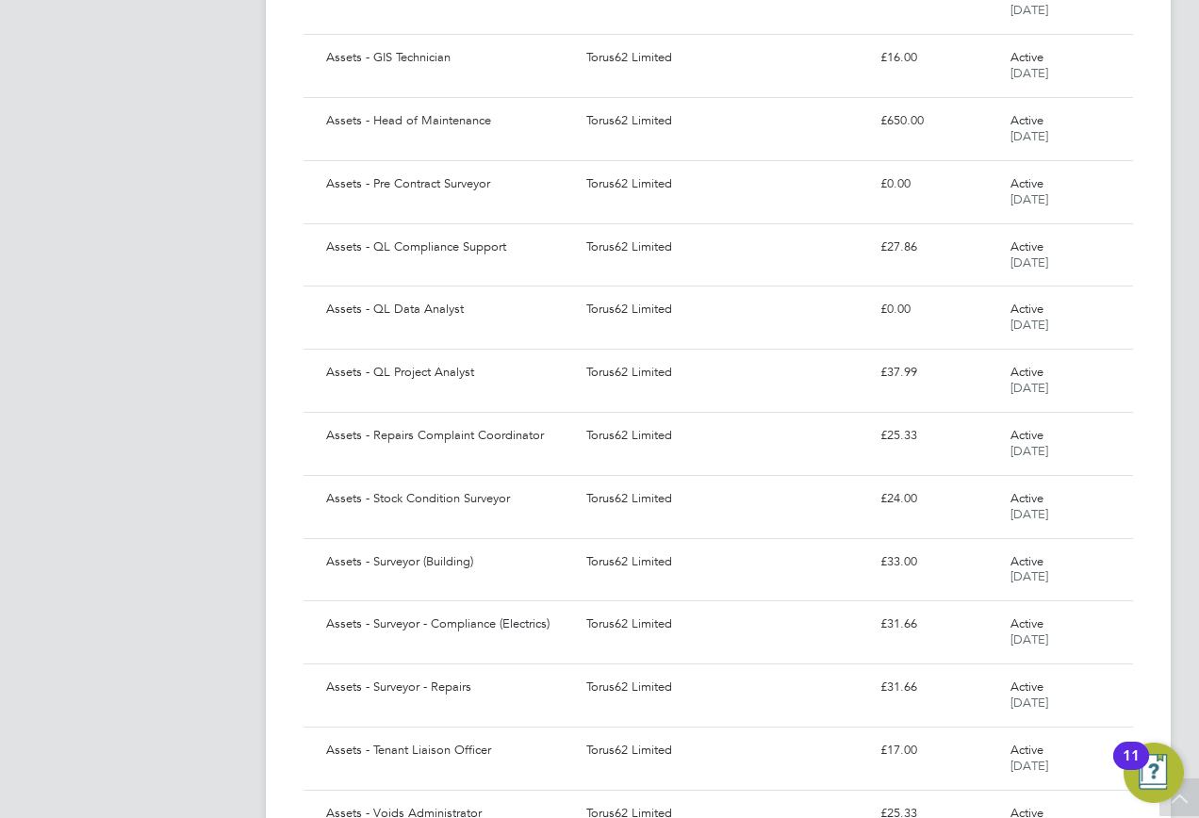
scroll to position [0, 0]
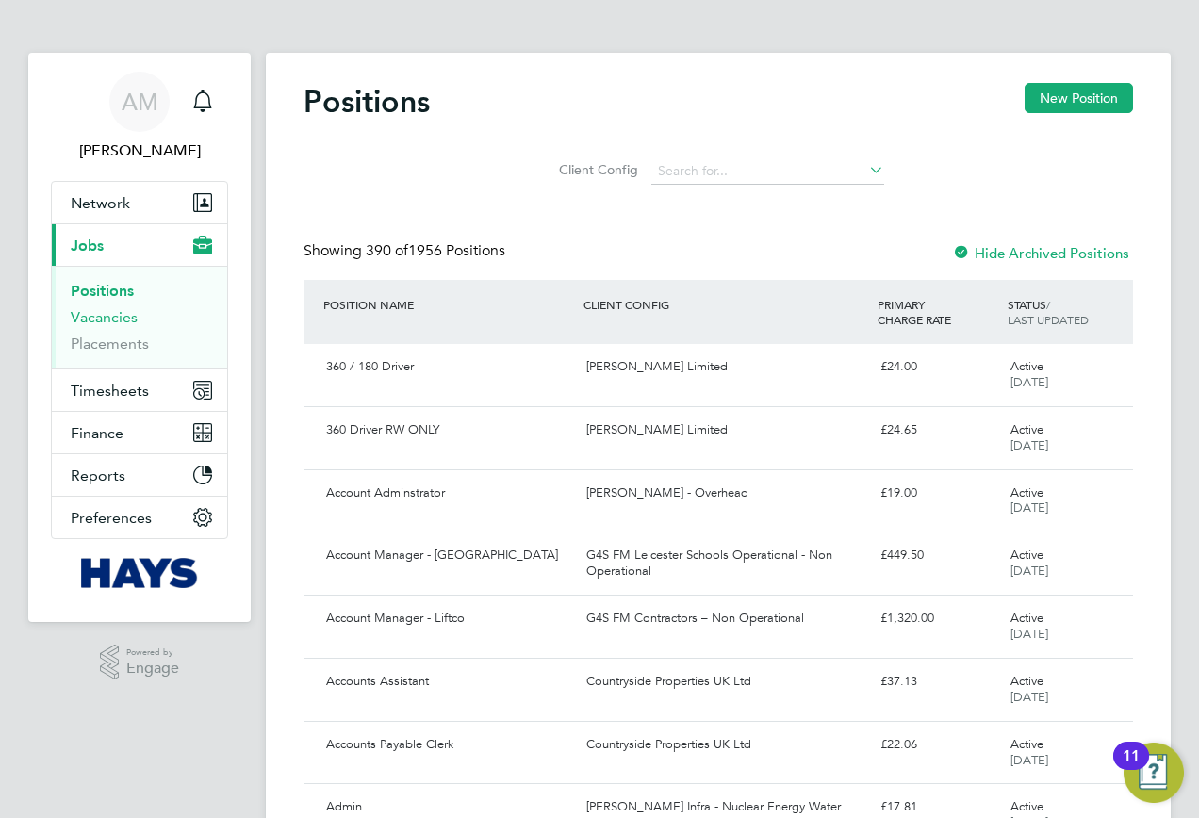
click at [99, 319] on link "Vacancies" at bounding box center [104, 317] width 67 height 18
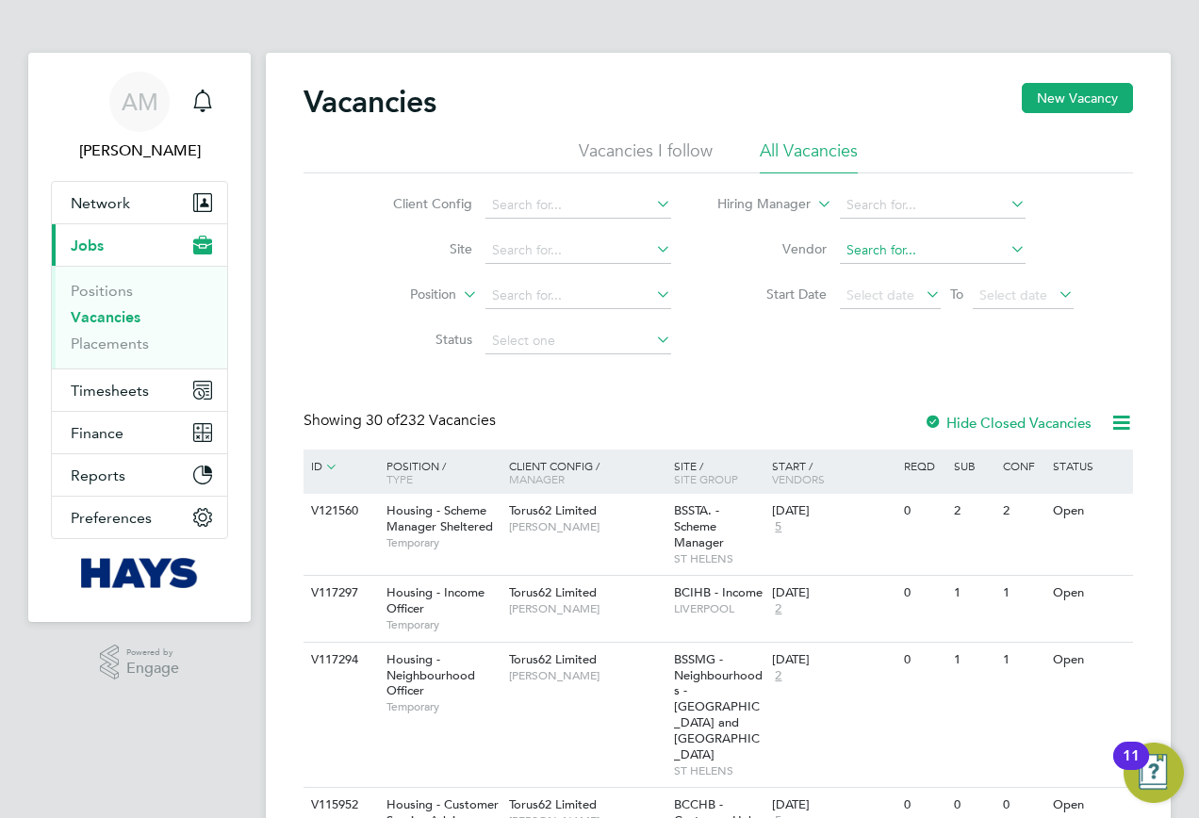
click at [906, 251] on input at bounding box center [933, 250] width 186 height 26
click at [1006, 245] on icon at bounding box center [1006, 249] width 0 height 26
click at [652, 247] on icon at bounding box center [652, 249] width 0 height 26
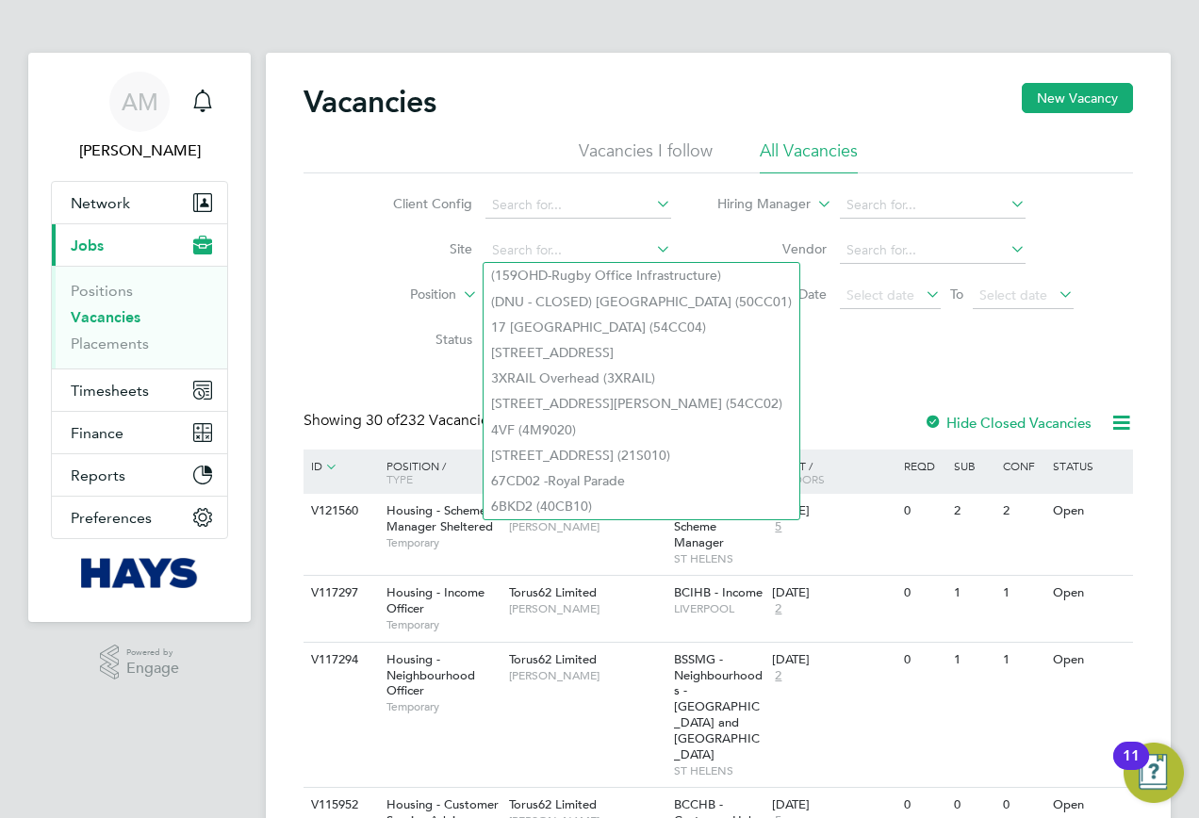
click at [322, 262] on div "Client Config Site Position Status Hiring Manager Vendor Start Date Select date…" at bounding box center [717, 268] width 829 height 190
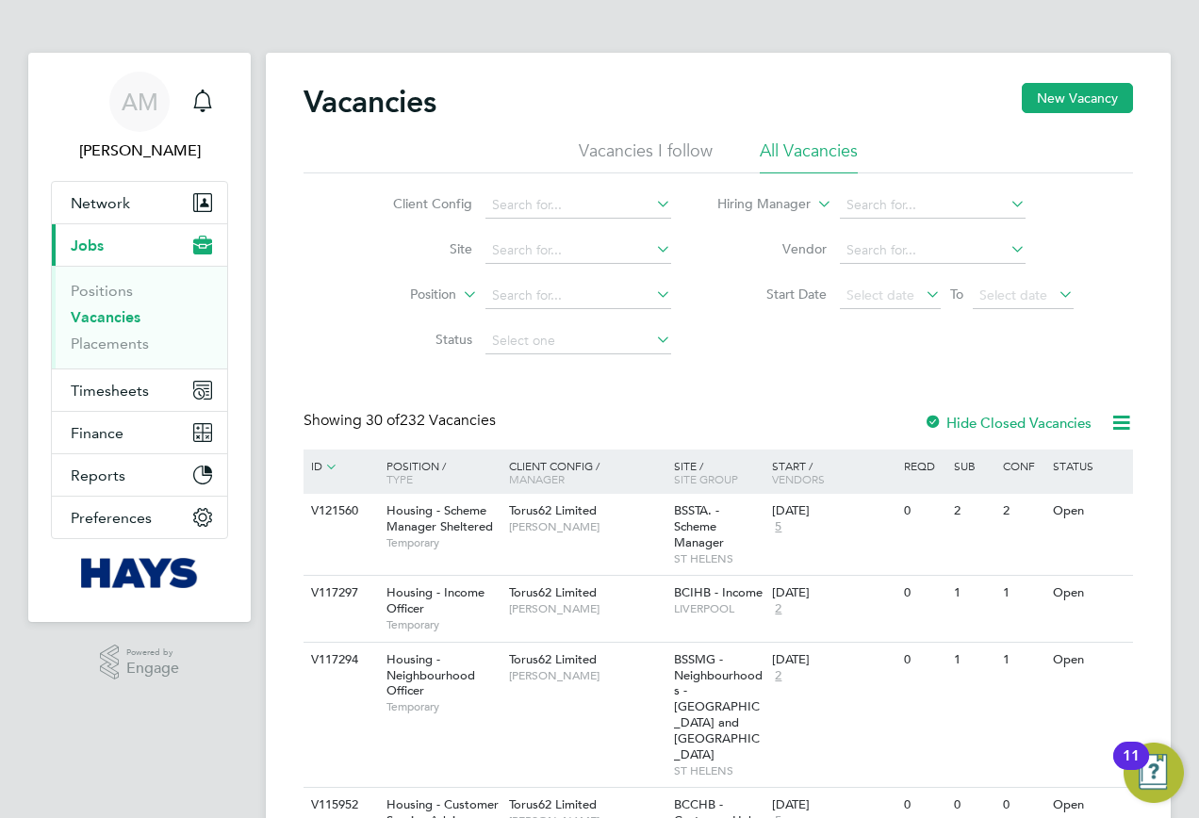
click at [652, 299] on icon at bounding box center [652, 294] width 0 height 26
click at [514, 287] on input at bounding box center [578, 296] width 186 height 26
type input "Health"
click at [652, 202] on icon at bounding box center [652, 203] width 0 height 26
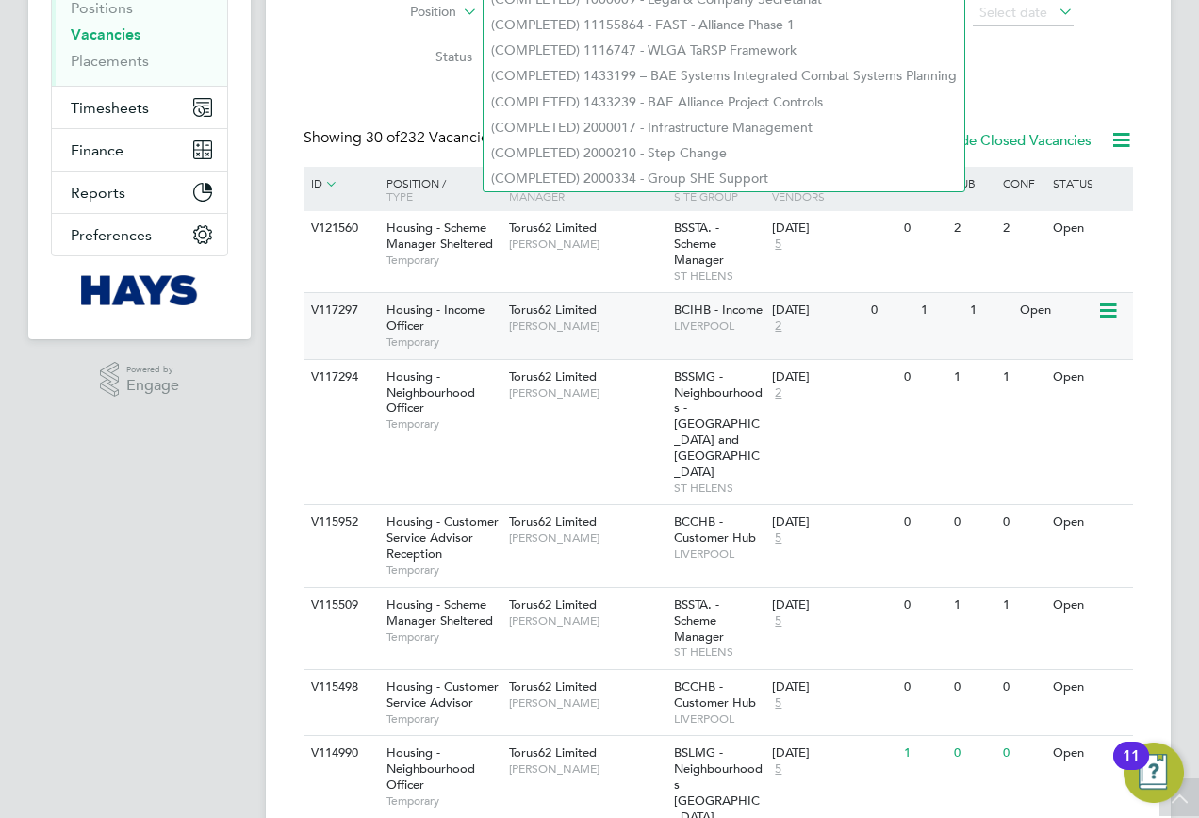
scroll to position [94, 0]
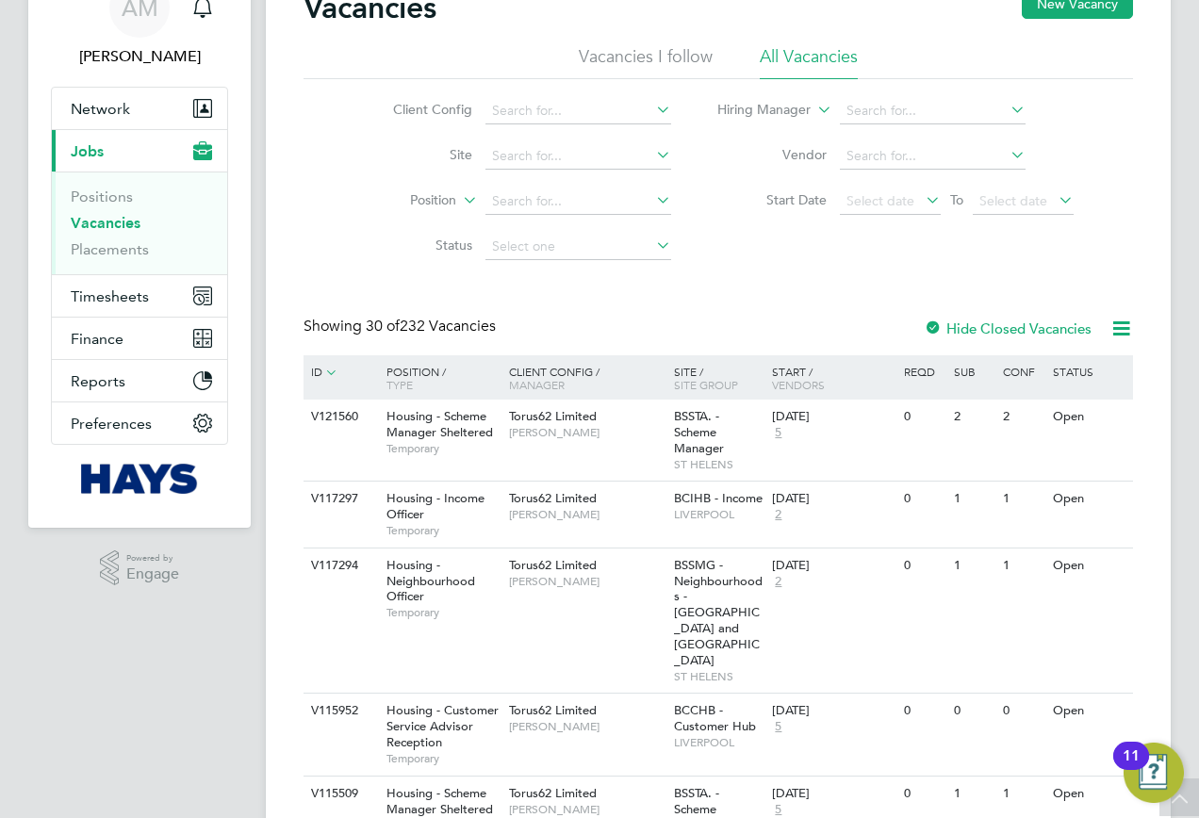
click at [328, 224] on div "Client Config Site Position Status Hiring Manager Vendor Start Date Select date…" at bounding box center [717, 174] width 829 height 190
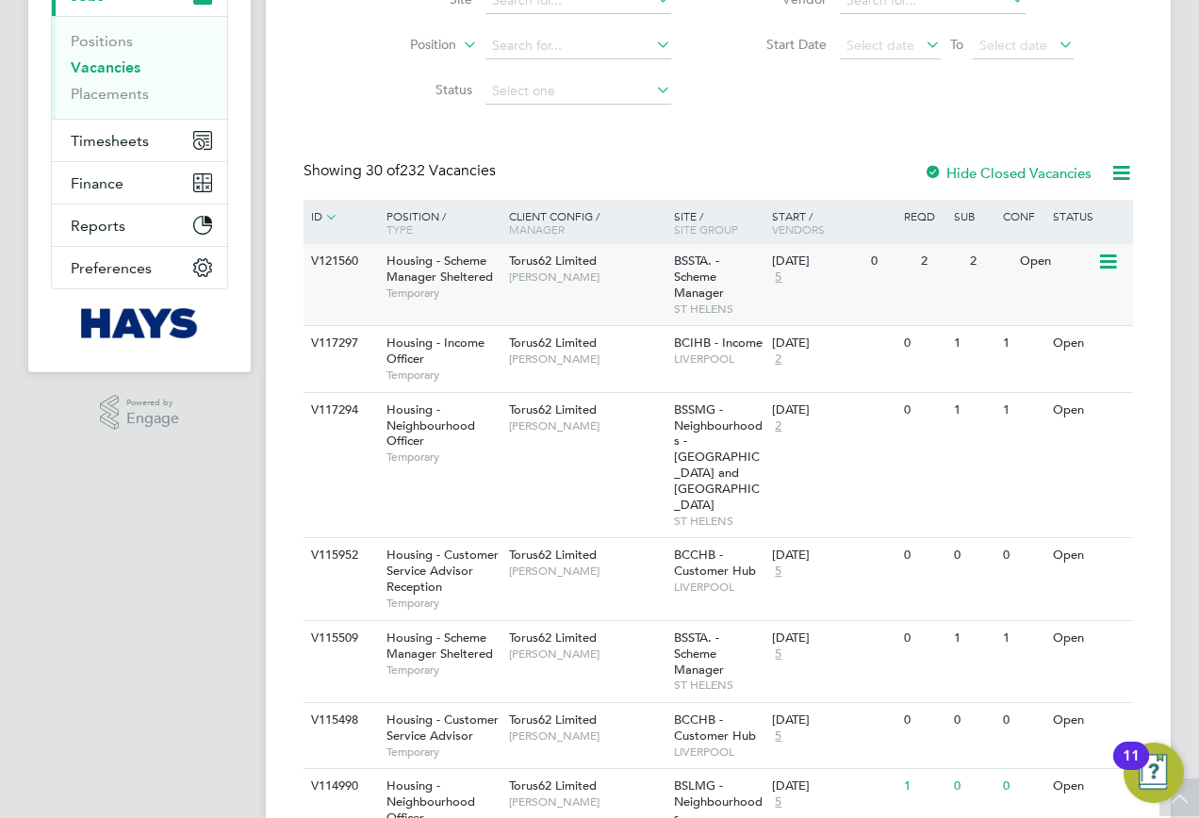
scroll to position [283, 0]
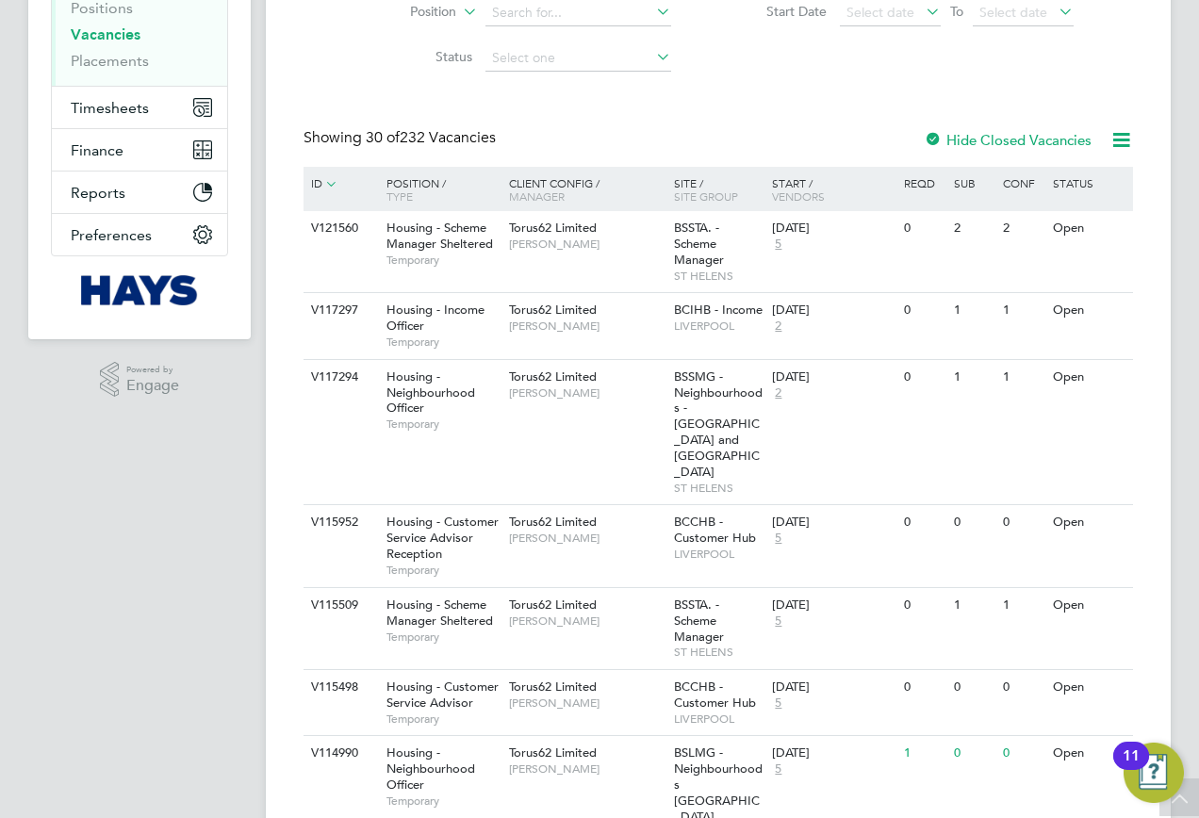
click at [1129, 145] on icon at bounding box center [1121, 140] width 24 height 24
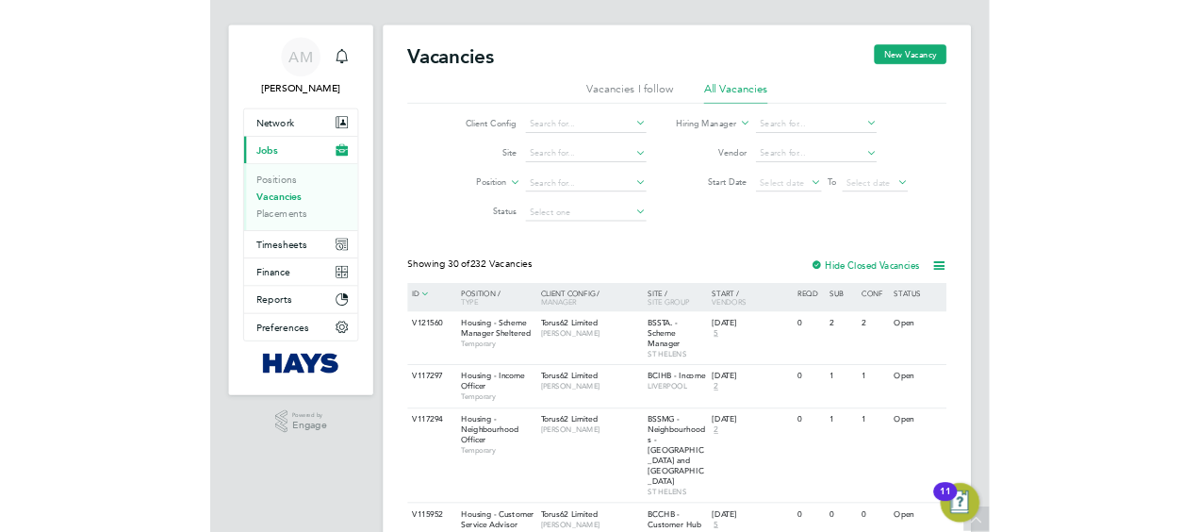
scroll to position [0, 0]
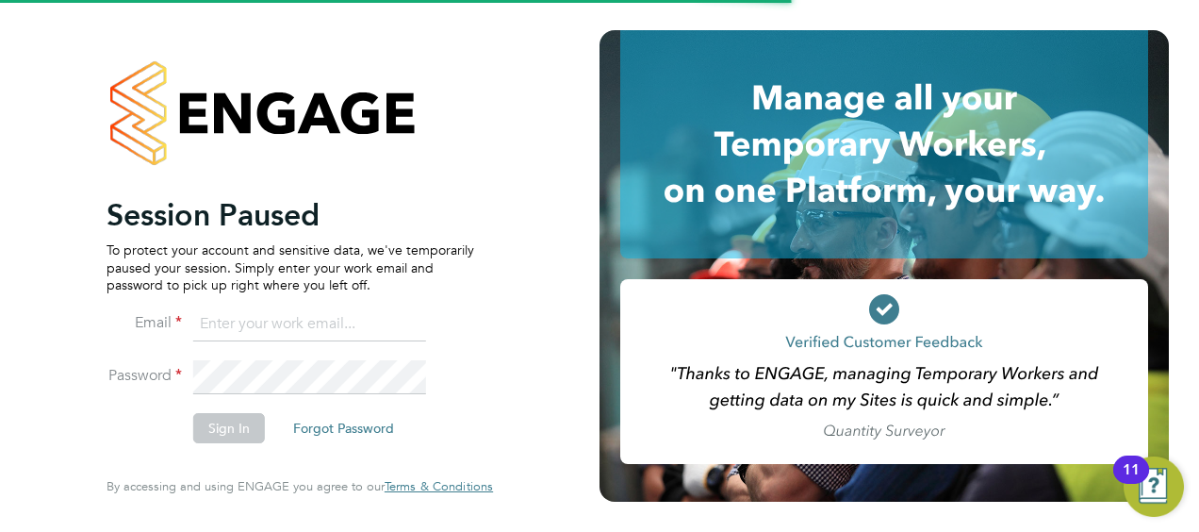
type input "[PERSON_NAME][EMAIL_ADDRESS][PERSON_NAME][PERSON_NAME][DOMAIN_NAME]"
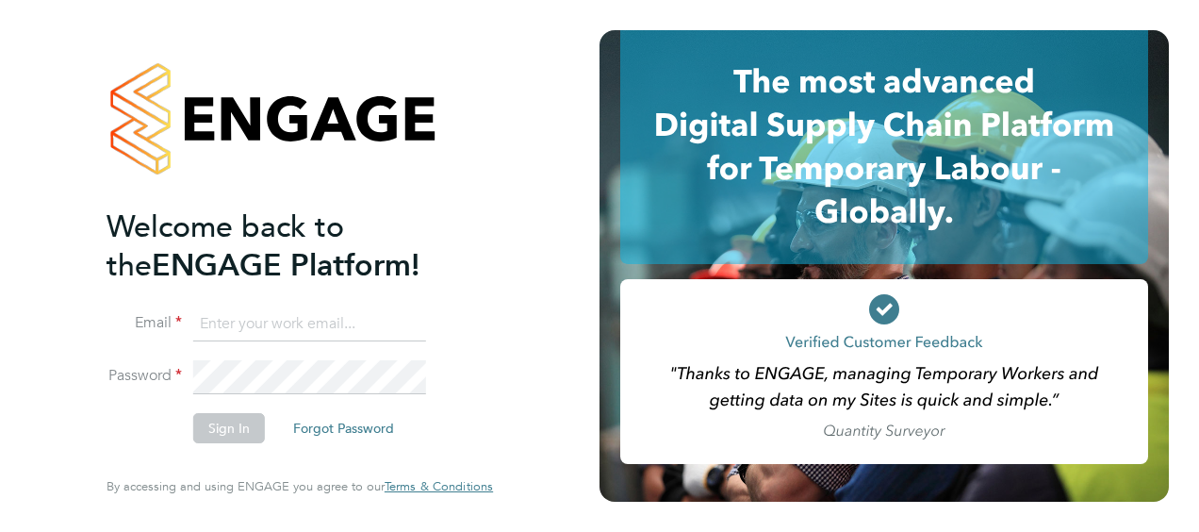
click at [224, 329] on input at bounding box center [309, 324] width 233 height 34
type input "[PERSON_NAME][EMAIL_ADDRESS][PERSON_NAME][PERSON_NAME][DOMAIN_NAME]"
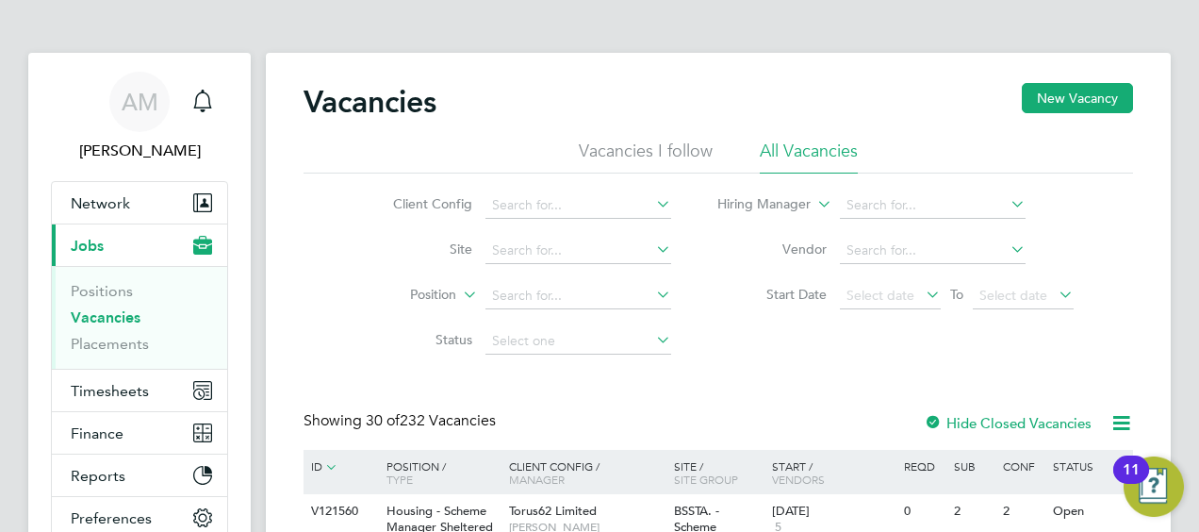
click at [616, 156] on li "Vacancies I follow" at bounding box center [646, 156] width 134 height 34
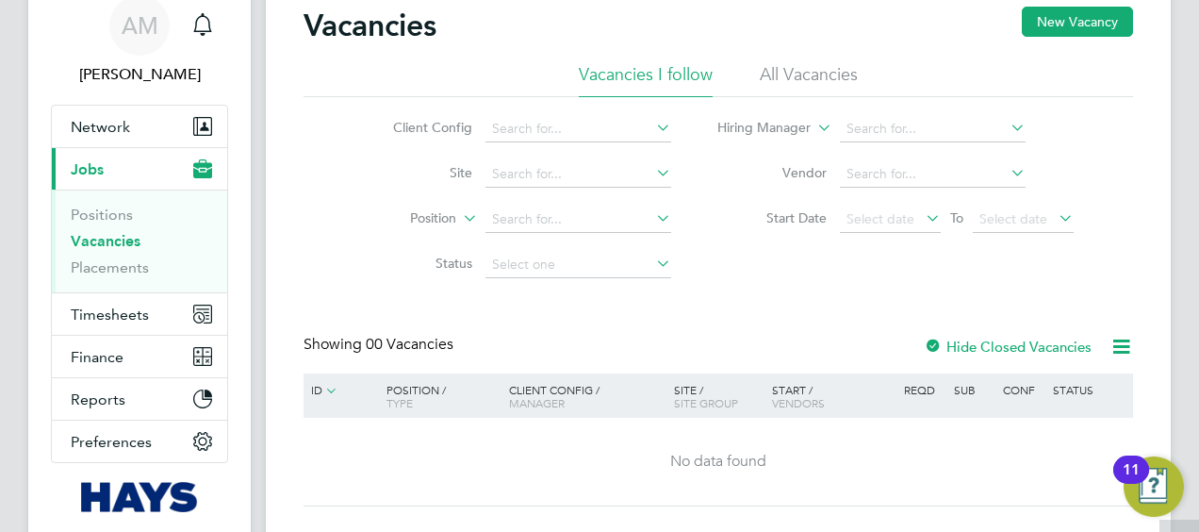
scroll to position [41, 0]
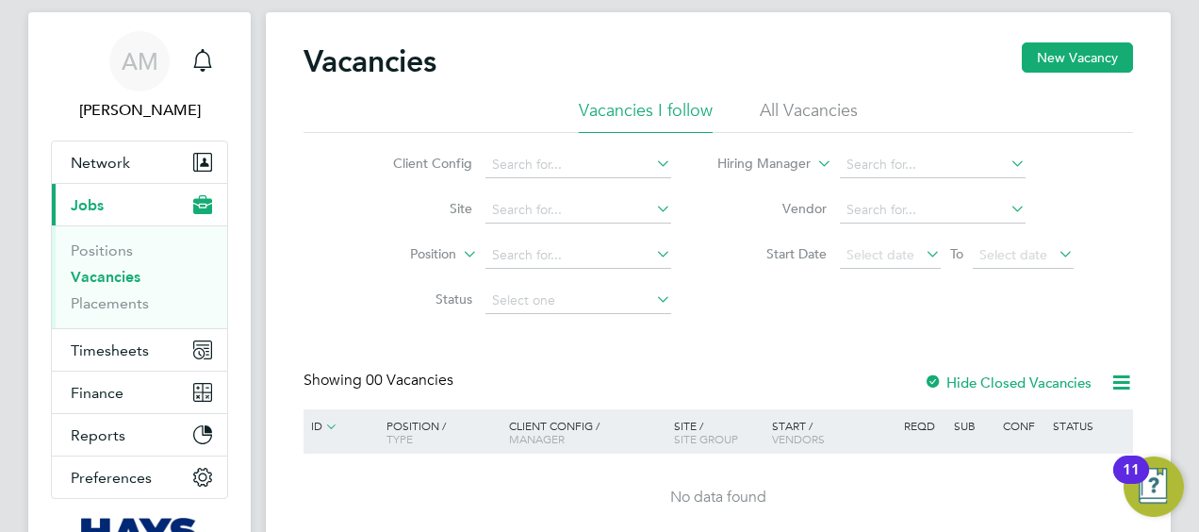
click at [803, 111] on li "All Vacancies" at bounding box center [809, 116] width 98 height 34
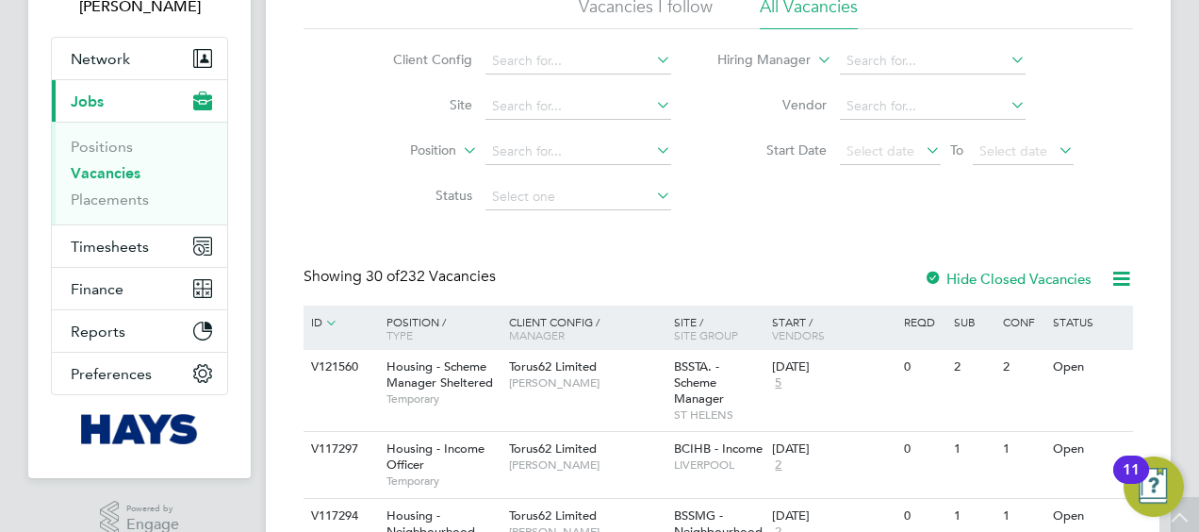
scroll to position [145, 0]
click at [313, 322] on div "ID" at bounding box center [339, 321] width 66 height 34
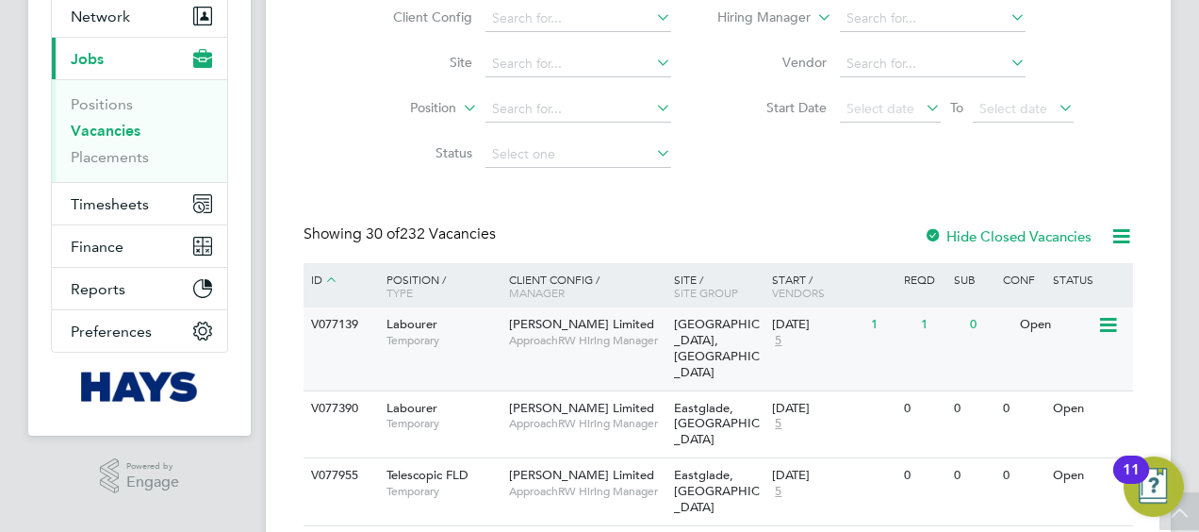
scroll to position [194, 0]
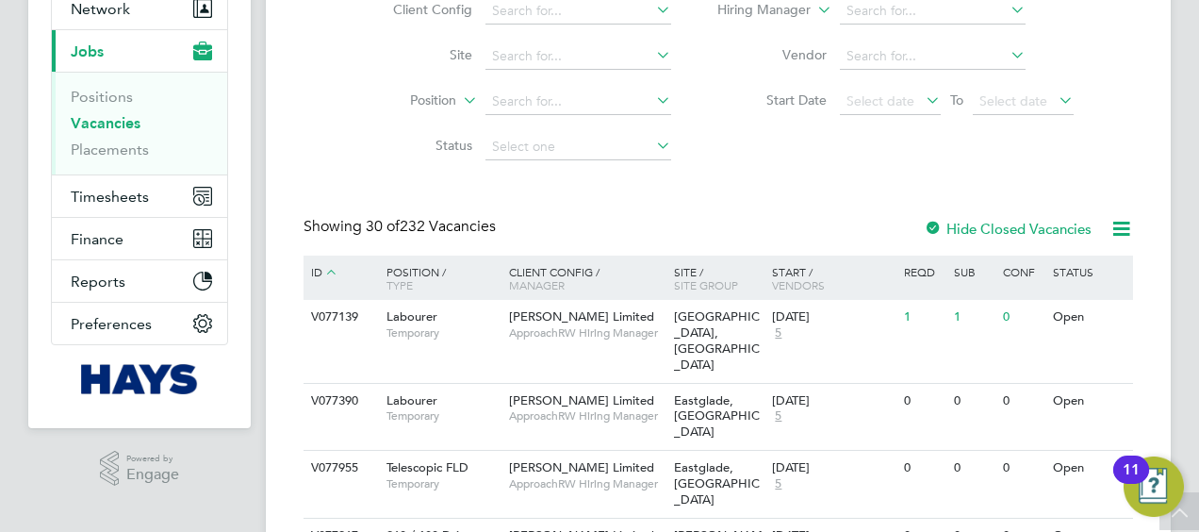
click at [330, 279] on icon at bounding box center [330, 271] width 17 height 17
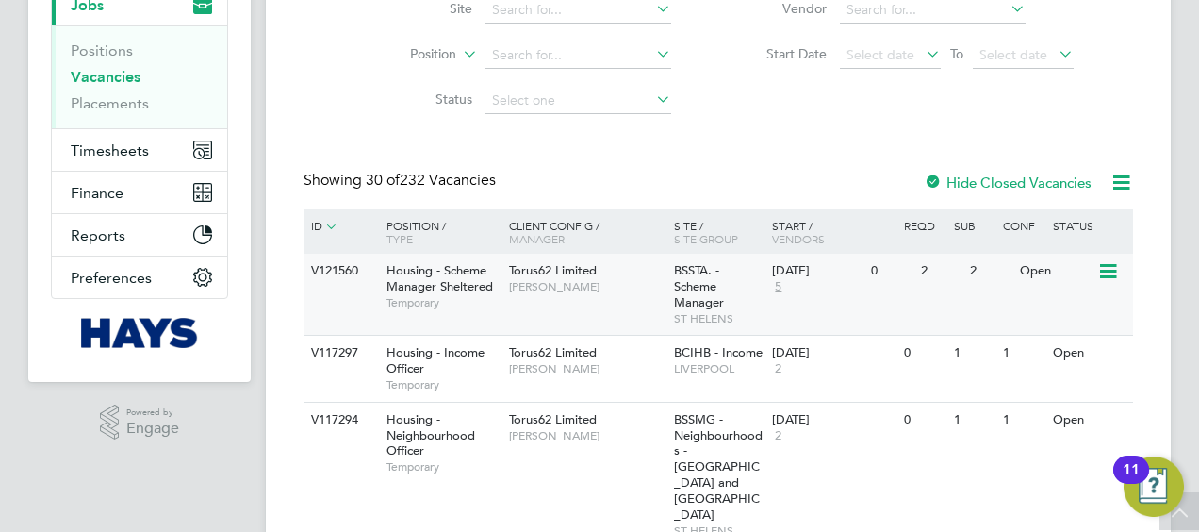
scroll to position [241, 0]
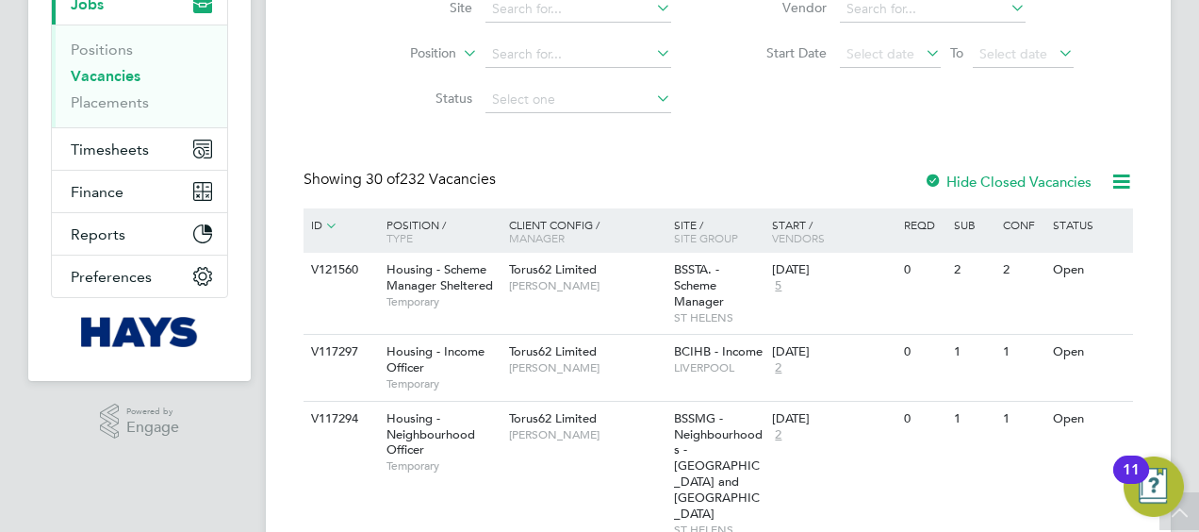
click at [935, 182] on div at bounding box center [933, 182] width 19 height 19
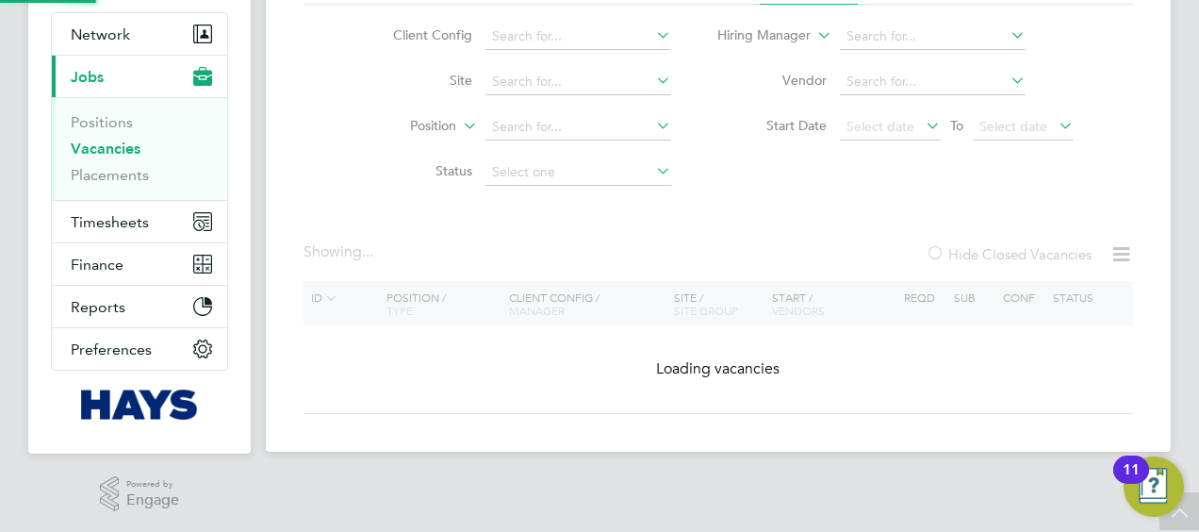
scroll to position [241, 0]
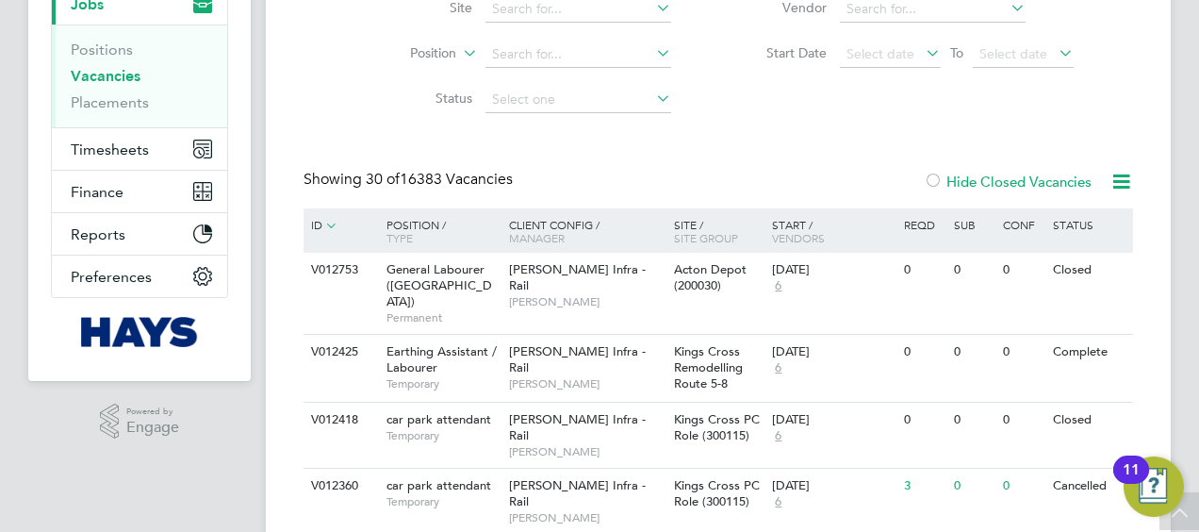
click at [929, 186] on div at bounding box center [933, 182] width 19 height 19
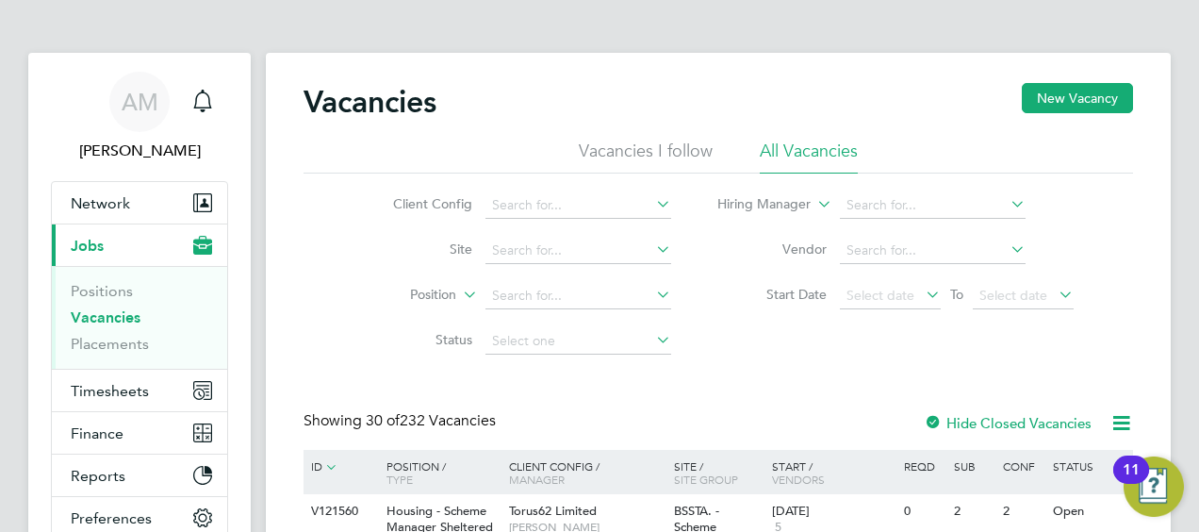
click at [652, 204] on icon at bounding box center [652, 203] width 0 height 26
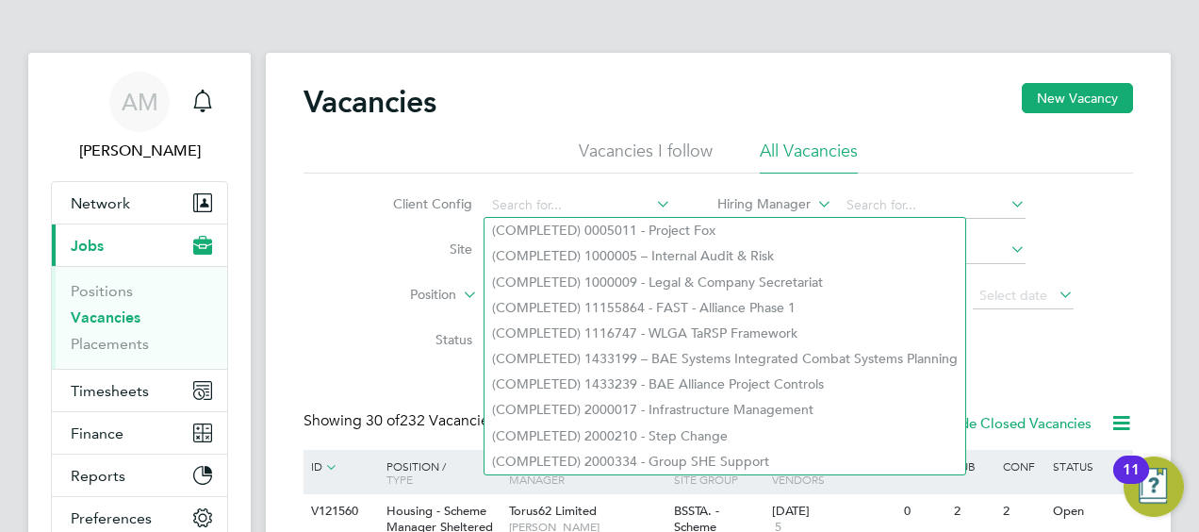
scroll to position [65, 0]
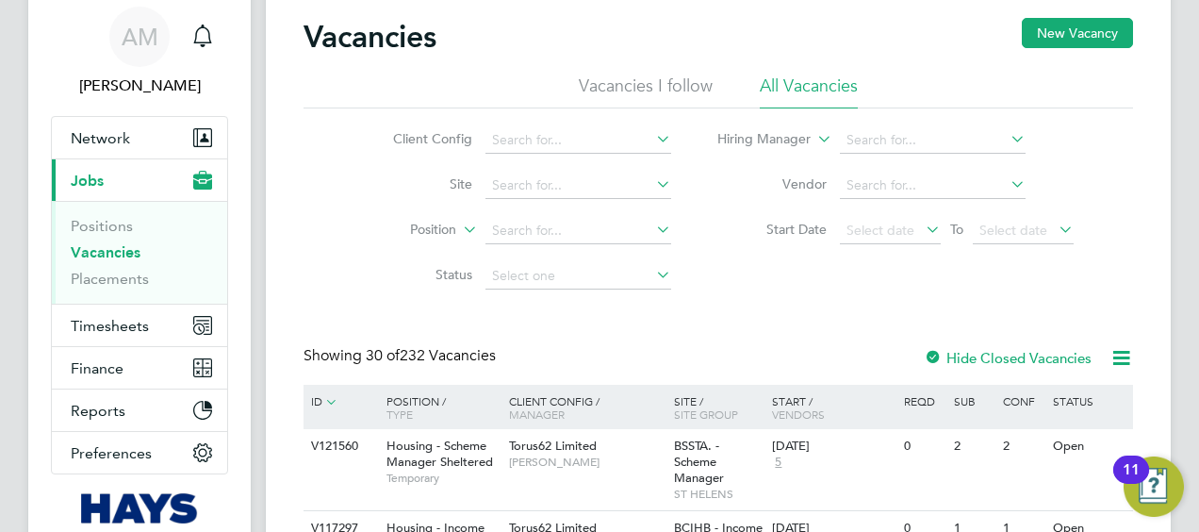
click at [345, 262] on li "Status" at bounding box center [517, 276] width 354 height 45
